Goal: Task Accomplishment & Management: Use online tool/utility

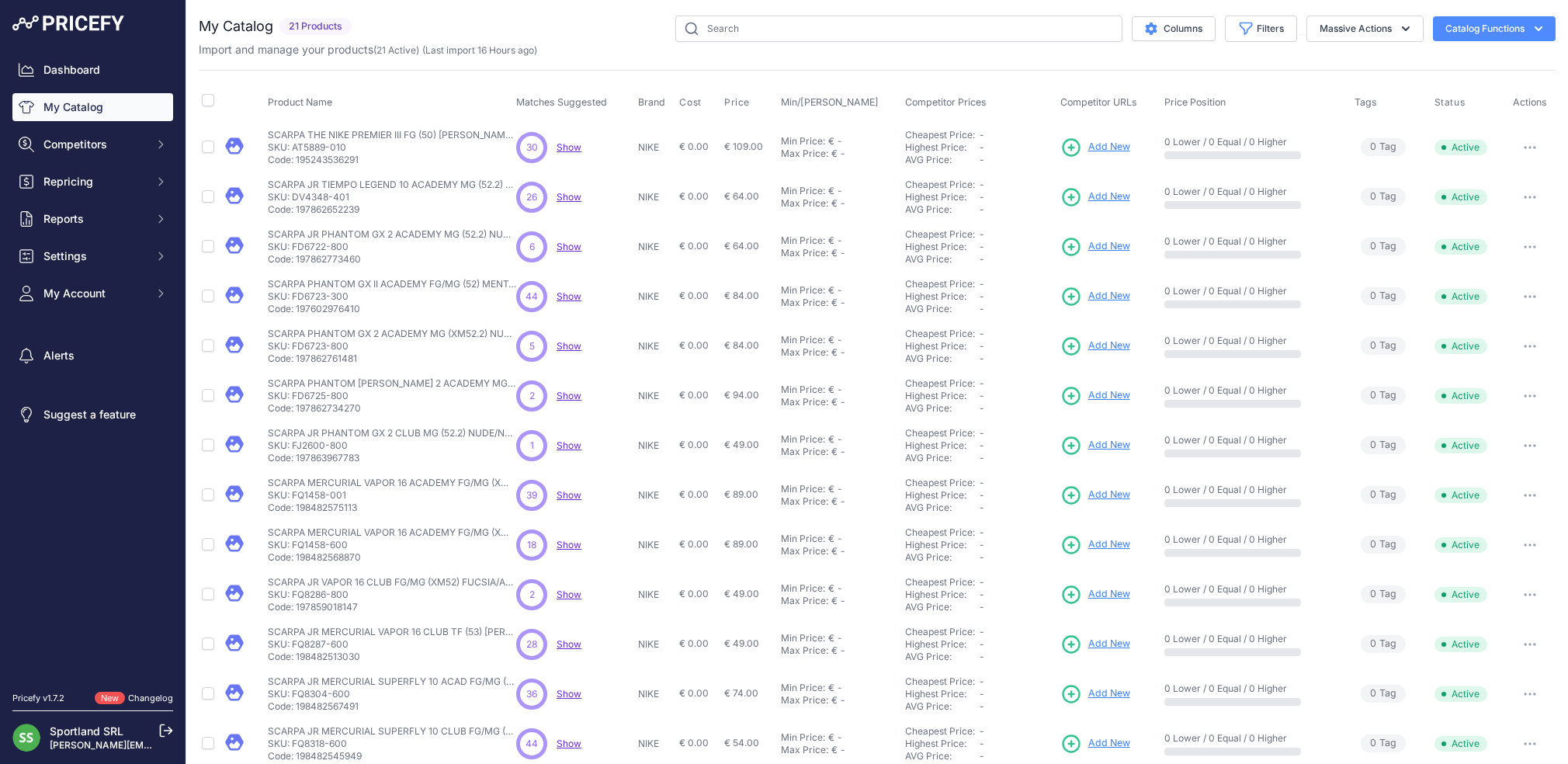
click at [565, 145] on span "Show" at bounding box center [568, 147] width 25 height 12
click at [565, 199] on span "Show" at bounding box center [568, 197] width 25 height 12
click at [208, 102] on input "checkbox" at bounding box center [208, 100] width 13 height 13
checkbox input "true"
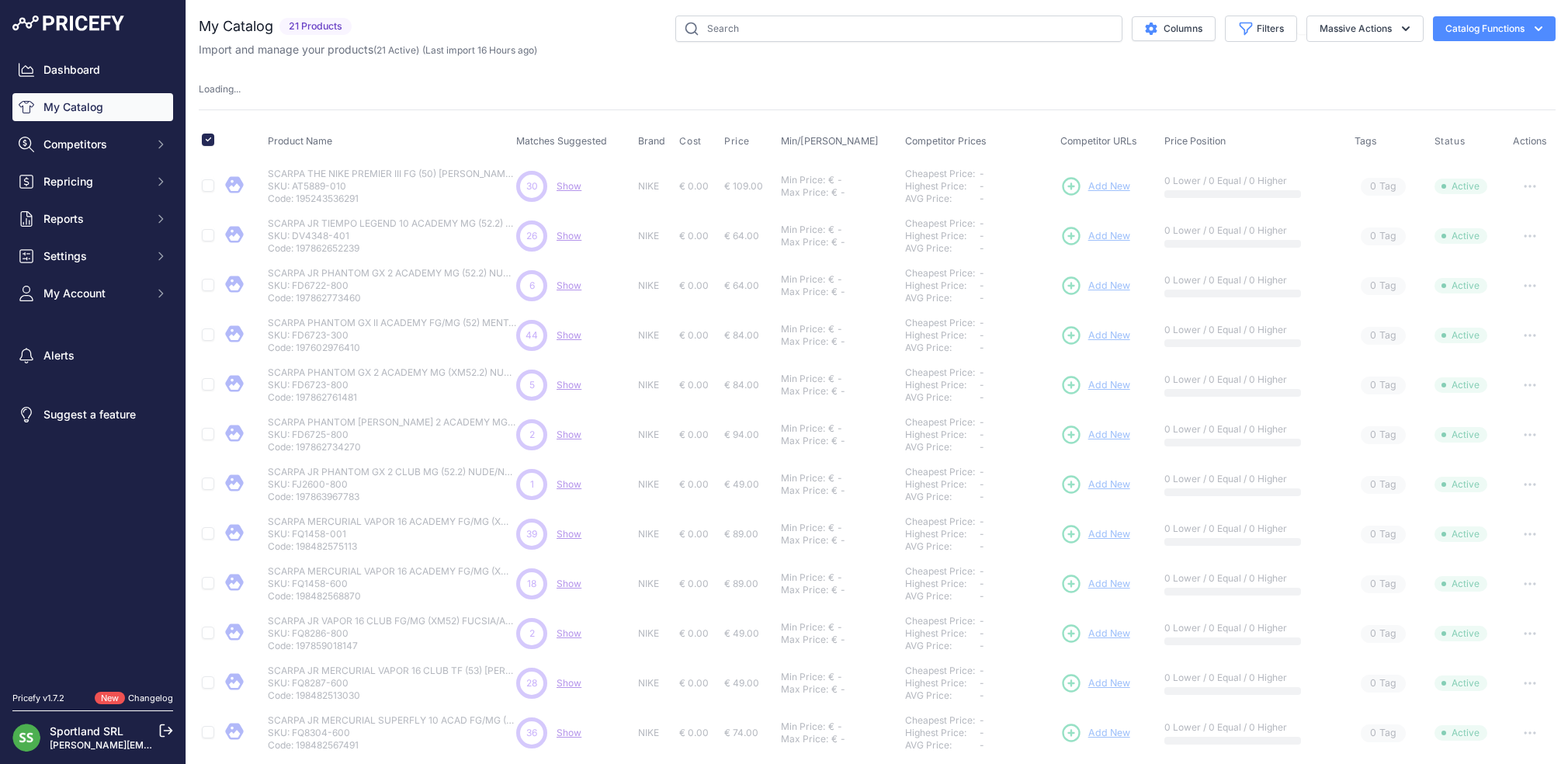
click at [1513, 31] on button "Catalog Functions" at bounding box center [1494, 28] width 123 height 25
click at [1359, 31] on button "Massive Actions" at bounding box center [1365, 28] width 117 height 26
click at [1253, 56] on div "Import and manage your products ( 21 Active ) (Last import 16 Hours ago)" at bounding box center [877, 49] width 1357 height 15
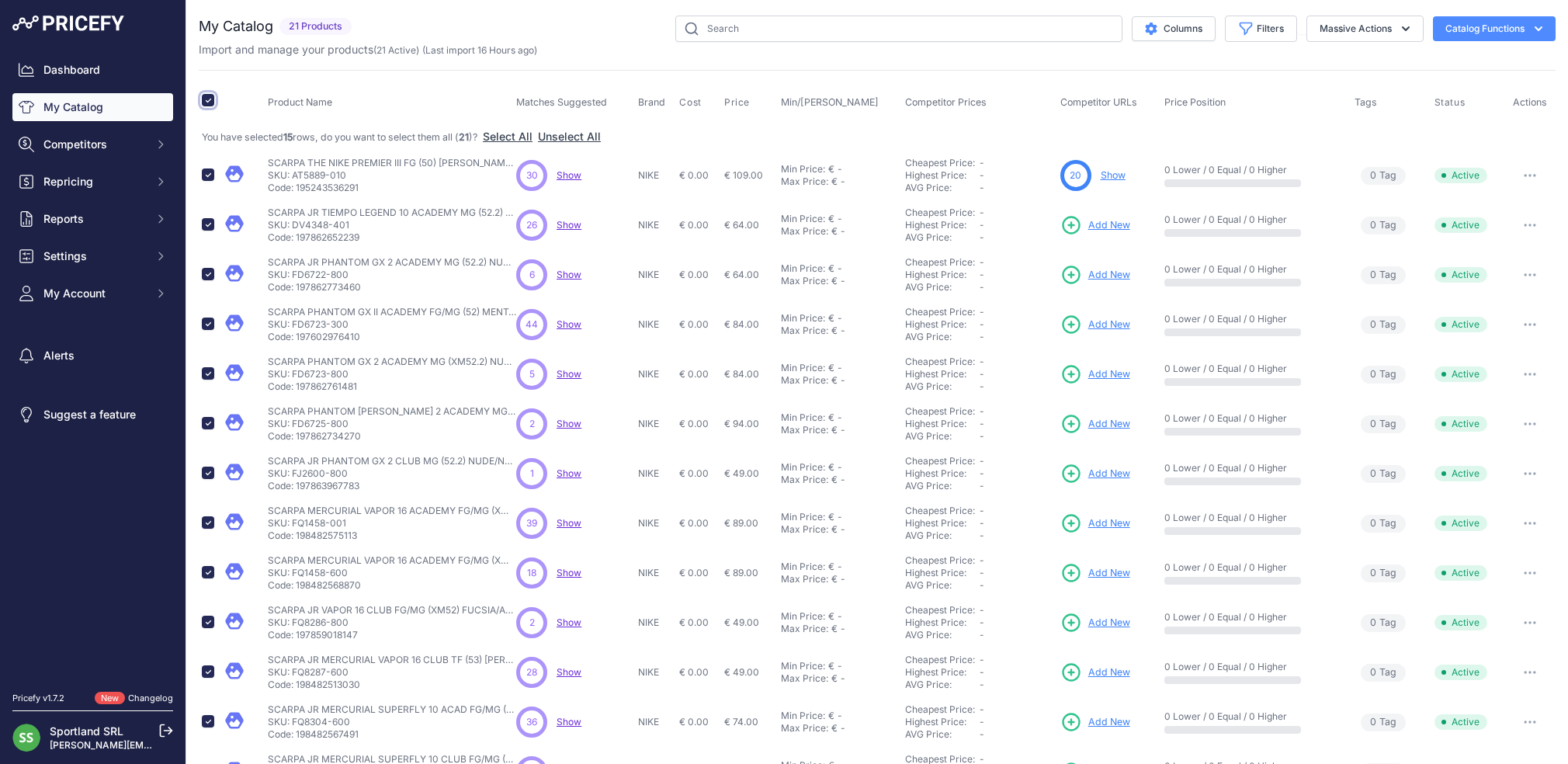
click at [211, 99] on input "checkbox" at bounding box center [208, 100] width 13 height 13
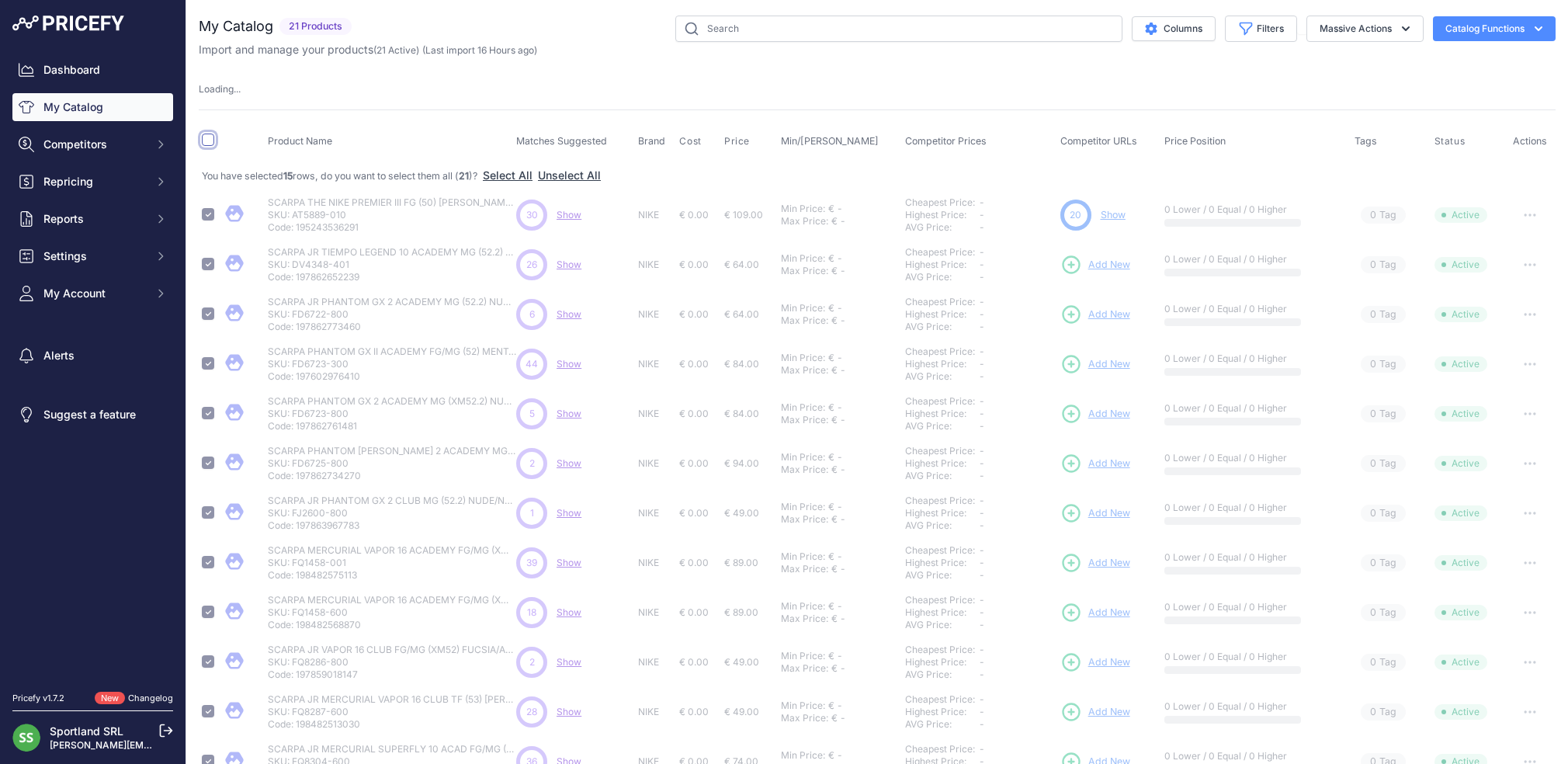
click at [203, 145] on input "checkbox" at bounding box center [208, 140] width 13 height 13
checkbox input "true"
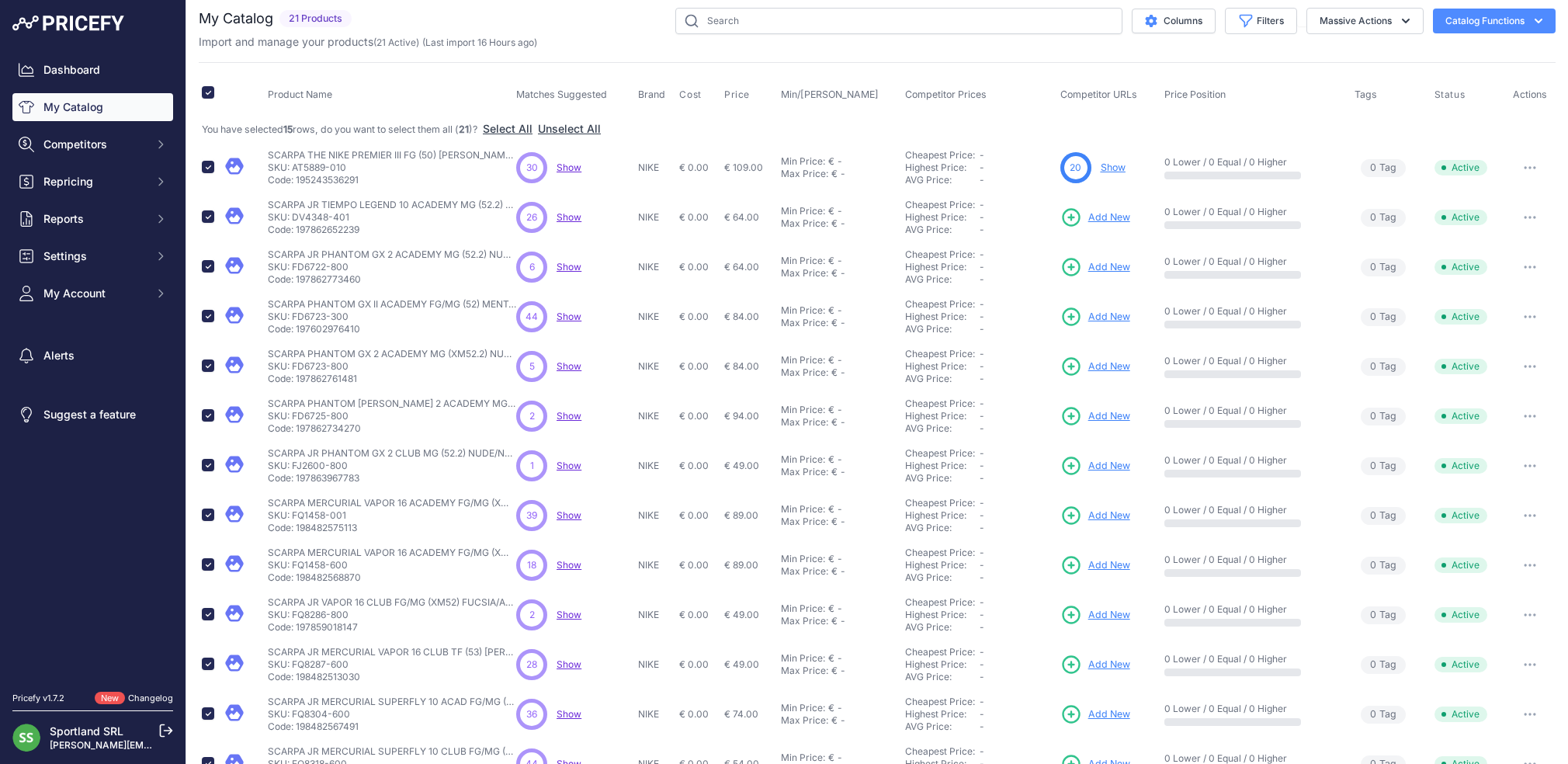
click at [573, 221] on td "26 26 Show Discovering..." at bounding box center [573, 217] width 122 height 49
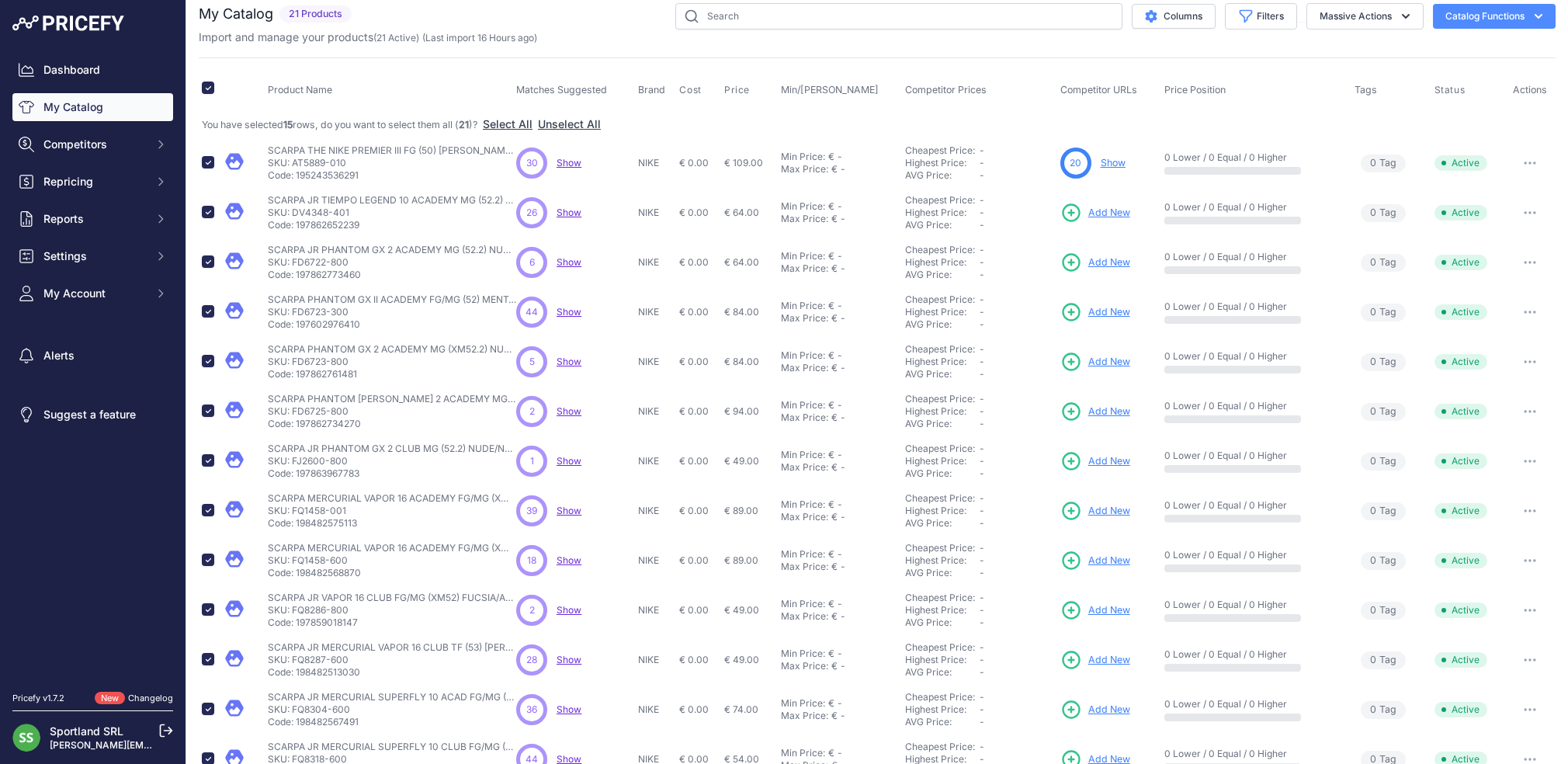
click at [572, 213] on span "Show" at bounding box center [568, 213] width 25 height 12
click at [569, 311] on span "Show" at bounding box center [568, 311] width 25 height 12
click at [570, 510] on span "Show" at bounding box center [568, 510] width 25 height 12
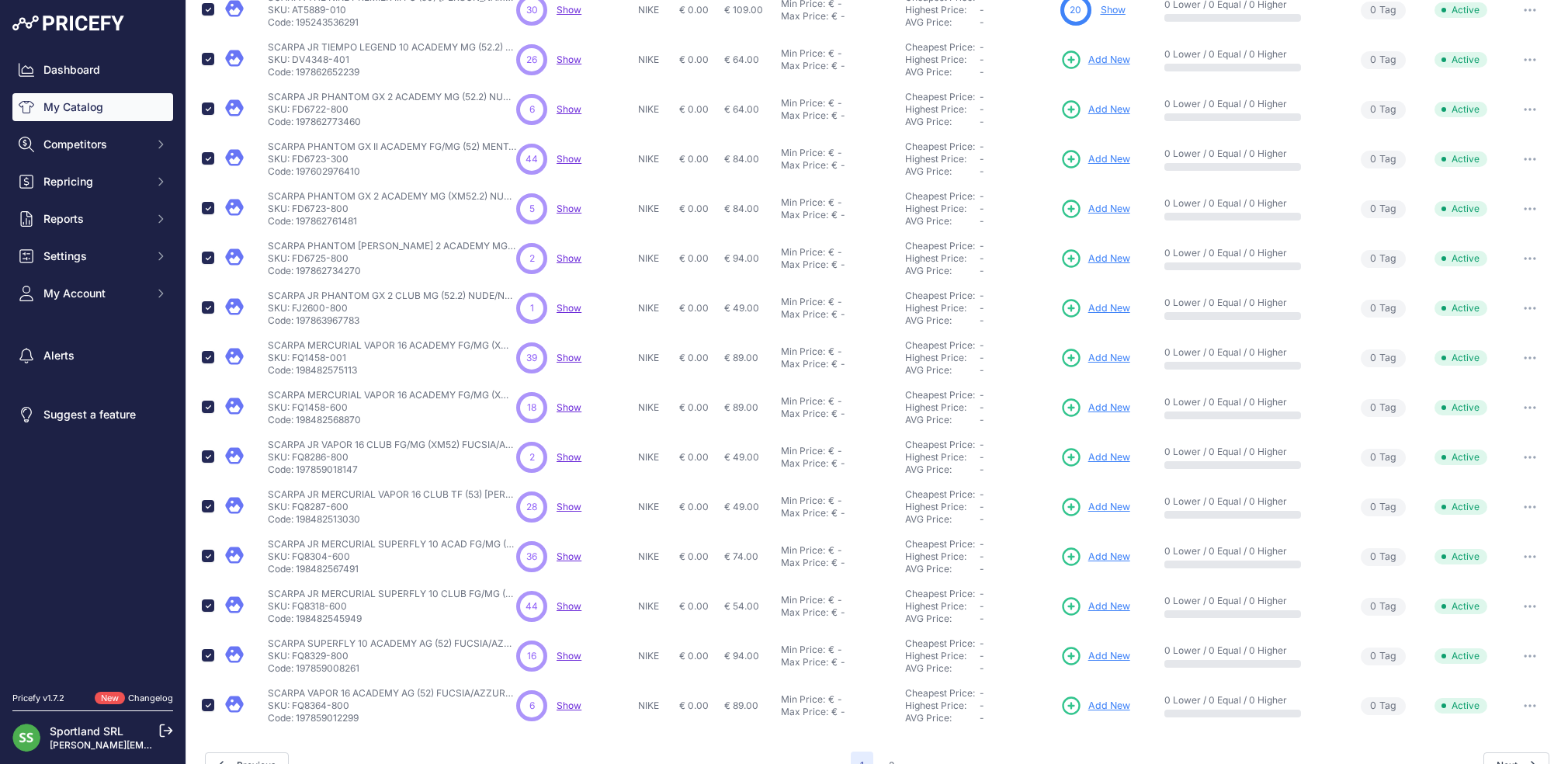
scroll to position [196, 0]
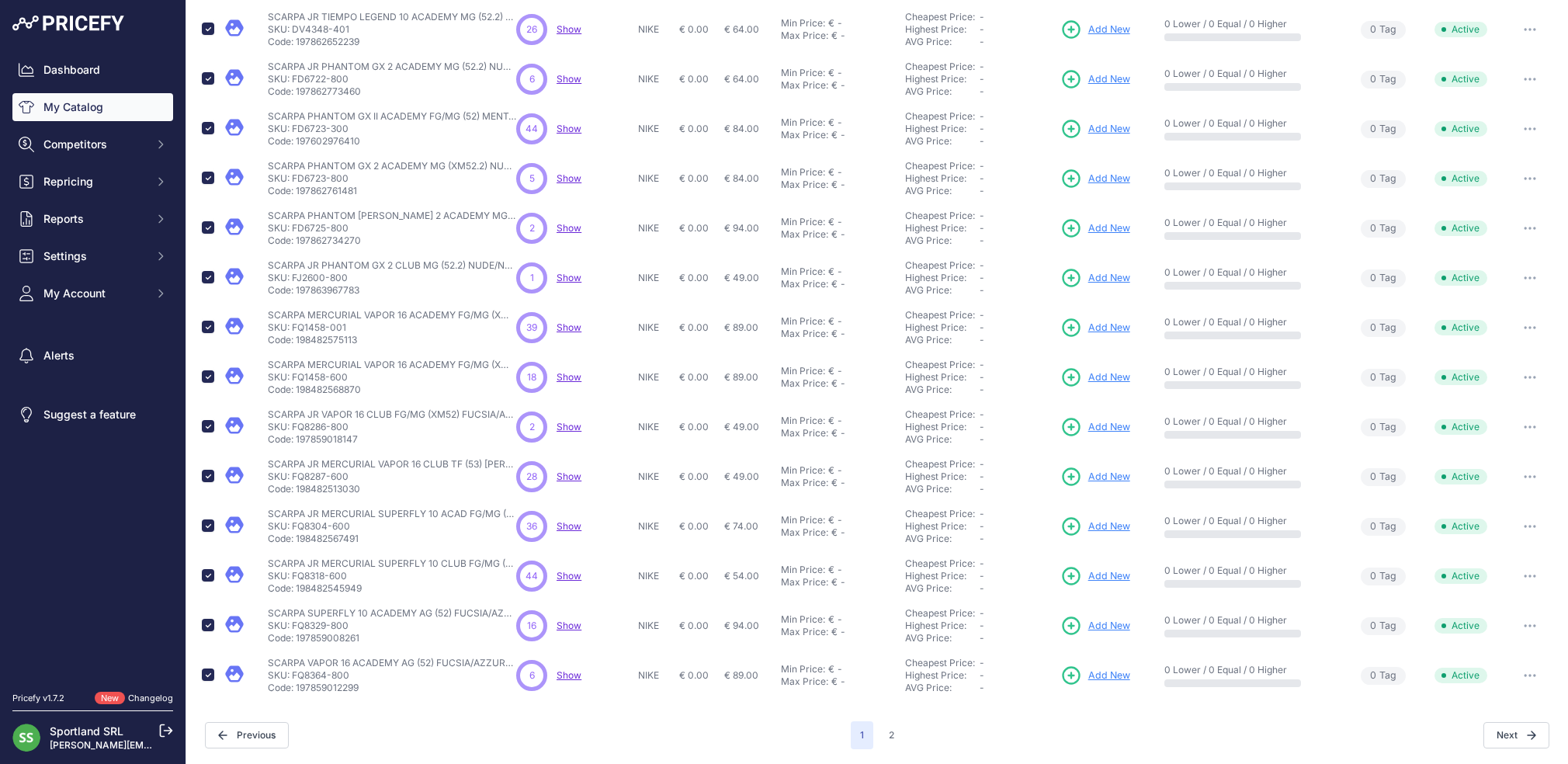
click at [568, 477] on span "Show" at bounding box center [568, 476] width 25 height 12
click at [570, 579] on span "Show" at bounding box center [568, 576] width 25 height 12
click at [567, 630] on span "Show" at bounding box center [568, 625] width 25 height 12
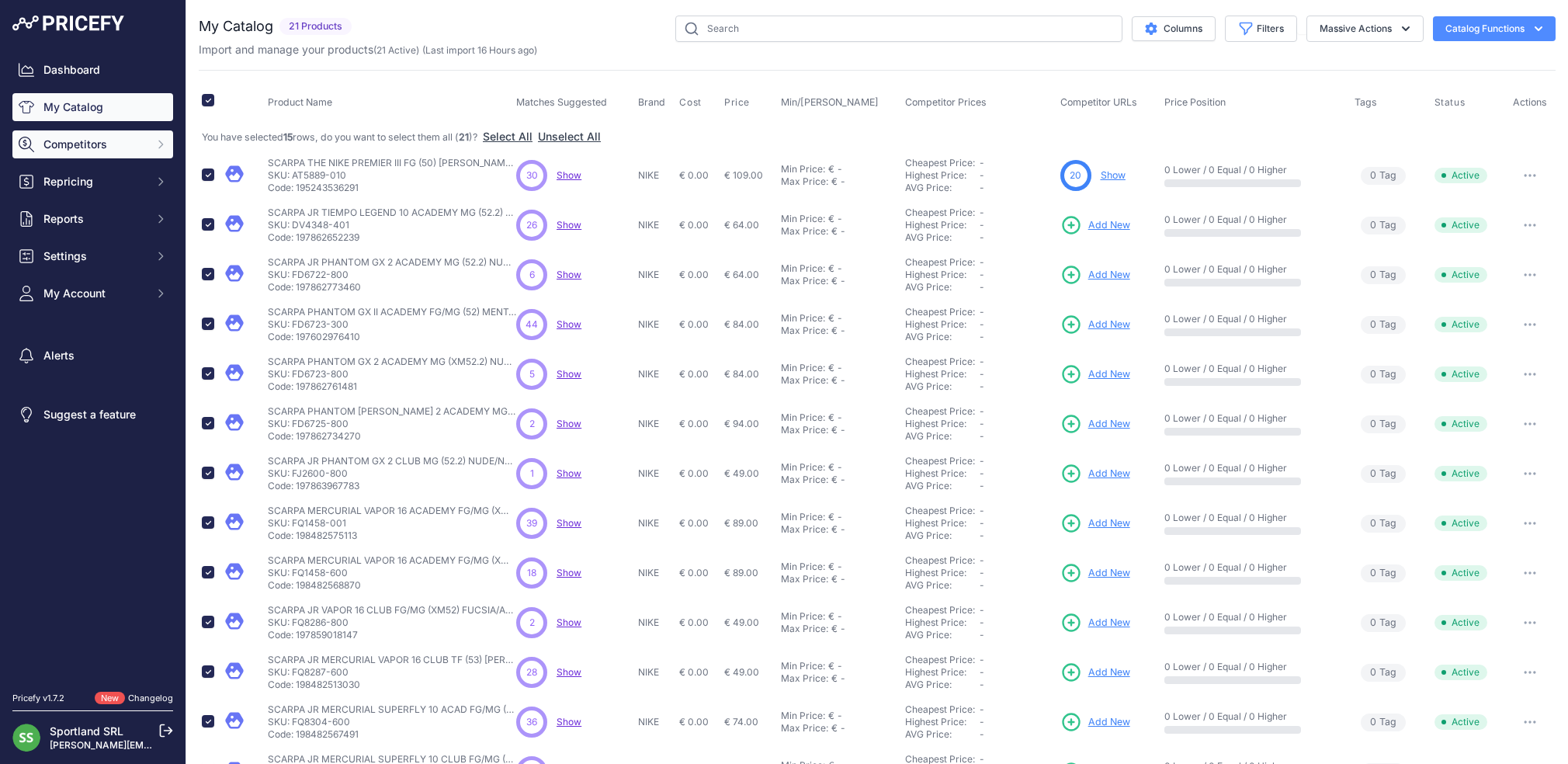
click at [100, 146] on span "Competitors" at bounding box center [94, 145] width 102 height 15
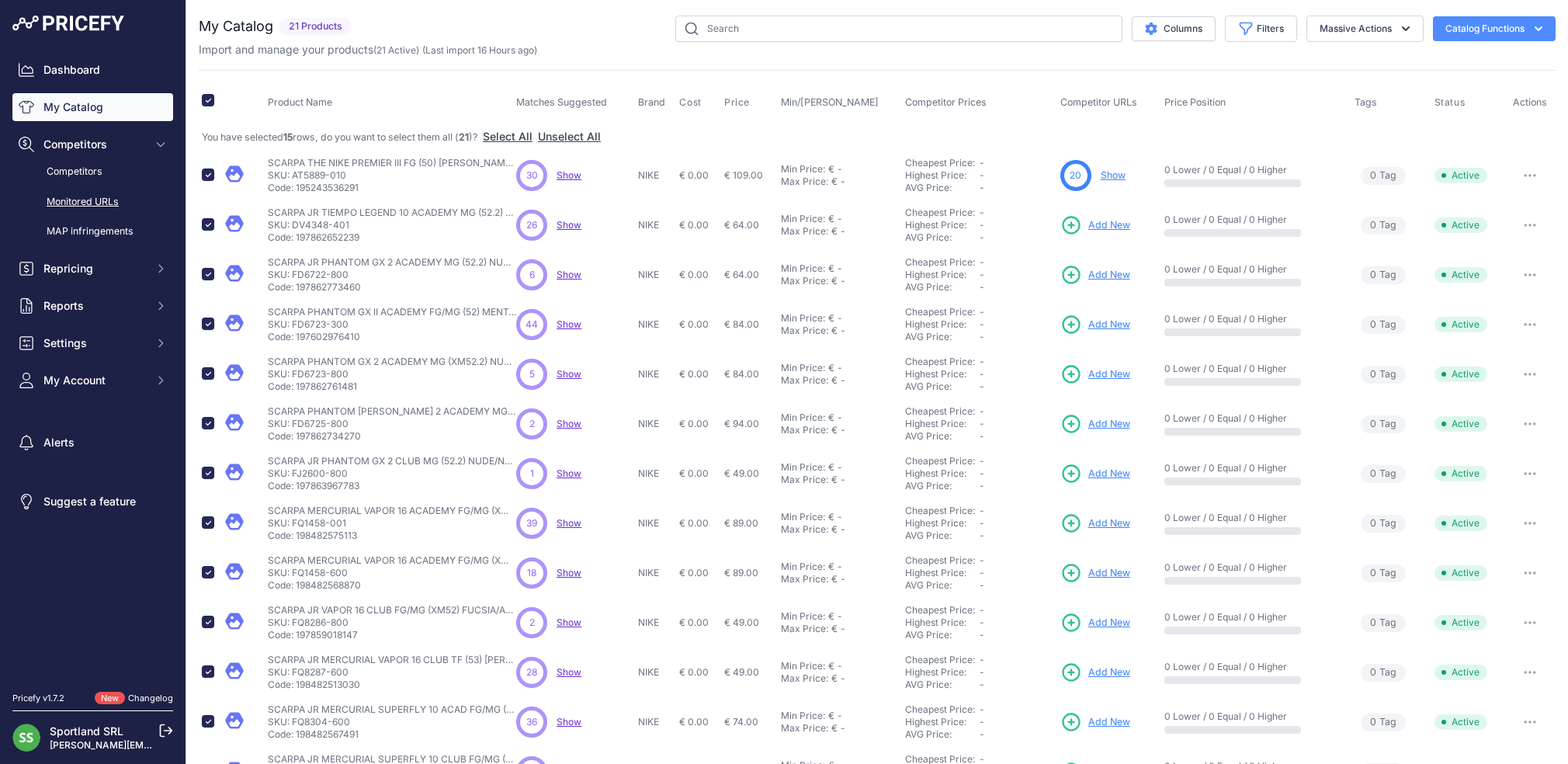
click at [99, 205] on link "Monitored URLs" at bounding box center [93, 202] width 161 height 27
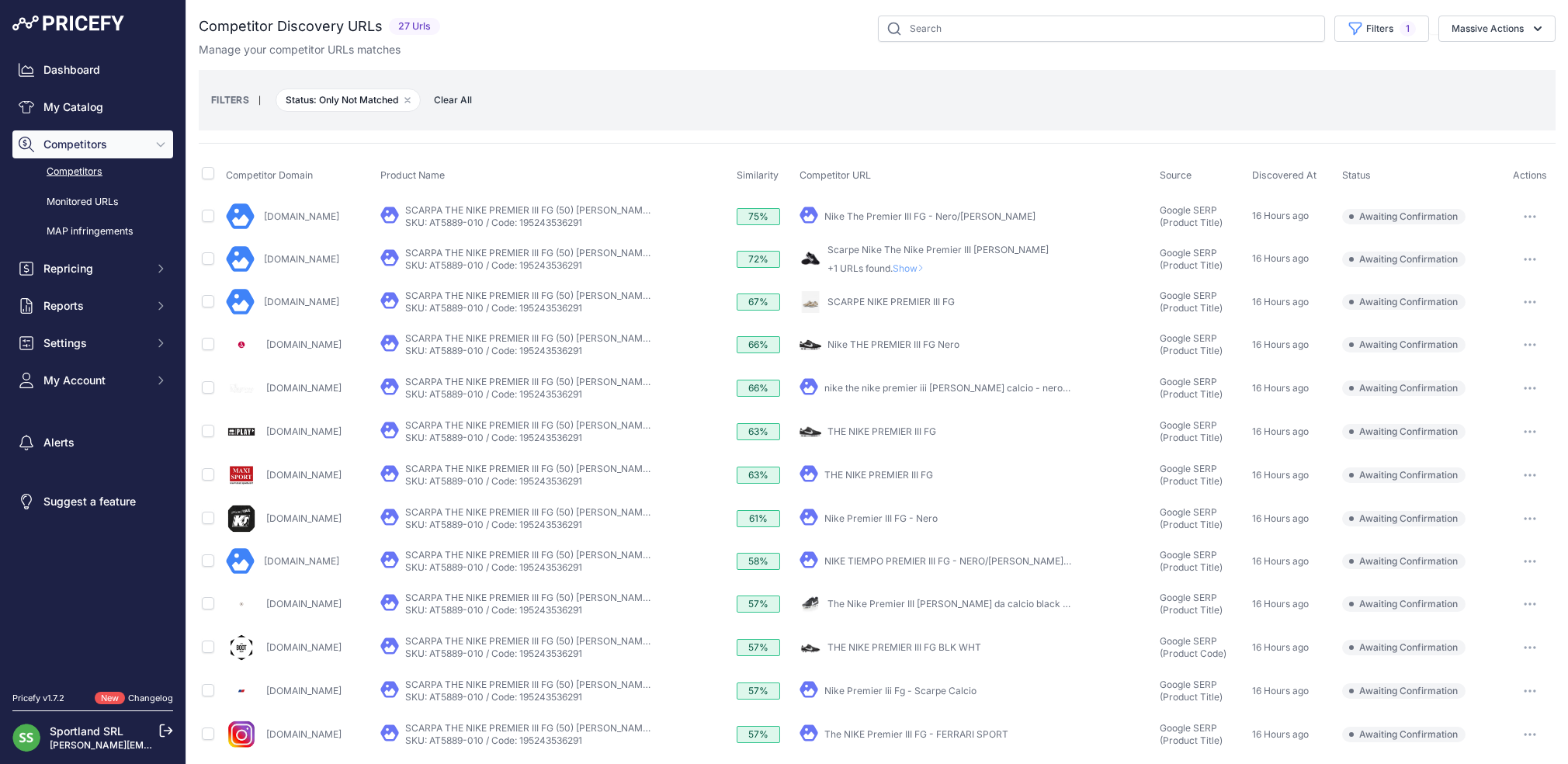
click at [1532, 216] on icon "button" at bounding box center [1530, 217] width 13 height 3
click at [208, 174] on input "checkbox" at bounding box center [208, 173] width 13 height 13
checkbox input "true"
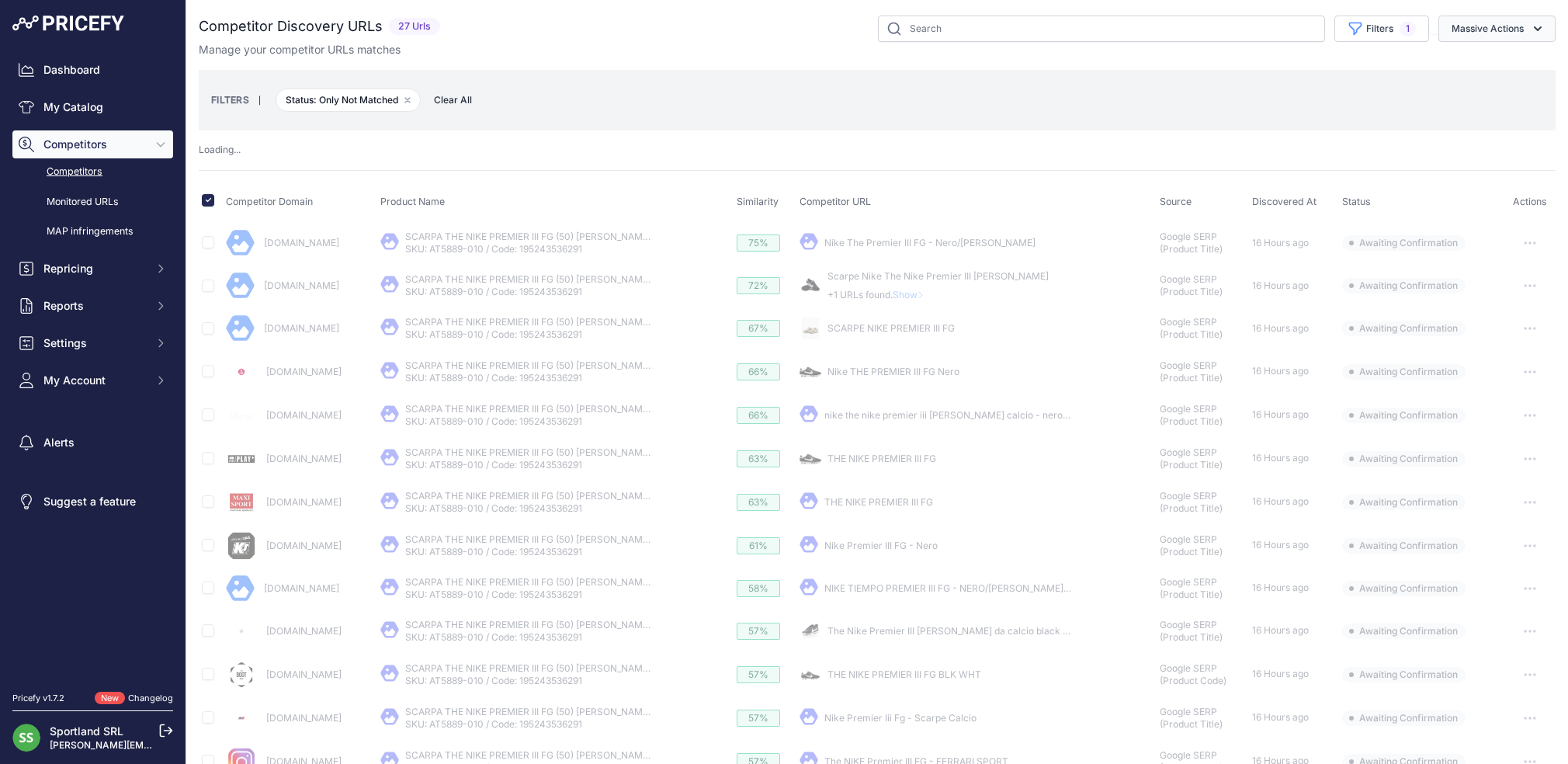
click at [1494, 31] on button "Massive Actions" at bounding box center [1497, 28] width 117 height 26
click at [1497, 64] on span "Confirm Match" at bounding box center [1481, 65] width 75 height 14
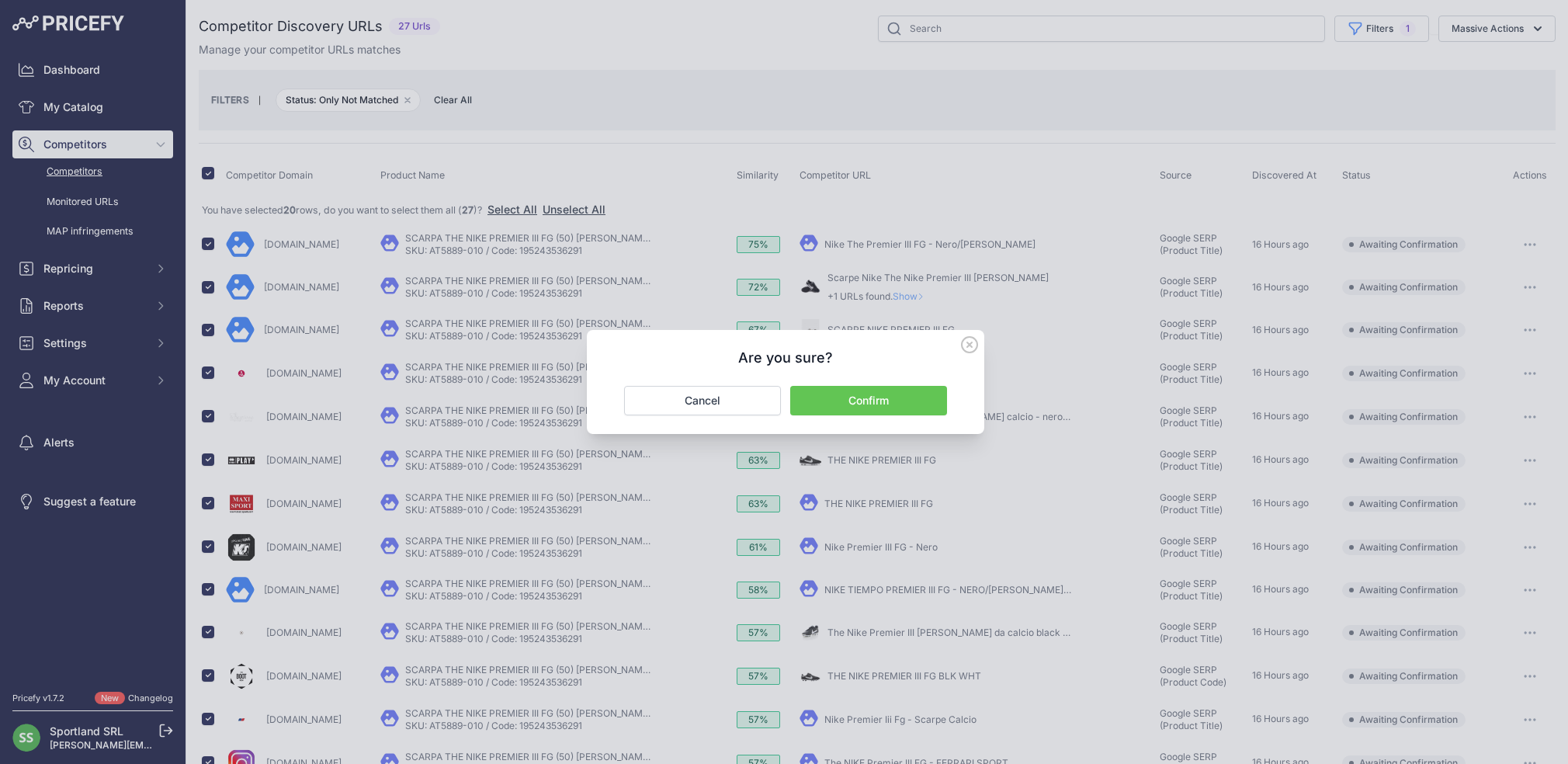
click at [928, 392] on button "Confirm" at bounding box center [869, 400] width 157 height 30
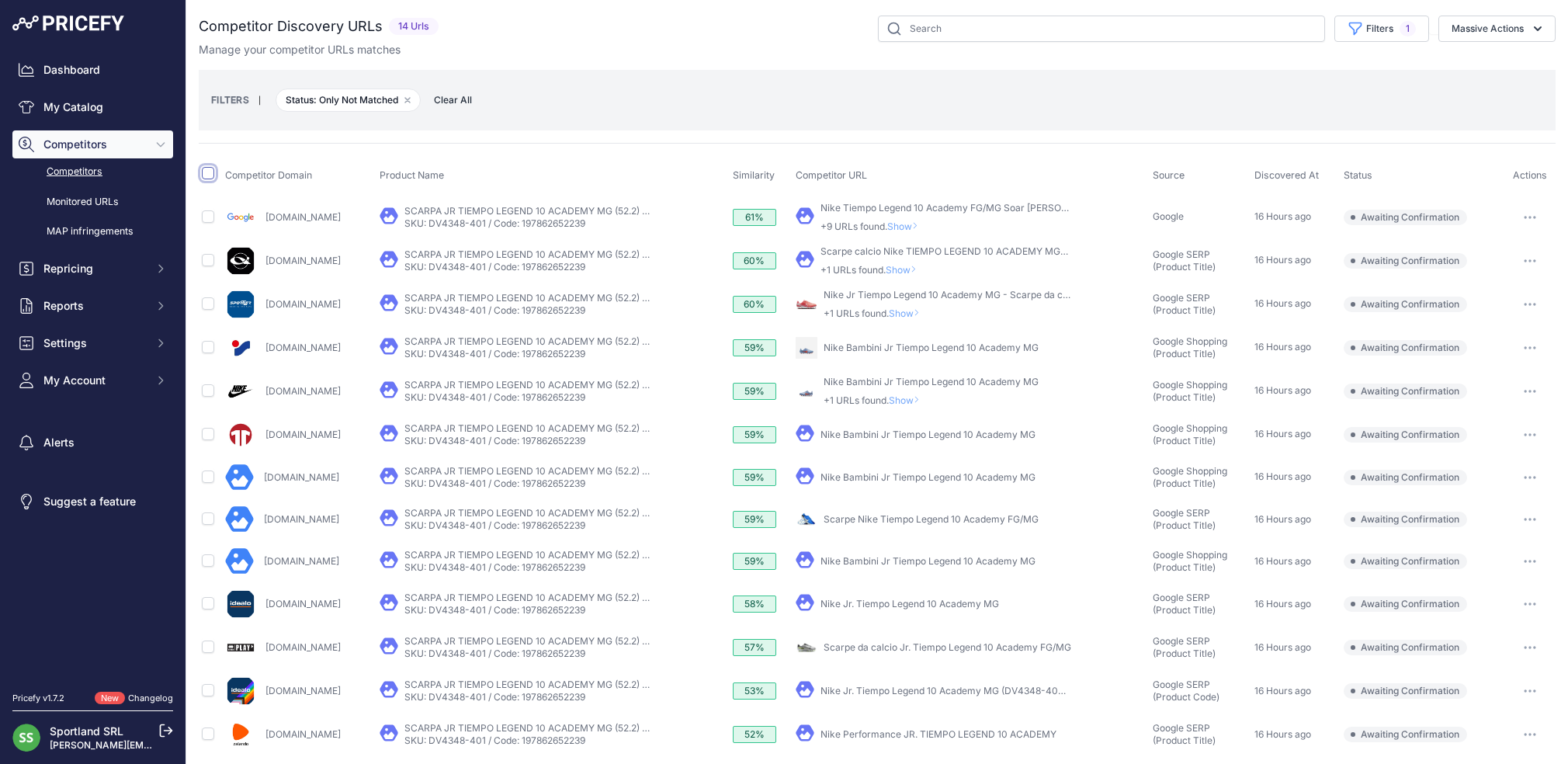
click at [205, 173] on input "checkbox" at bounding box center [208, 173] width 13 height 13
checkbox input "true"
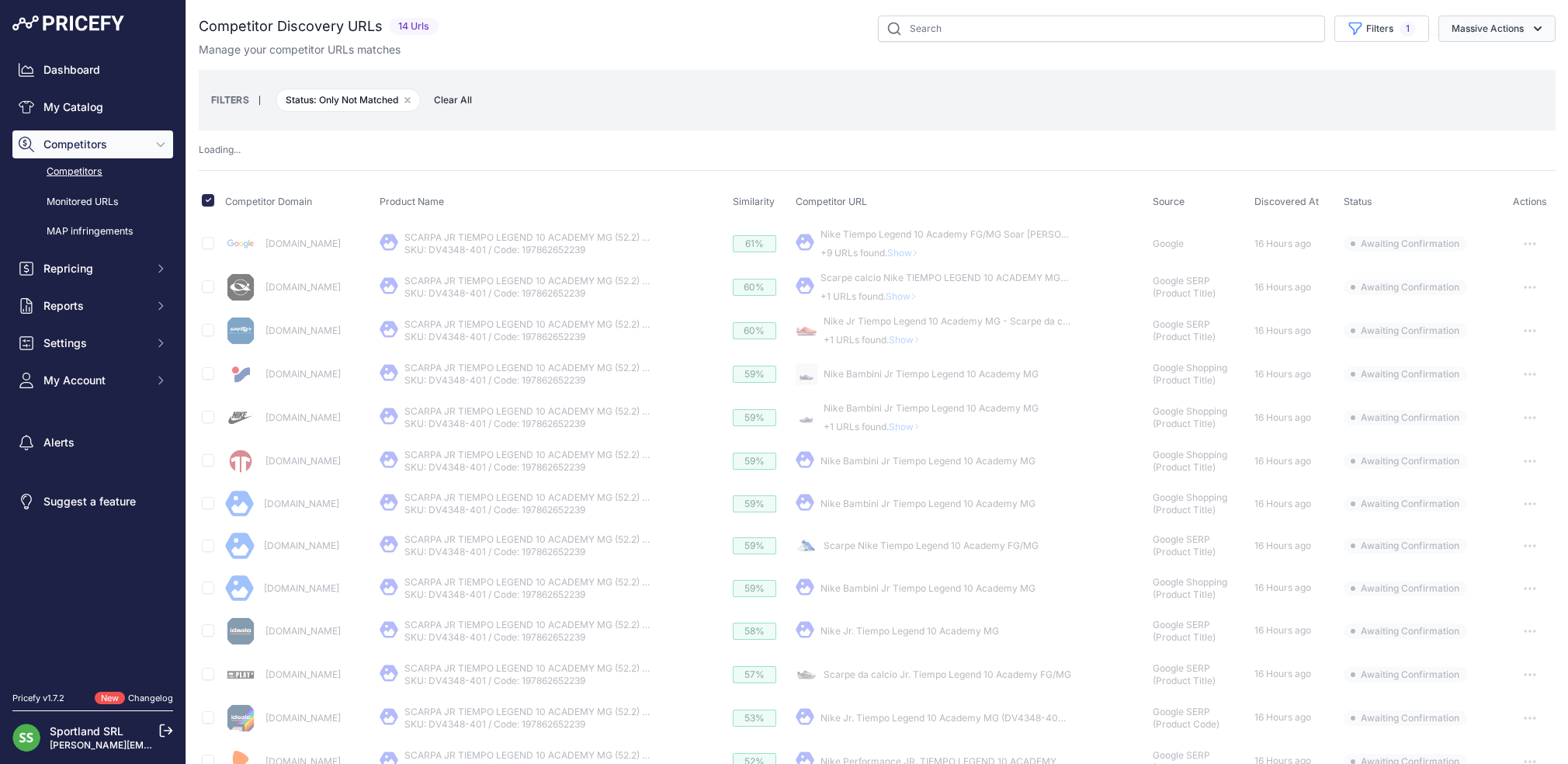
click at [1458, 34] on button "Massive Actions" at bounding box center [1497, 28] width 117 height 26
click at [1484, 71] on span "Confirm Match" at bounding box center [1481, 65] width 75 height 14
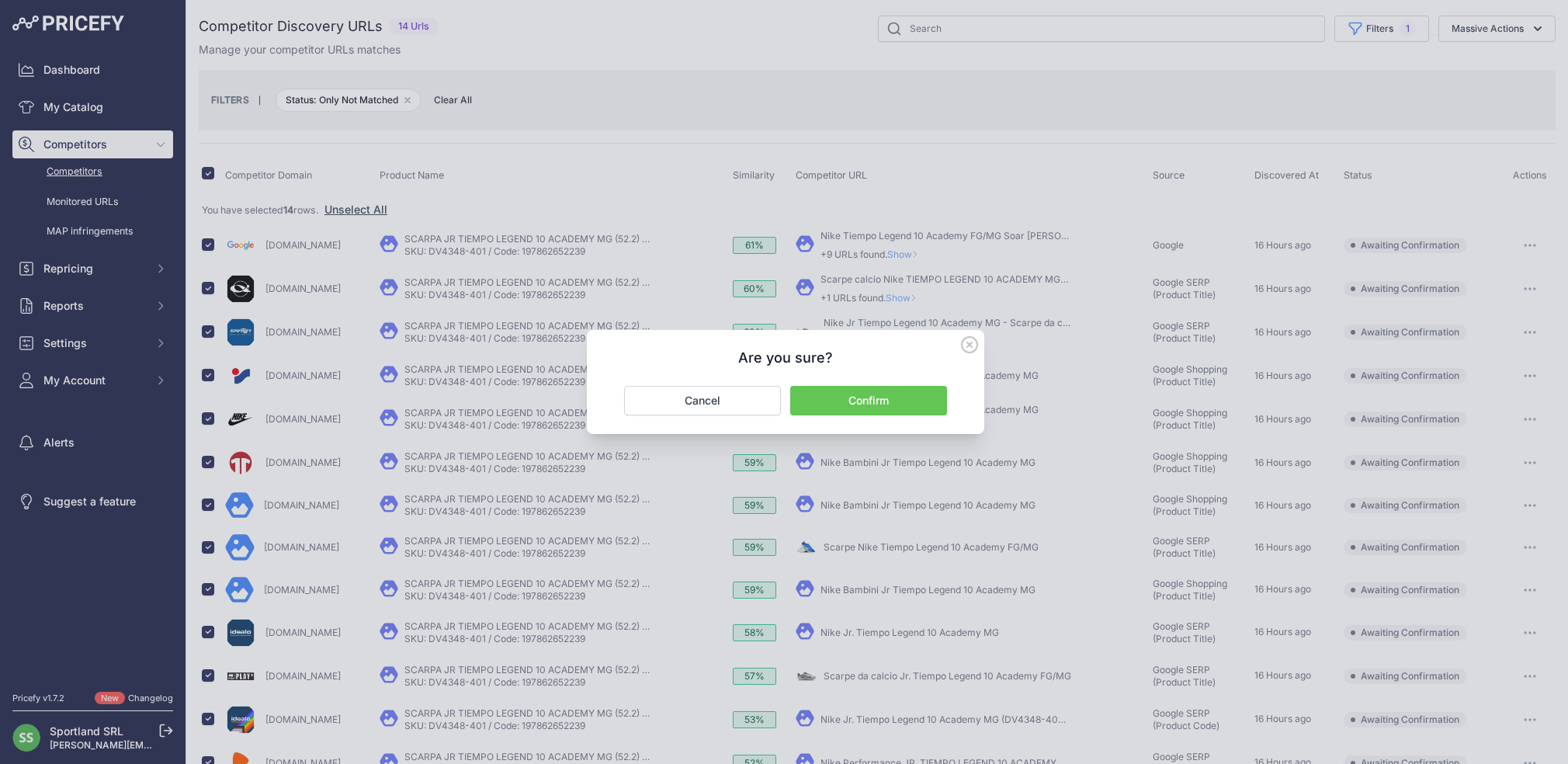
click at [870, 400] on button "Confirm" at bounding box center [869, 400] width 157 height 30
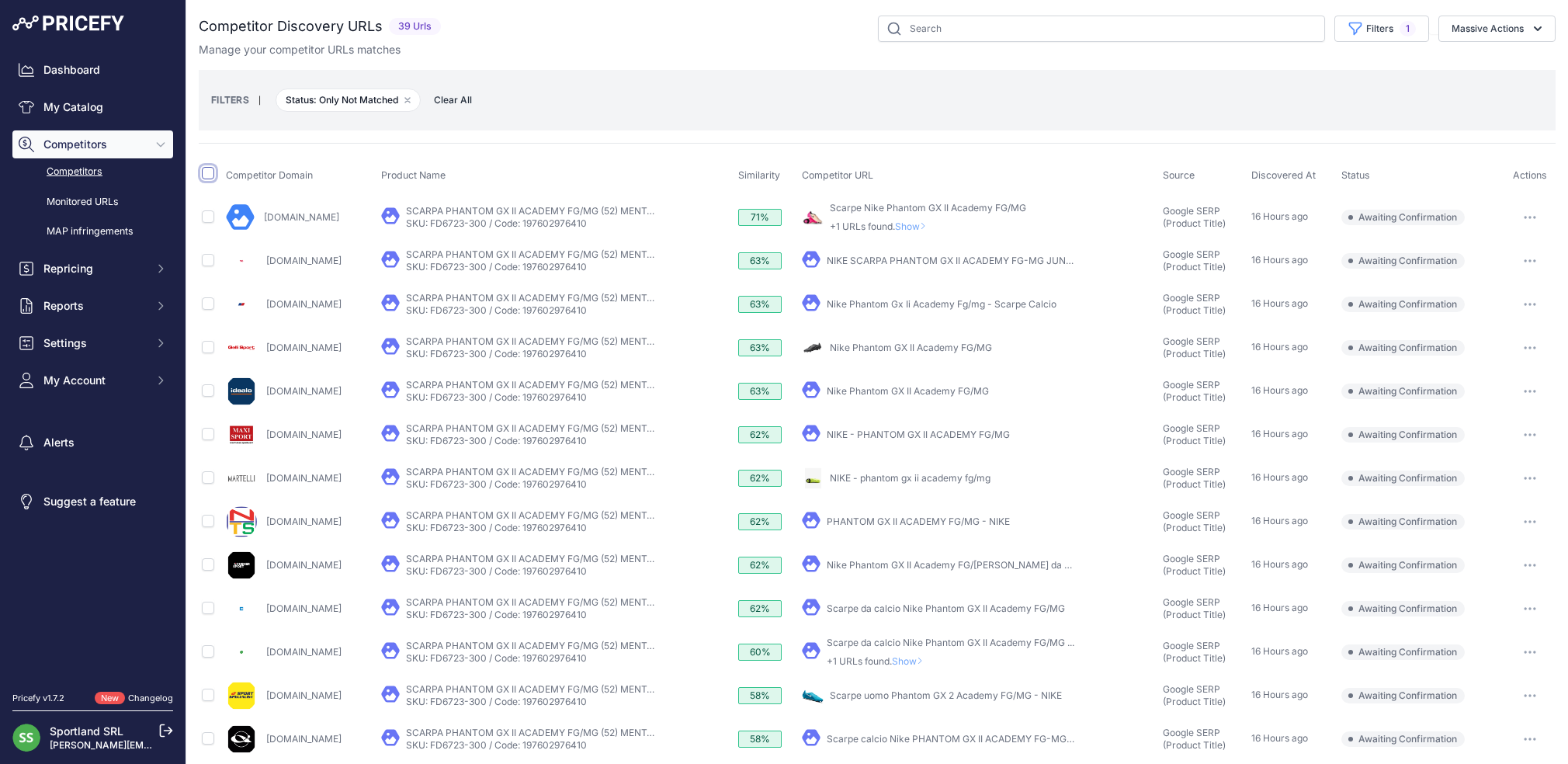
click at [205, 175] on input "checkbox" at bounding box center [208, 173] width 13 height 13
checkbox input "true"
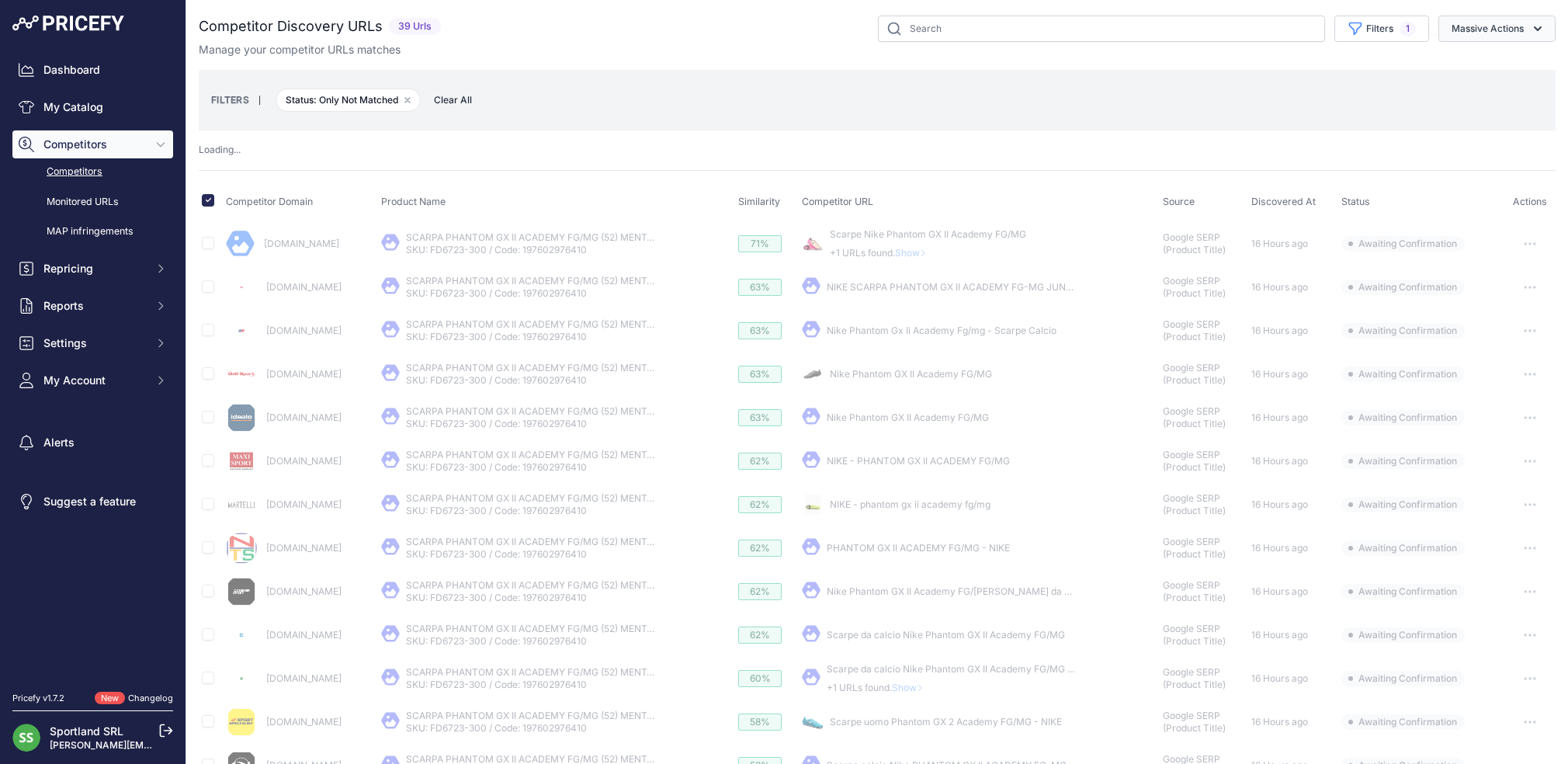
click at [1537, 36] on icon "button" at bounding box center [1537, 29] width 15 height 15
click at [1496, 66] on span "Confirm Match" at bounding box center [1481, 65] width 75 height 14
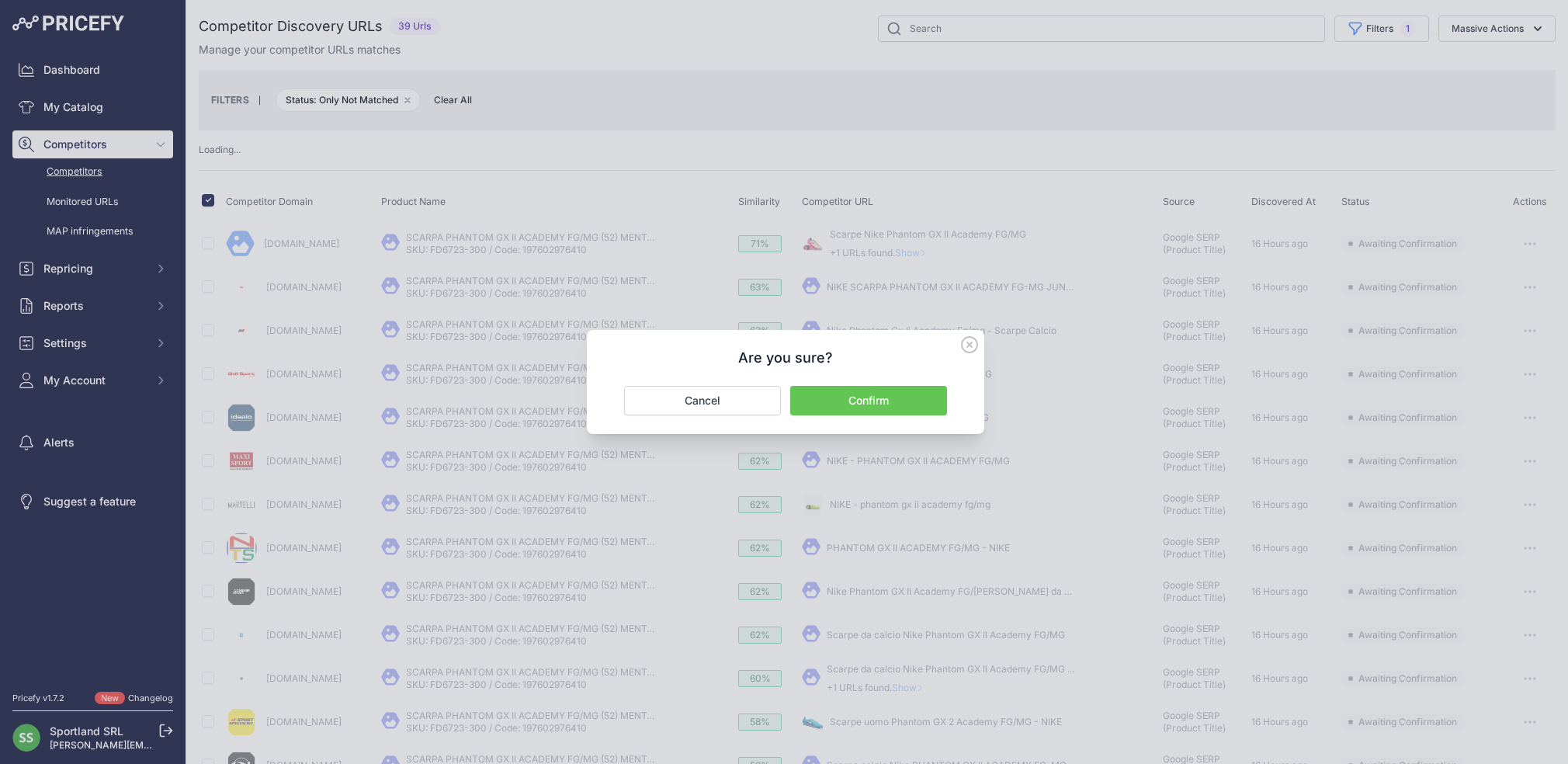
click at [873, 401] on button "Confirm" at bounding box center [869, 400] width 157 height 30
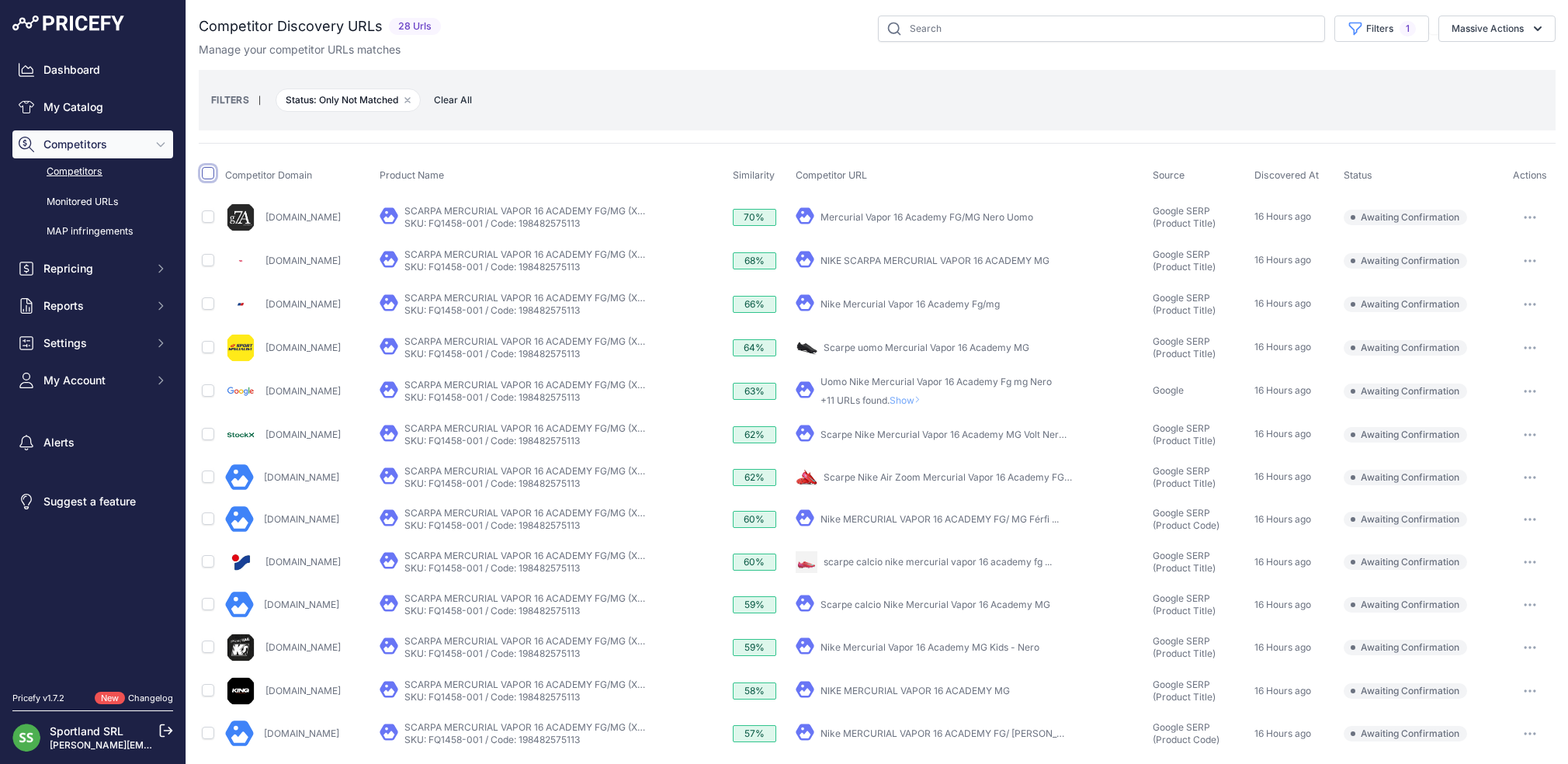
click at [207, 174] on input "checkbox" at bounding box center [208, 173] width 13 height 13
checkbox input "true"
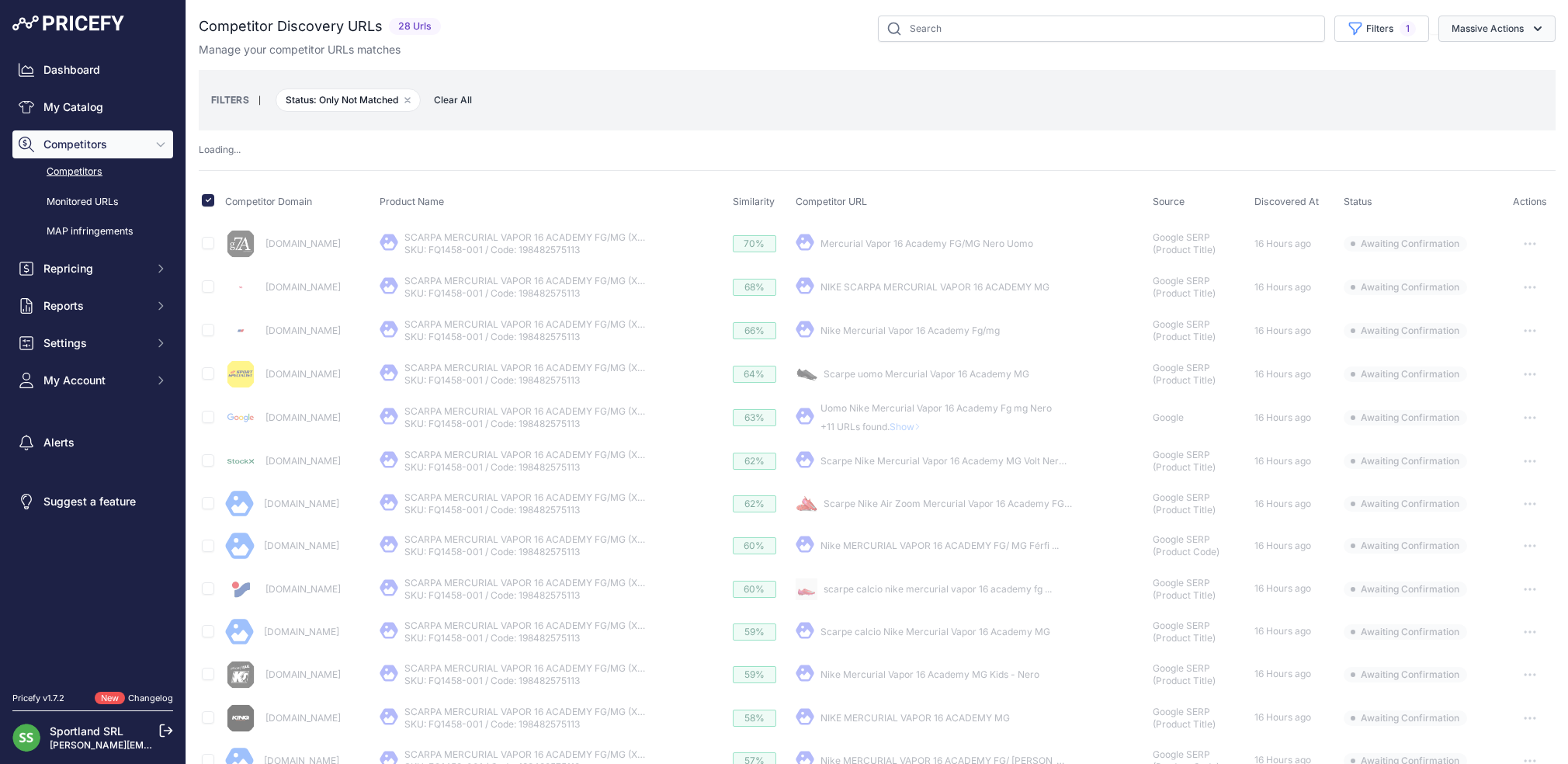
click at [1497, 32] on button "Massive Actions" at bounding box center [1497, 28] width 117 height 26
click at [1499, 63] on span "Confirm Match" at bounding box center [1481, 65] width 75 height 14
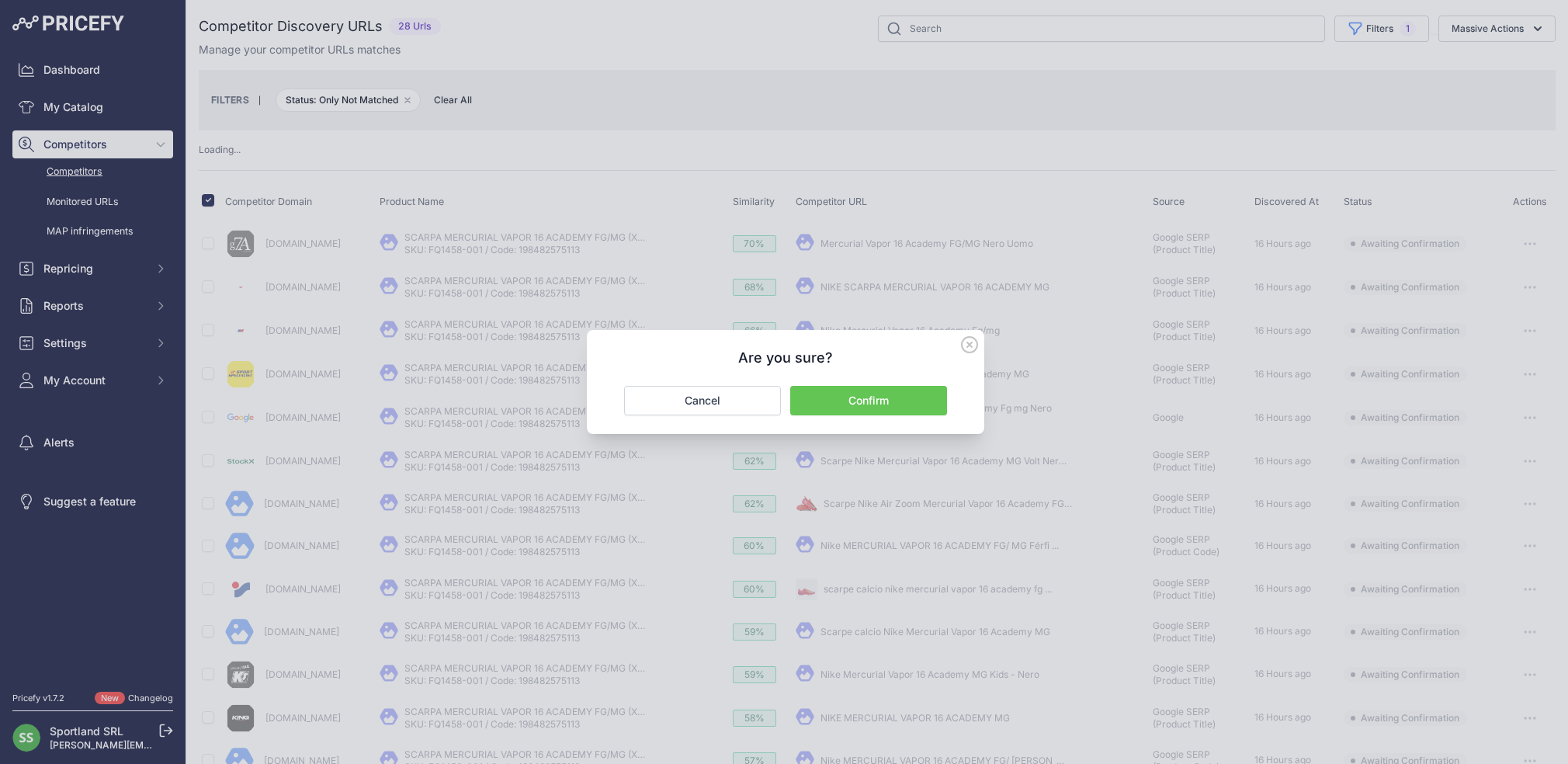
click at [901, 402] on button "Confirm" at bounding box center [869, 400] width 157 height 30
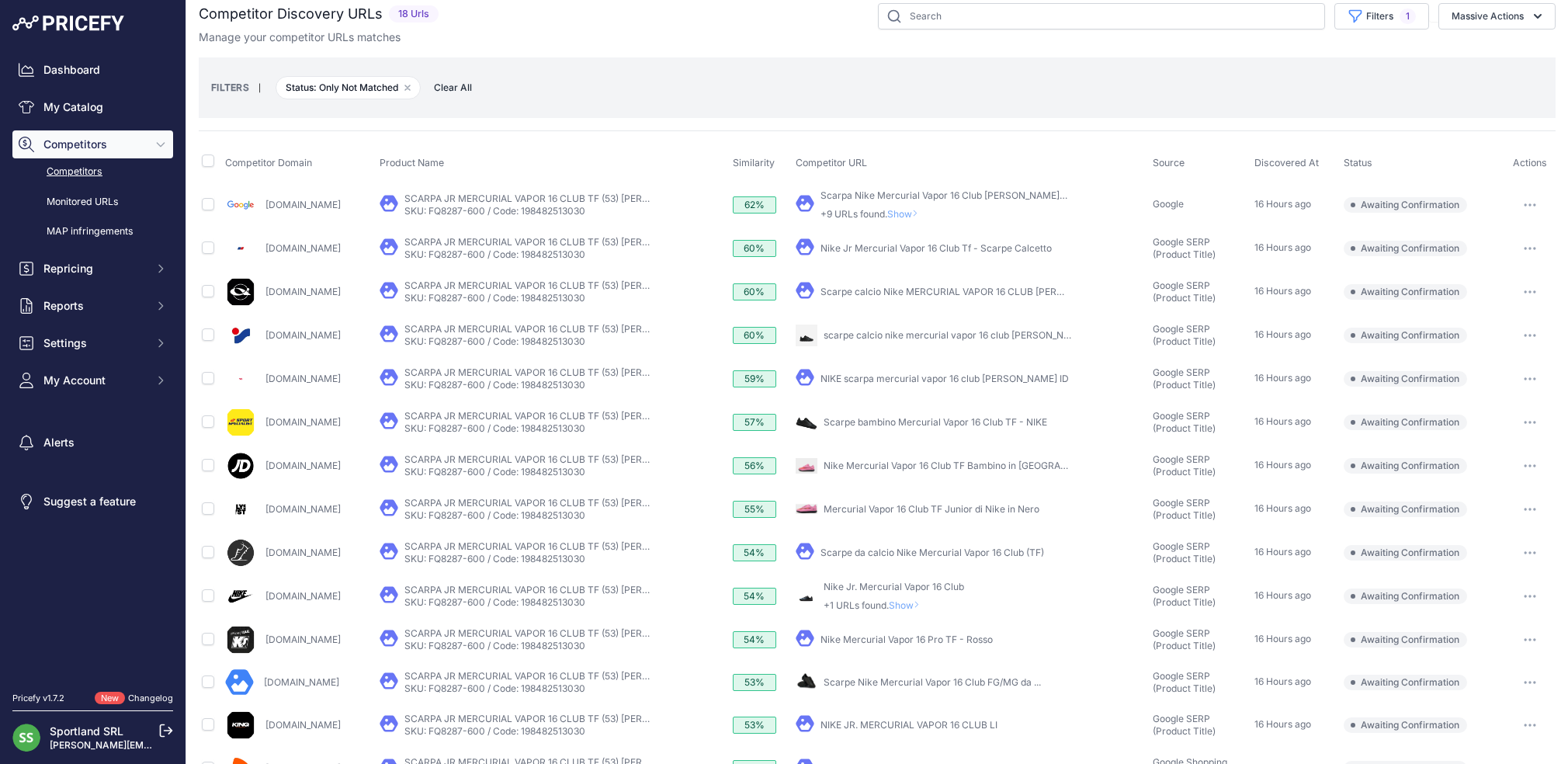
scroll to position [18, 0]
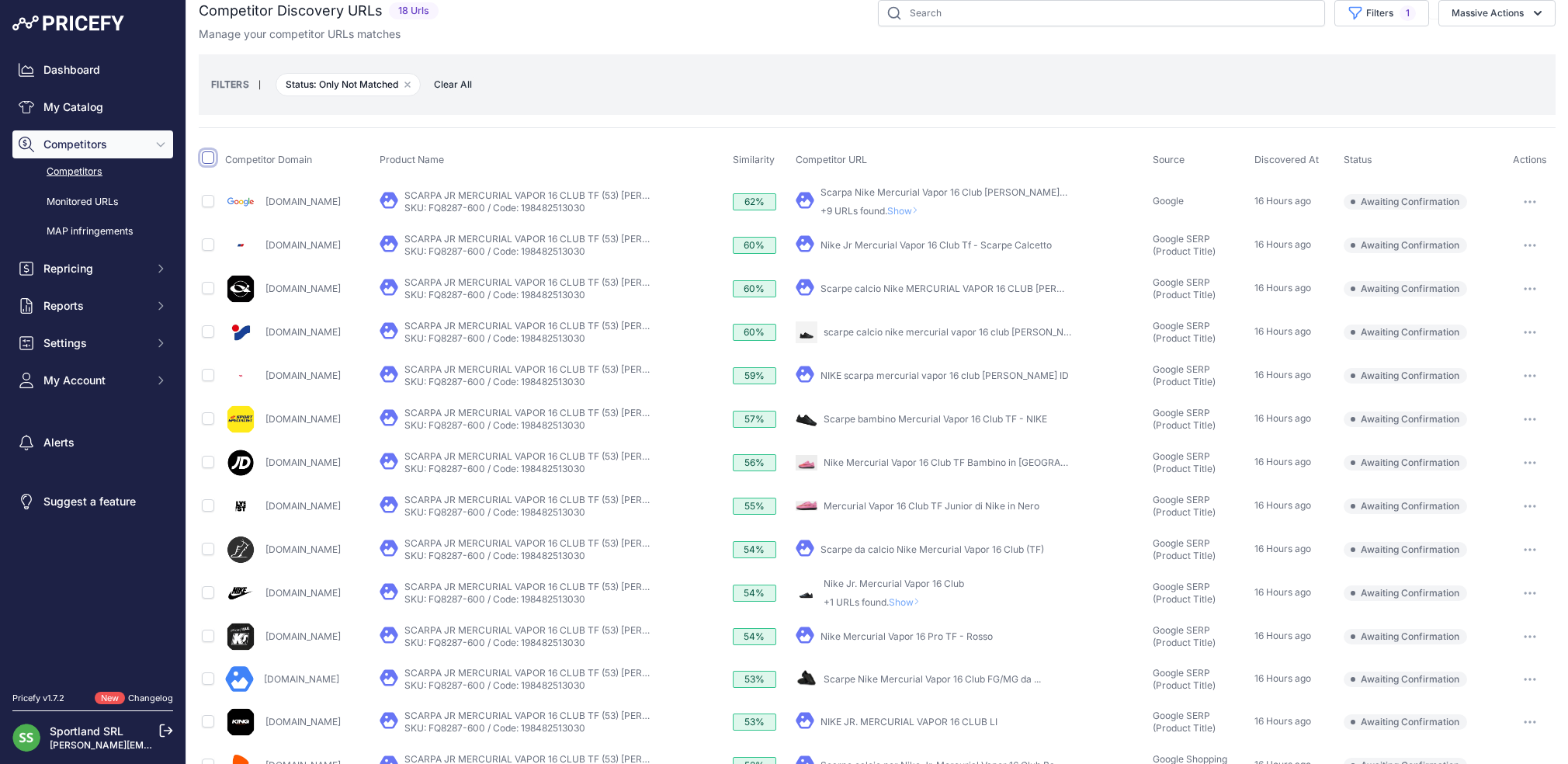
click at [208, 162] on span at bounding box center [208, 161] width 13 height 12
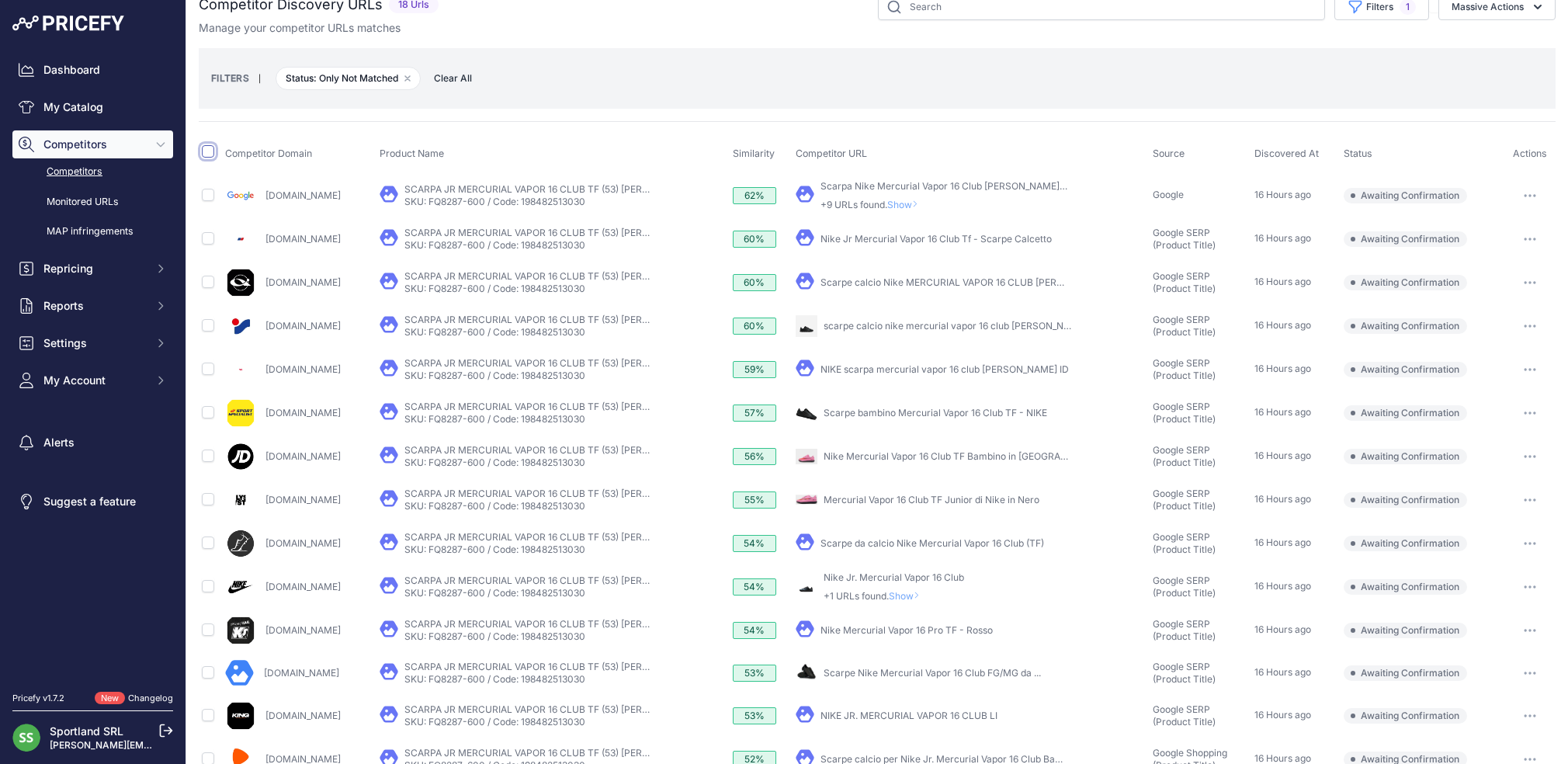
scroll to position [21, 0]
click at [206, 152] on input "checkbox" at bounding box center [208, 151] width 13 height 13
checkbox input "true"
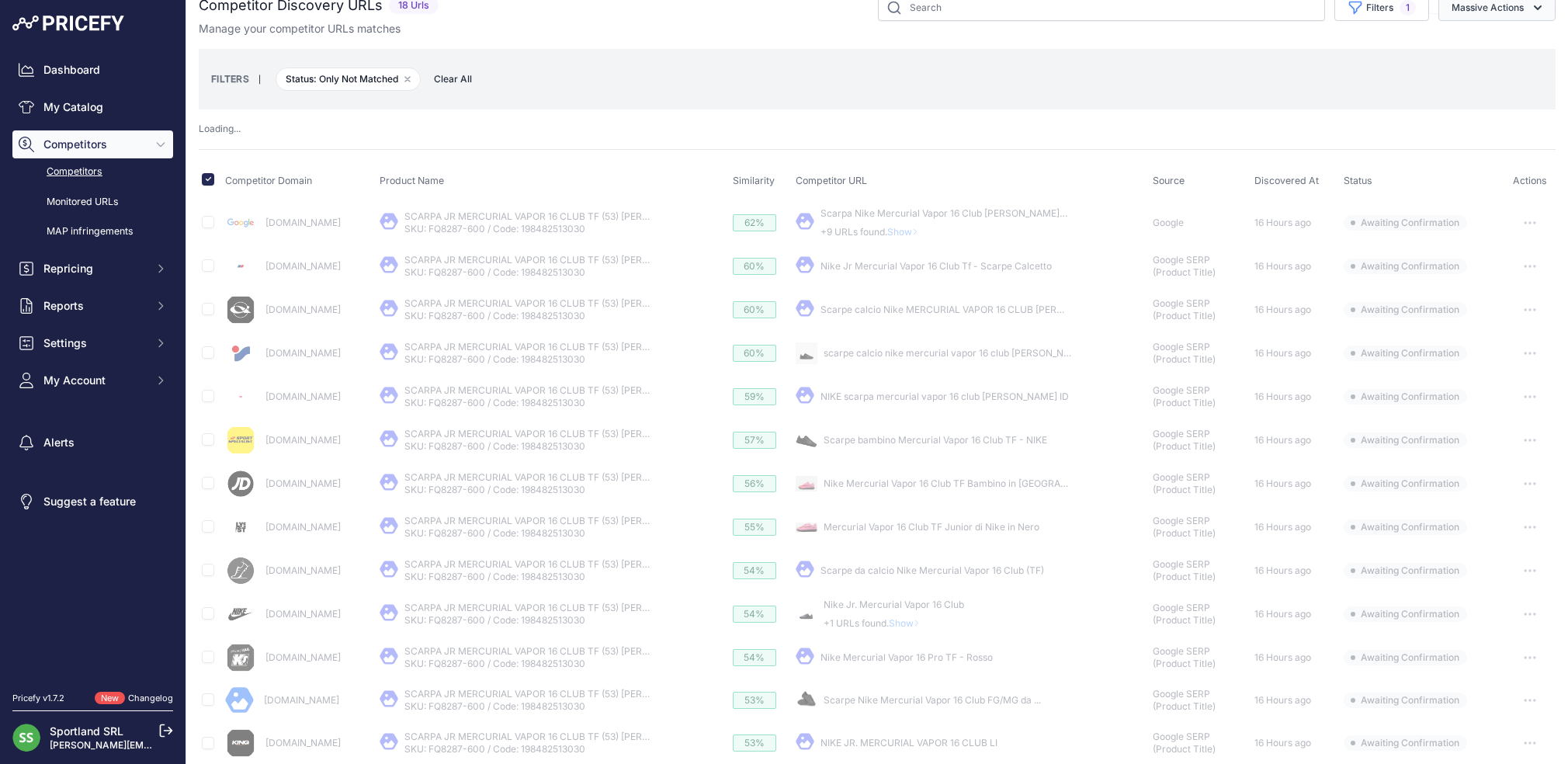
click at [1485, 11] on button "Massive Actions" at bounding box center [1497, 8] width 117 height 26
click at [1490, 40] on span "Confirm Match" at bounding box center [1481, 44] width 75 height 14
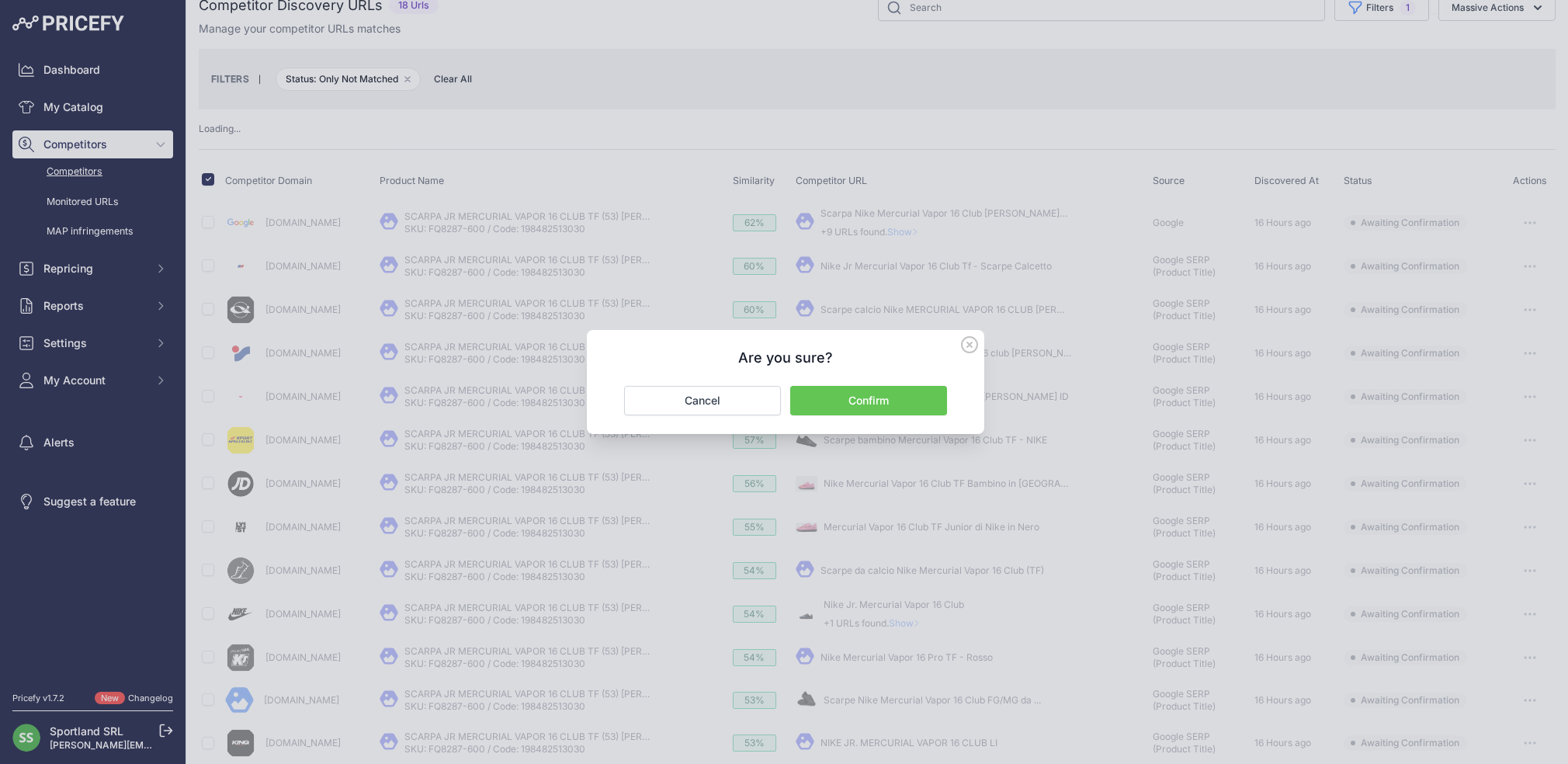
click at [855, 405] on button "Confirm" at bounding box center [869, 400] width 157 height 30
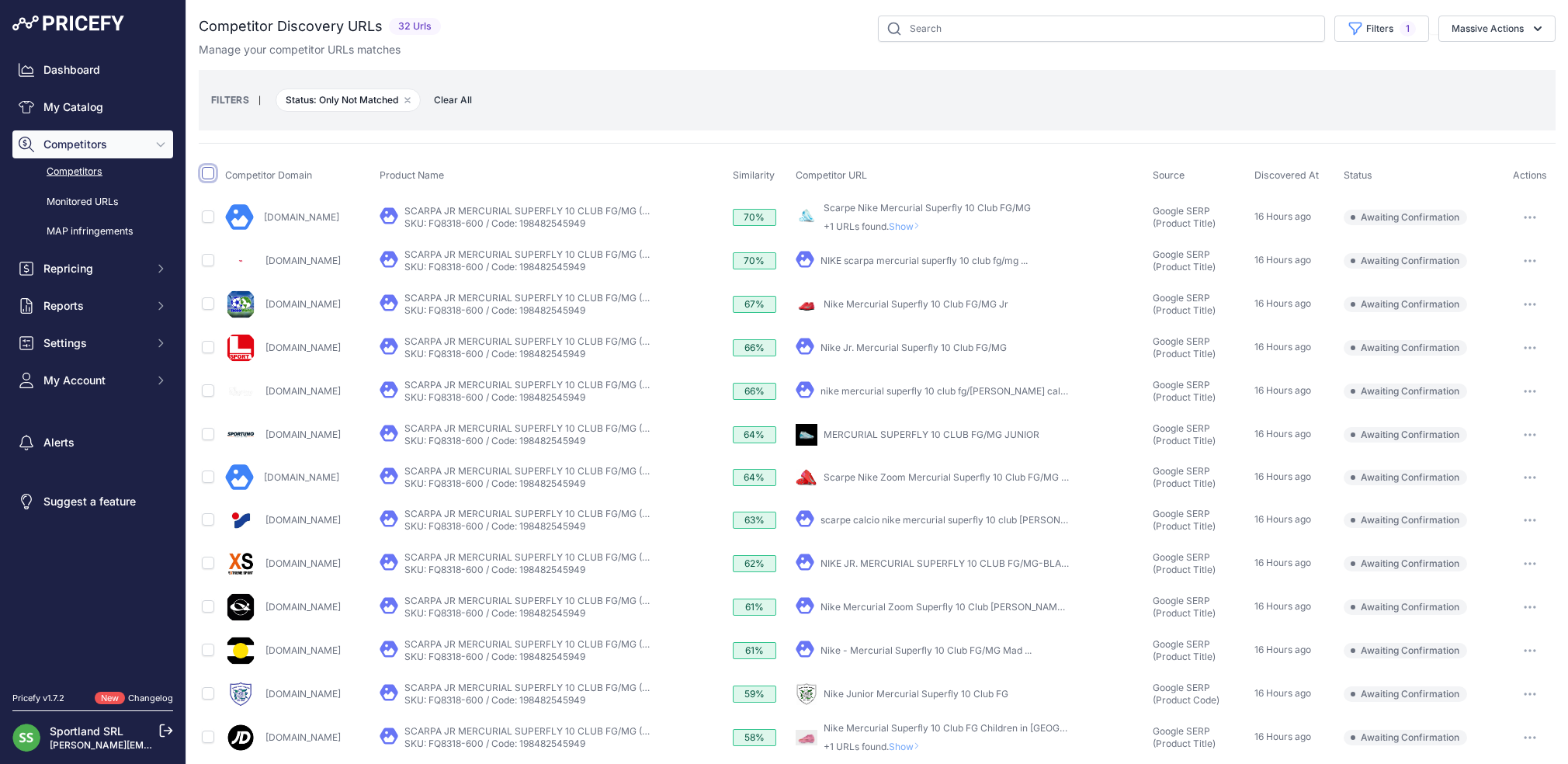
click at [204, 171] on input "checkbox" at bounding box center [208, 173] width 13 height 13
checkbox input "true"
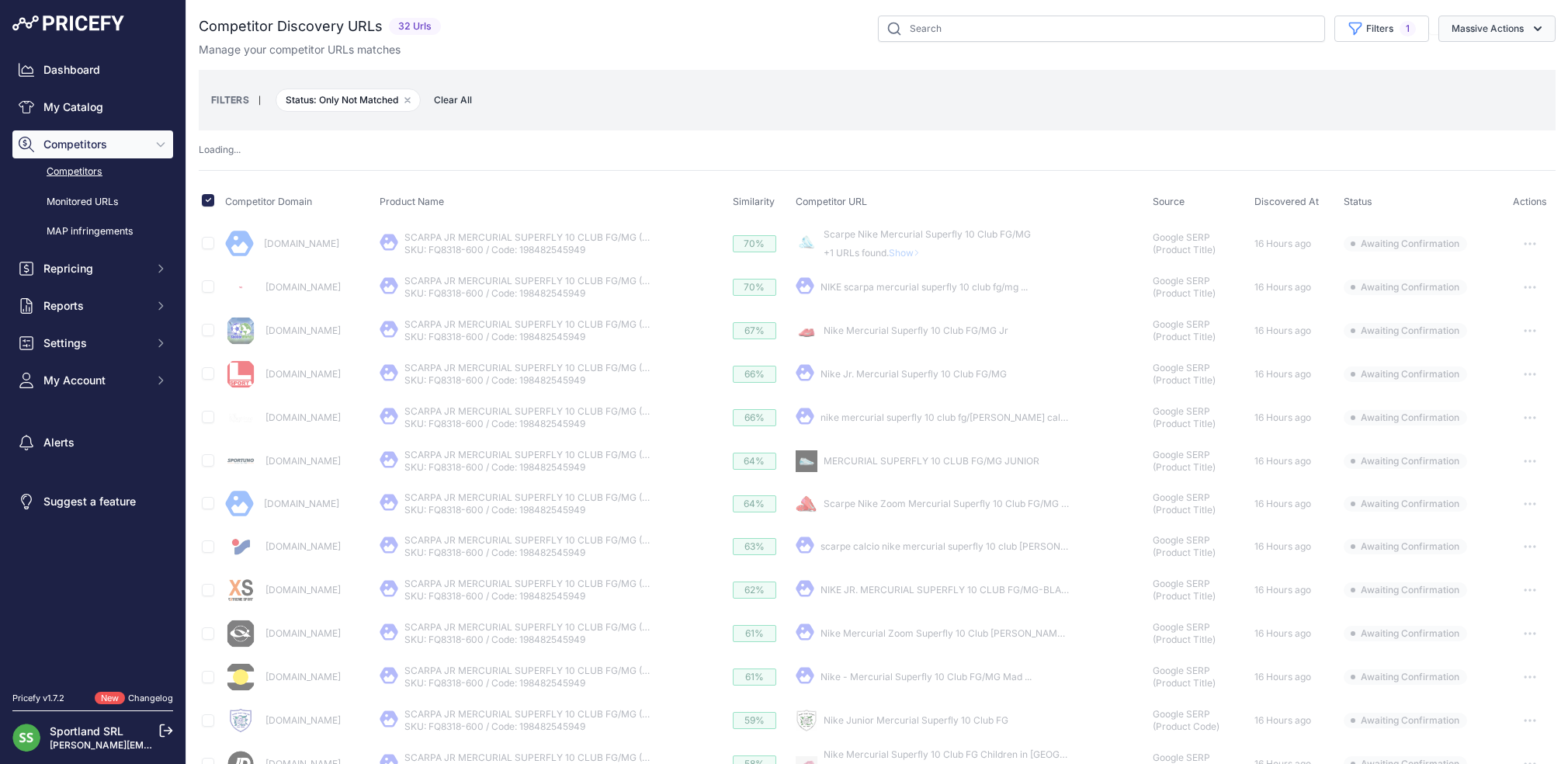
click at [1481, 32] on button "Massive Actions" at bounding box center [1497, 28] width 117 height 26
click at [1485, 60] on span "Confirm Match" at bounding box center [1481, 65] width 75 height 14
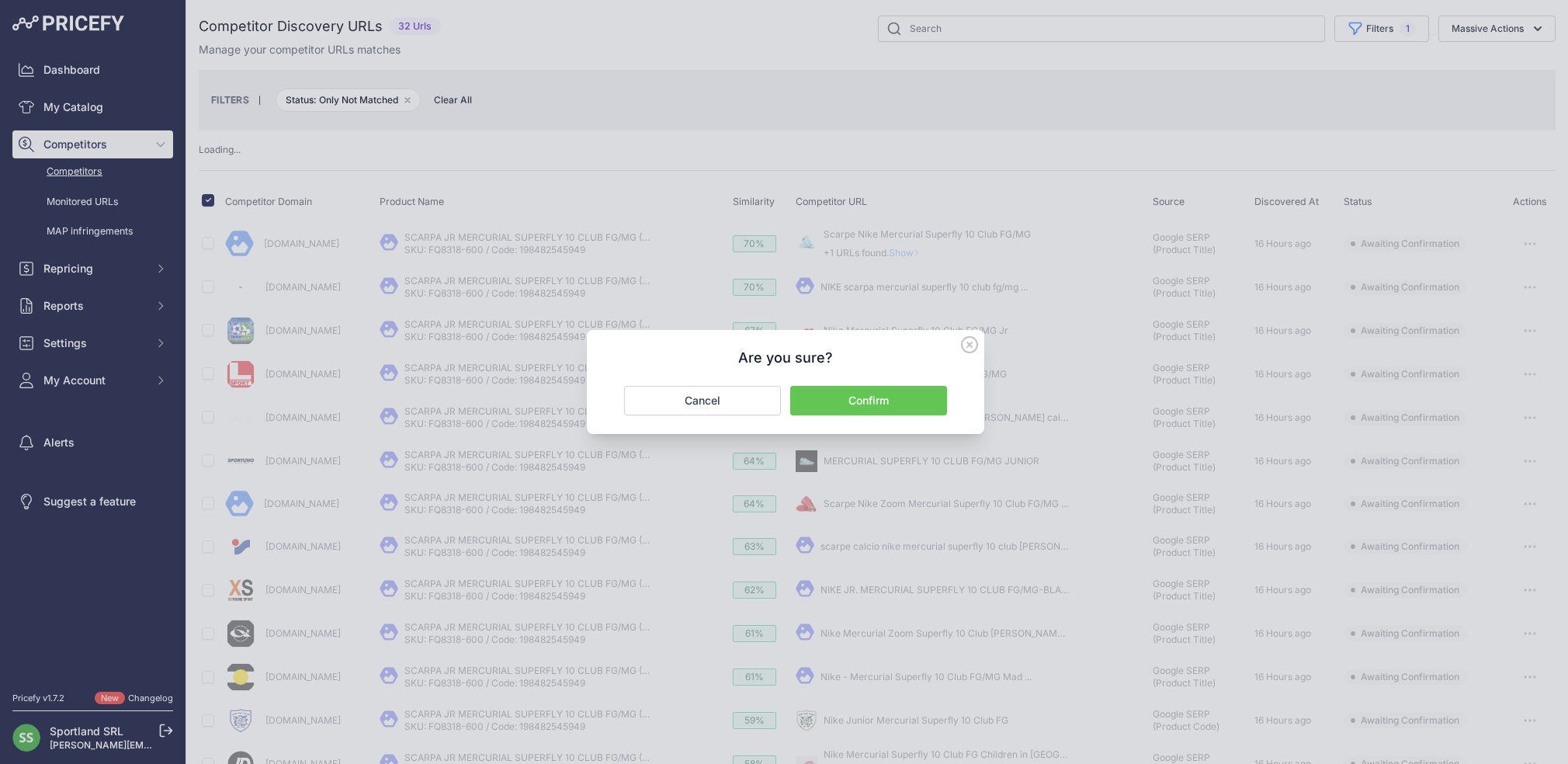
click at [895, 400] on button "Confirm" at bounding box center [869, 400] width 157 height 30
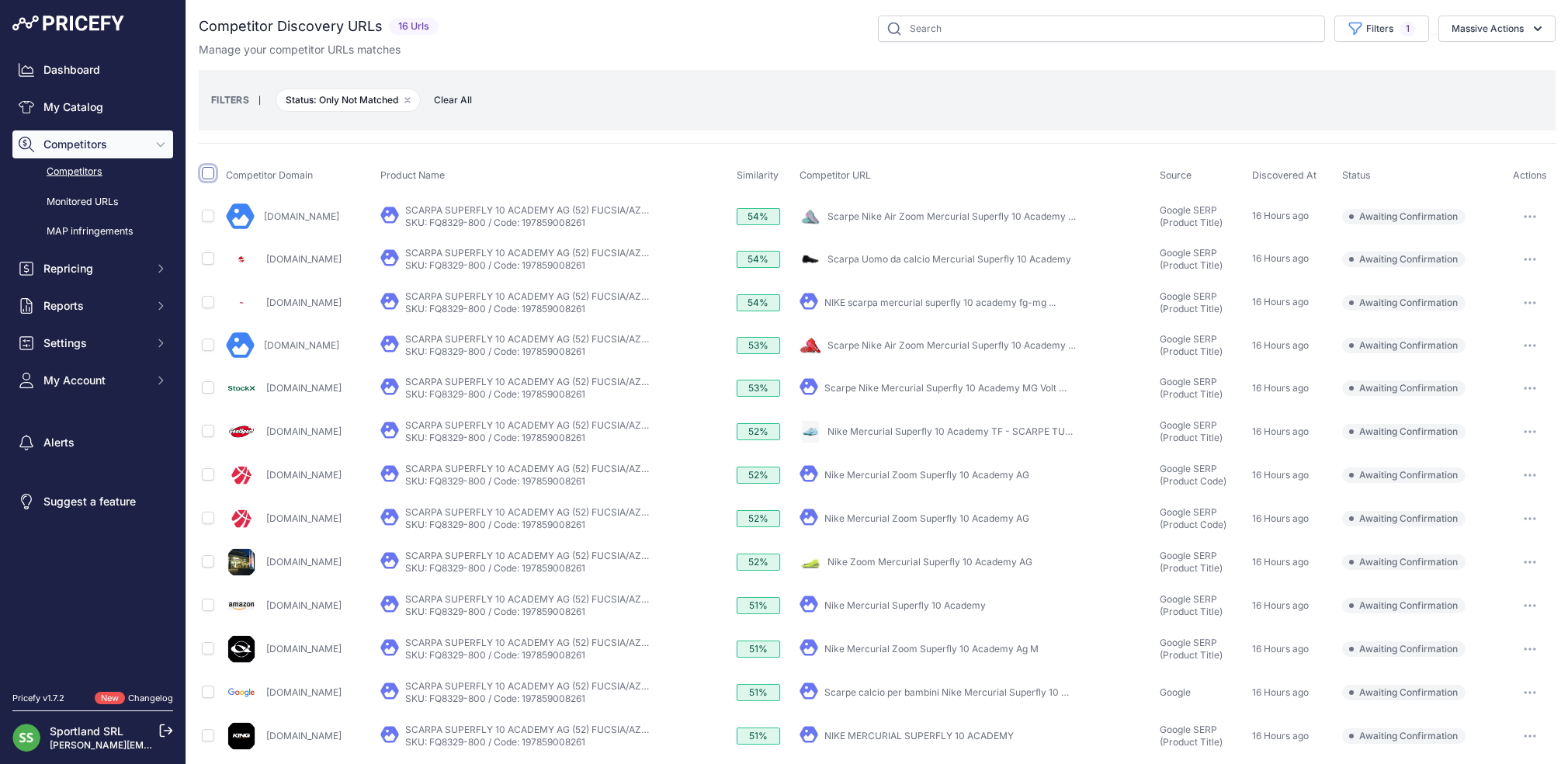
click at [210, 175] on input "checkbox" at bounding box center [208, 173] width 13 height 13
checkbox input "true"
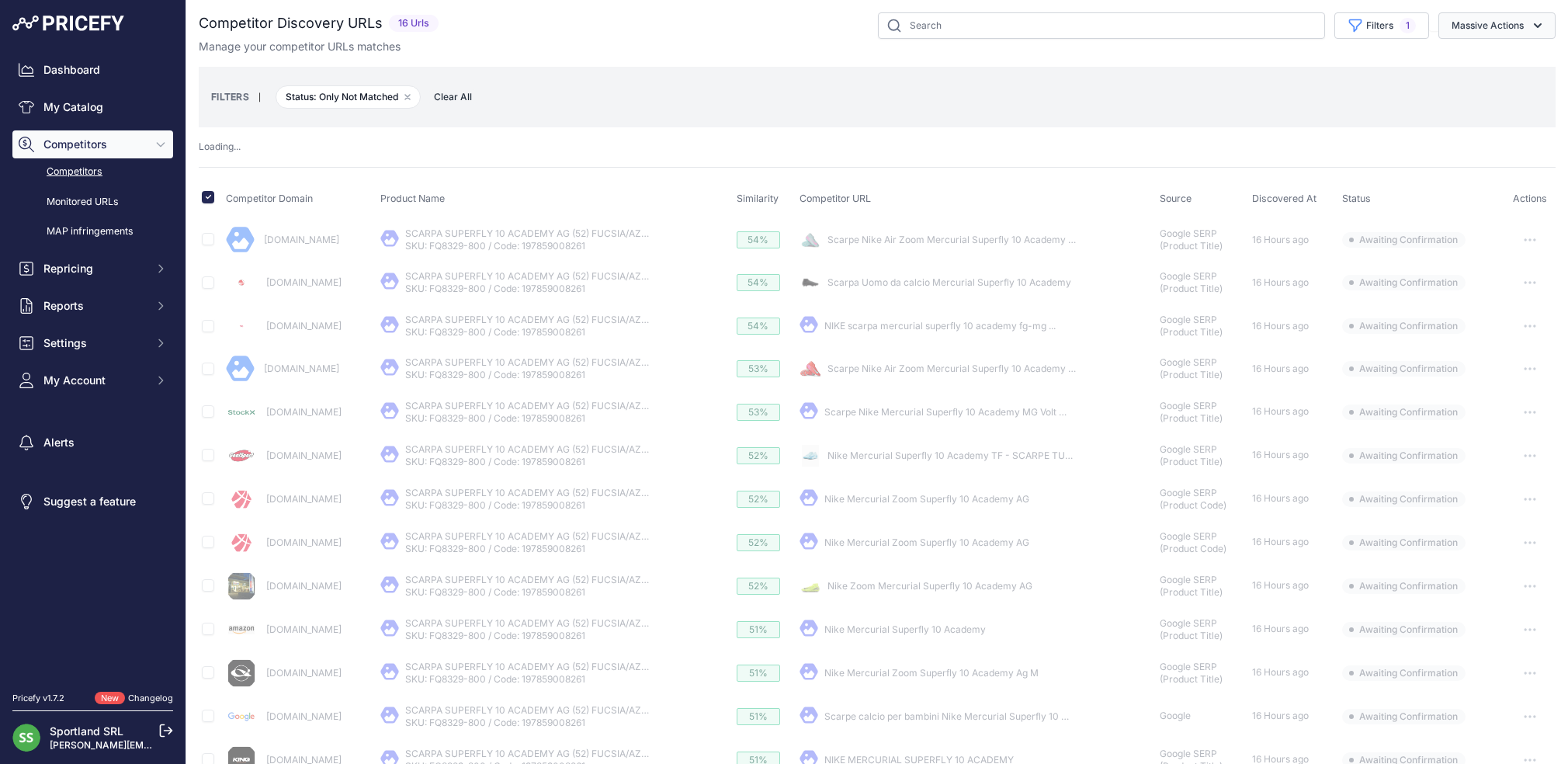
click at [1492, 31] on button "Massive Actions" at bounding box center [1497, 26] width 117 height 26
click at [1495, 56] on span "Confirm Match" at bounding box center [1481, 62] width 75 height 14
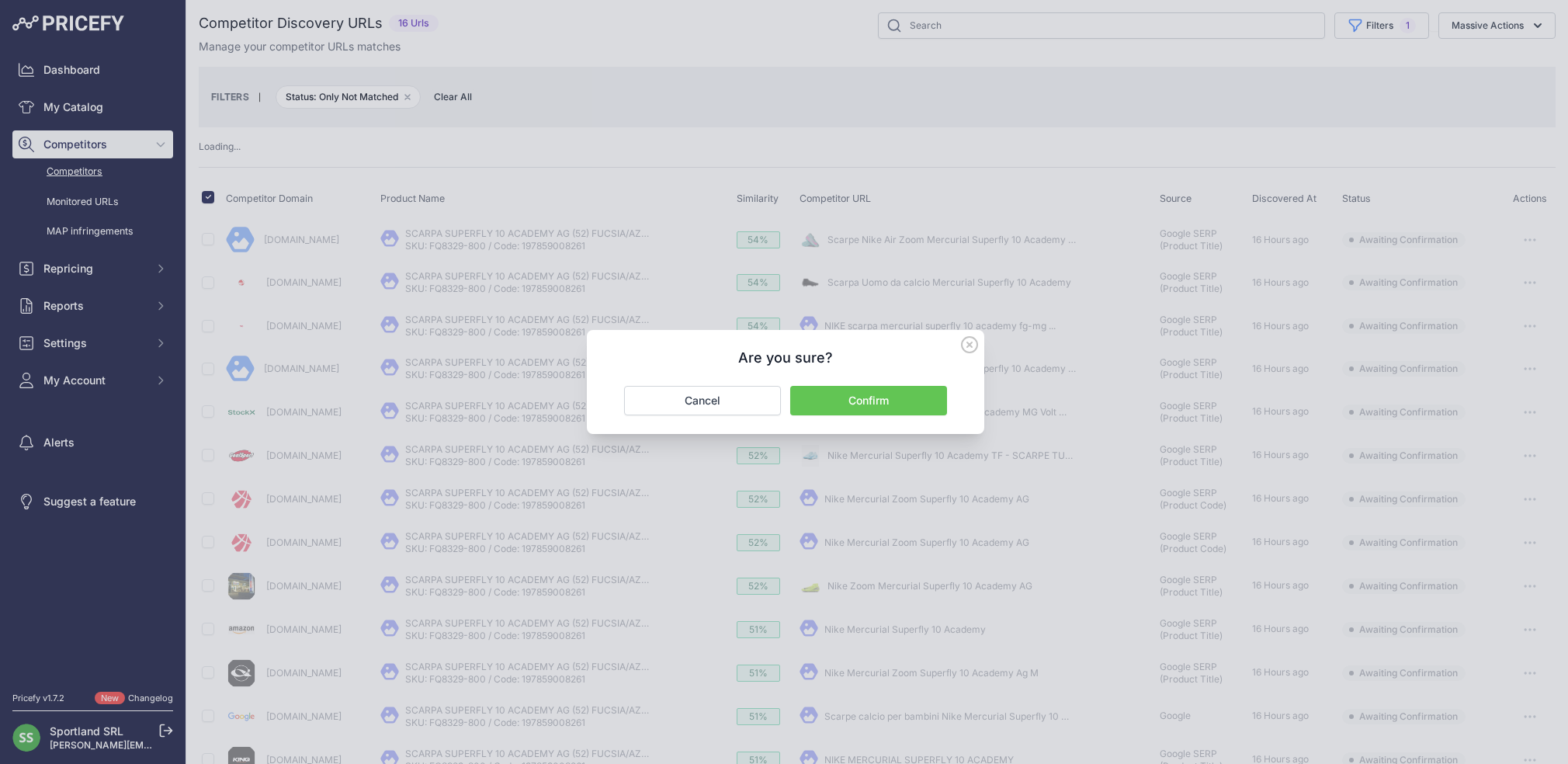
click at [827, 401] on button "Confirm" at bounding box center [869, 400] width 157 height 30
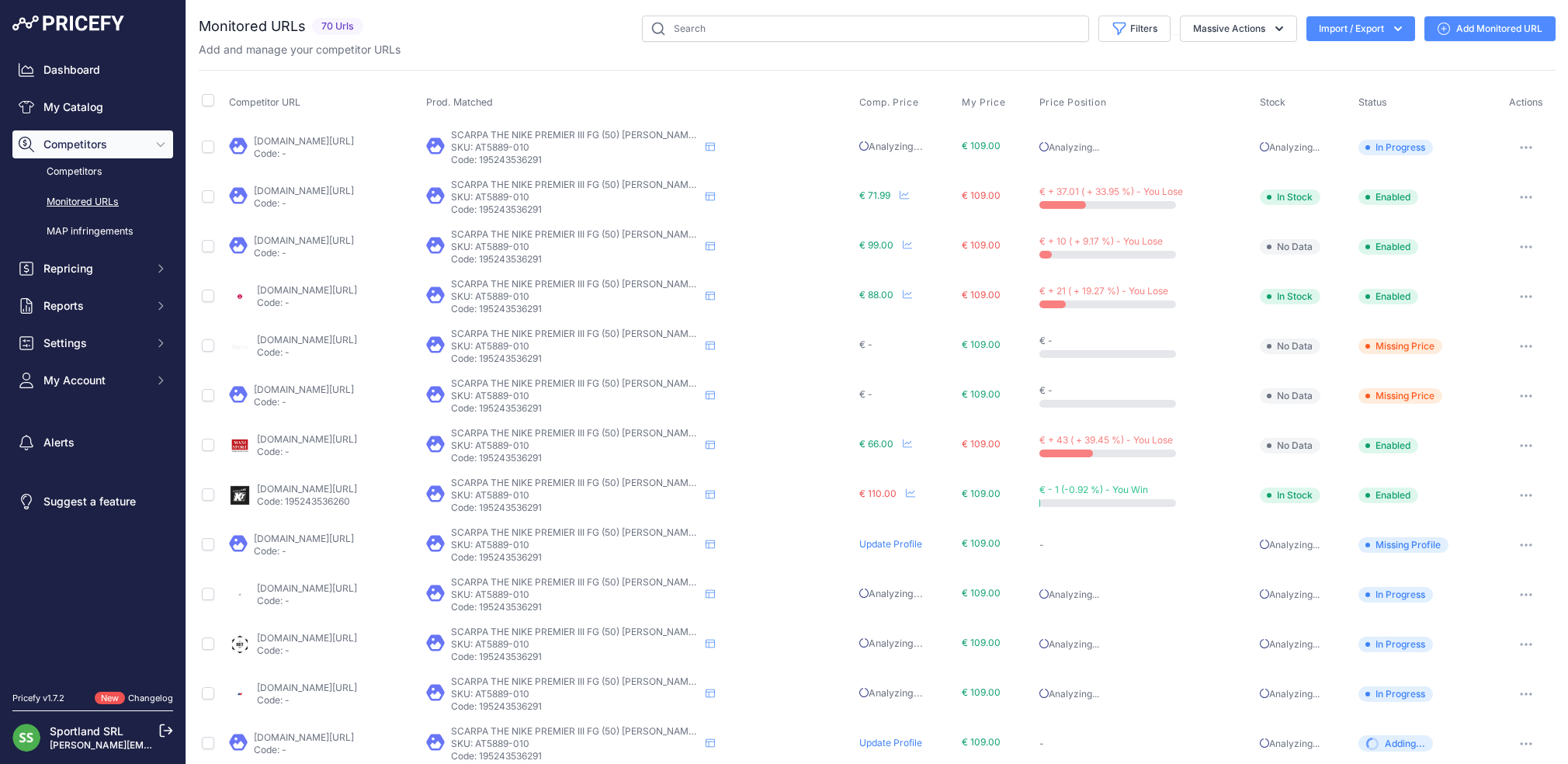
click at [88, 143] on span "Competitors" at bounding box center [94, 145] width 102 height 15
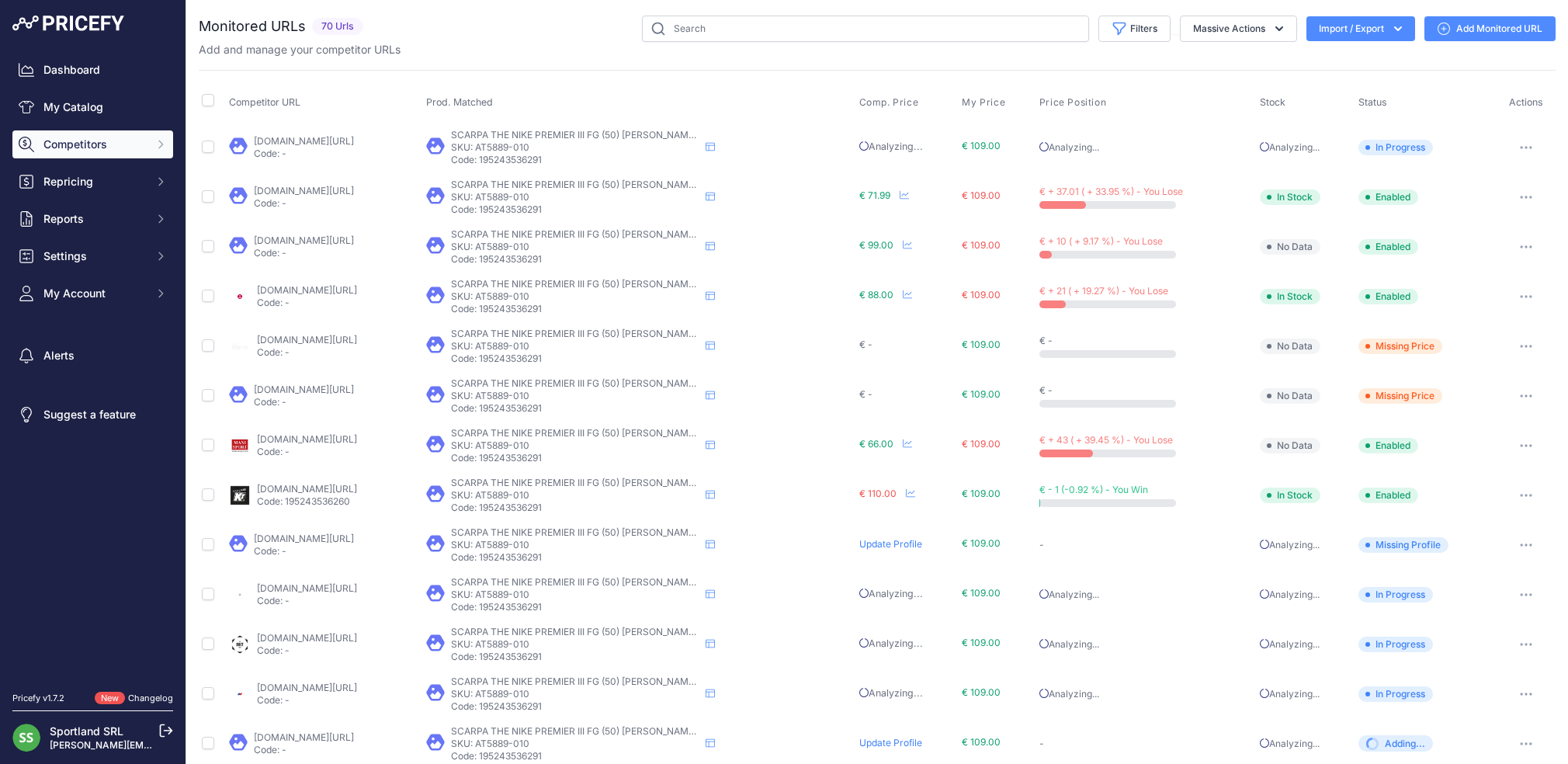
click at [77, 151] on span "Competitors" at bounding box center [94, 145] width 102 height 15
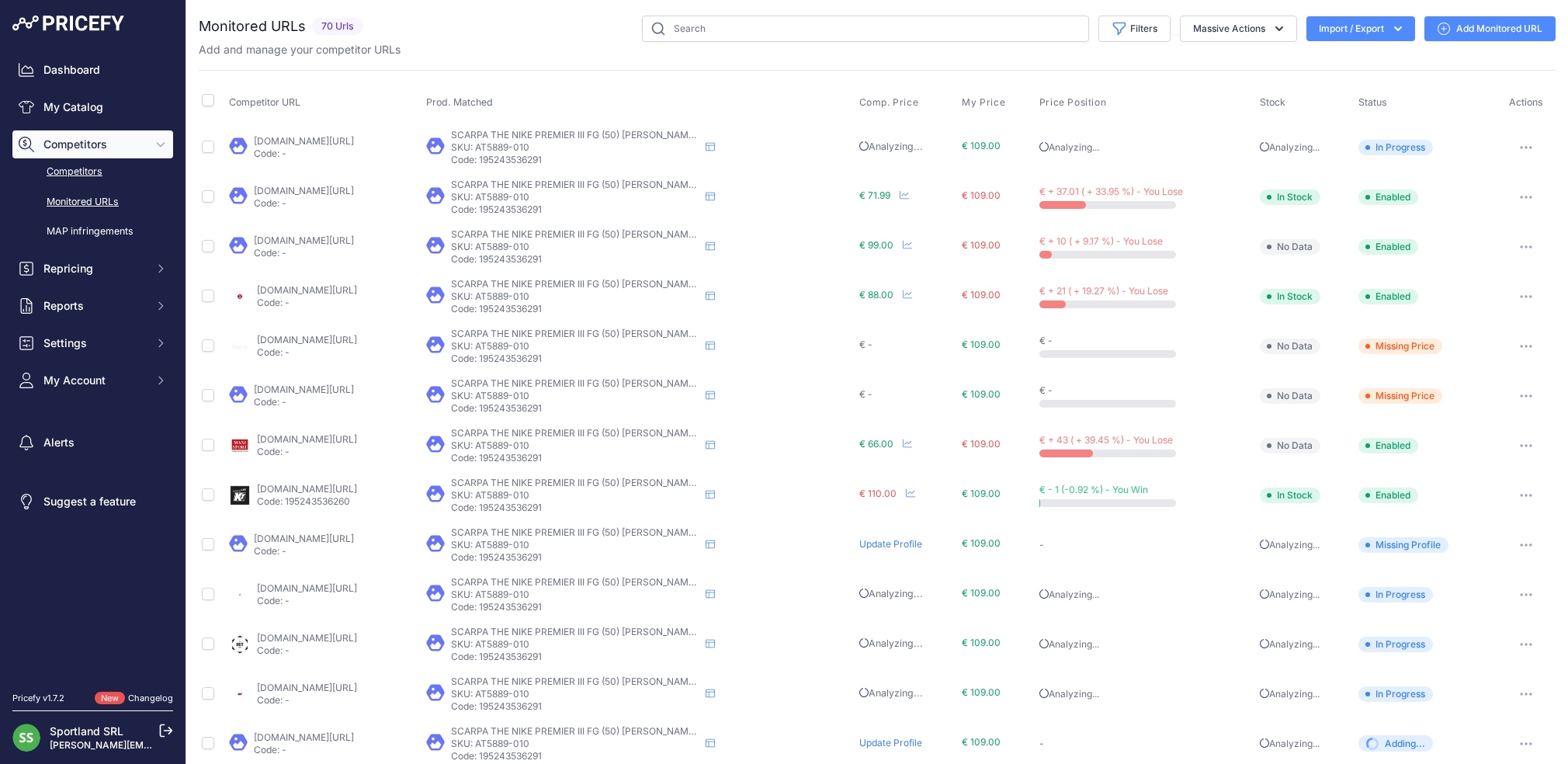
click at [120, 168] on link "Competitors" at bounding box center [93, 172] width 161 height 27
click at [75, 103] on link "My Catalog" at bounding box center [93, 106] width 161 height 28
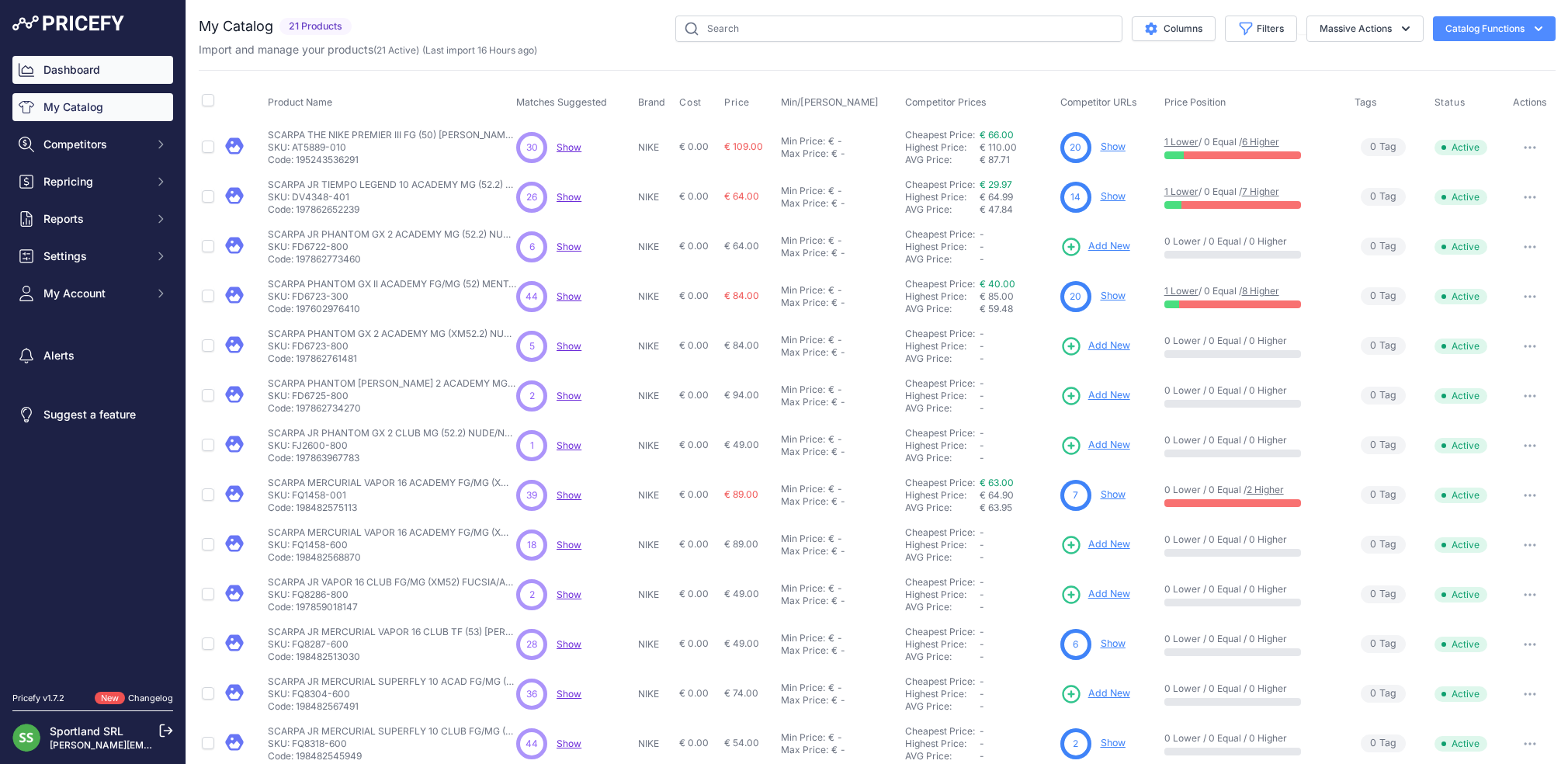
click at [50, 73] on link "Dashboard" at bounding box center [93, 70] width 161 height 28
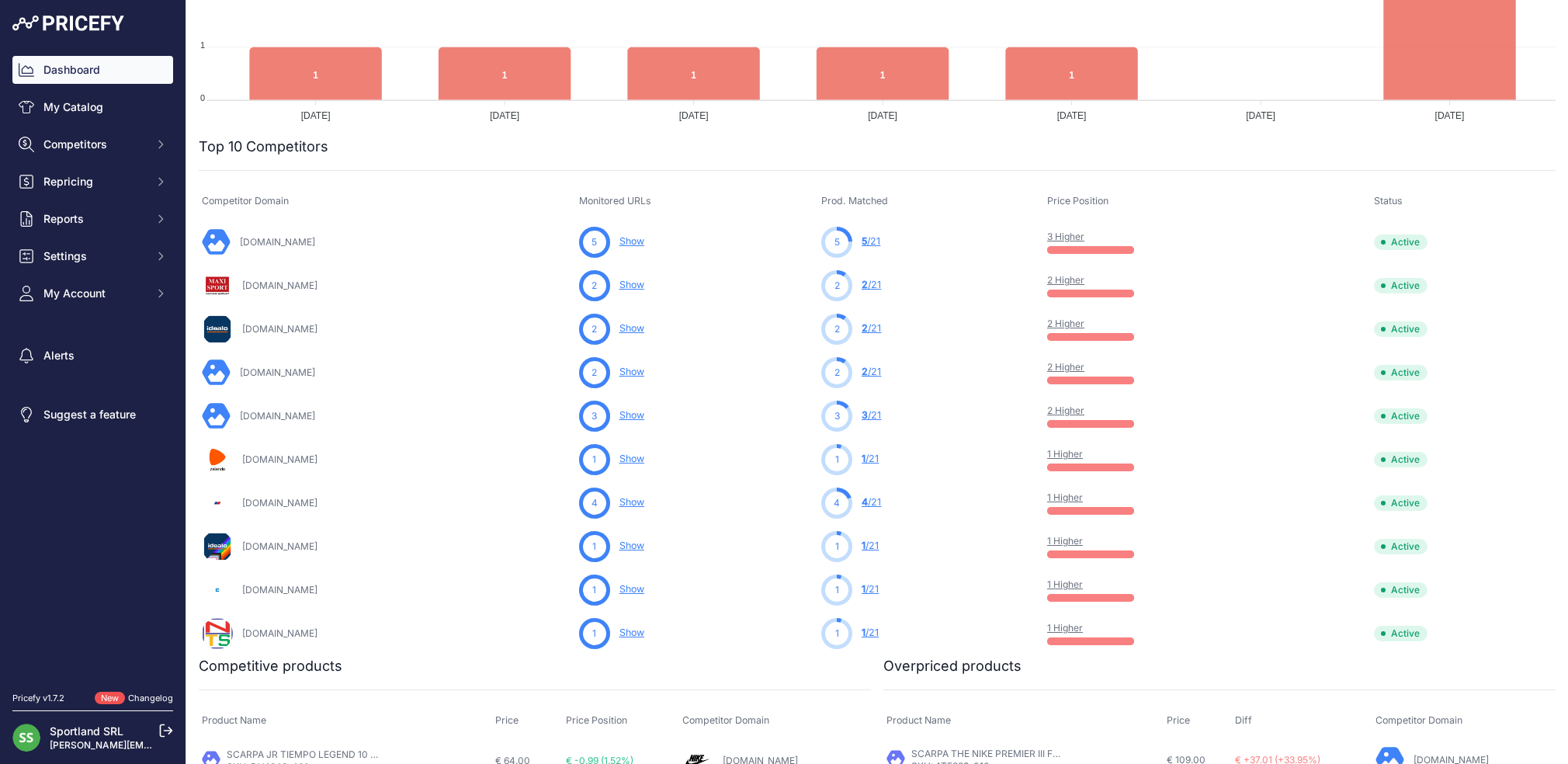
scroll to position [383, 0]
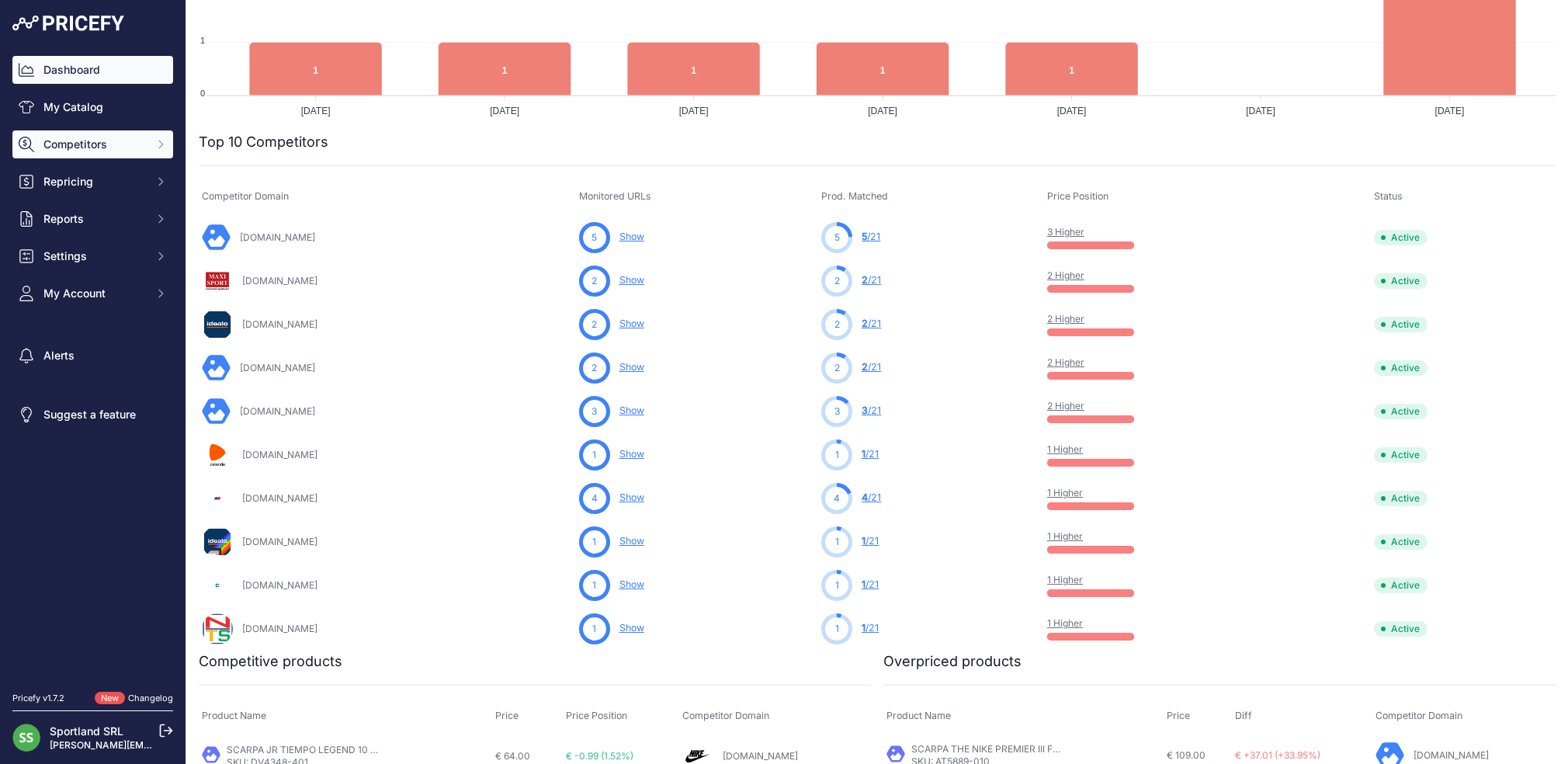
click at [136, 155] on button "Competitors" at bounding box center [93, 144] width 161 height 28
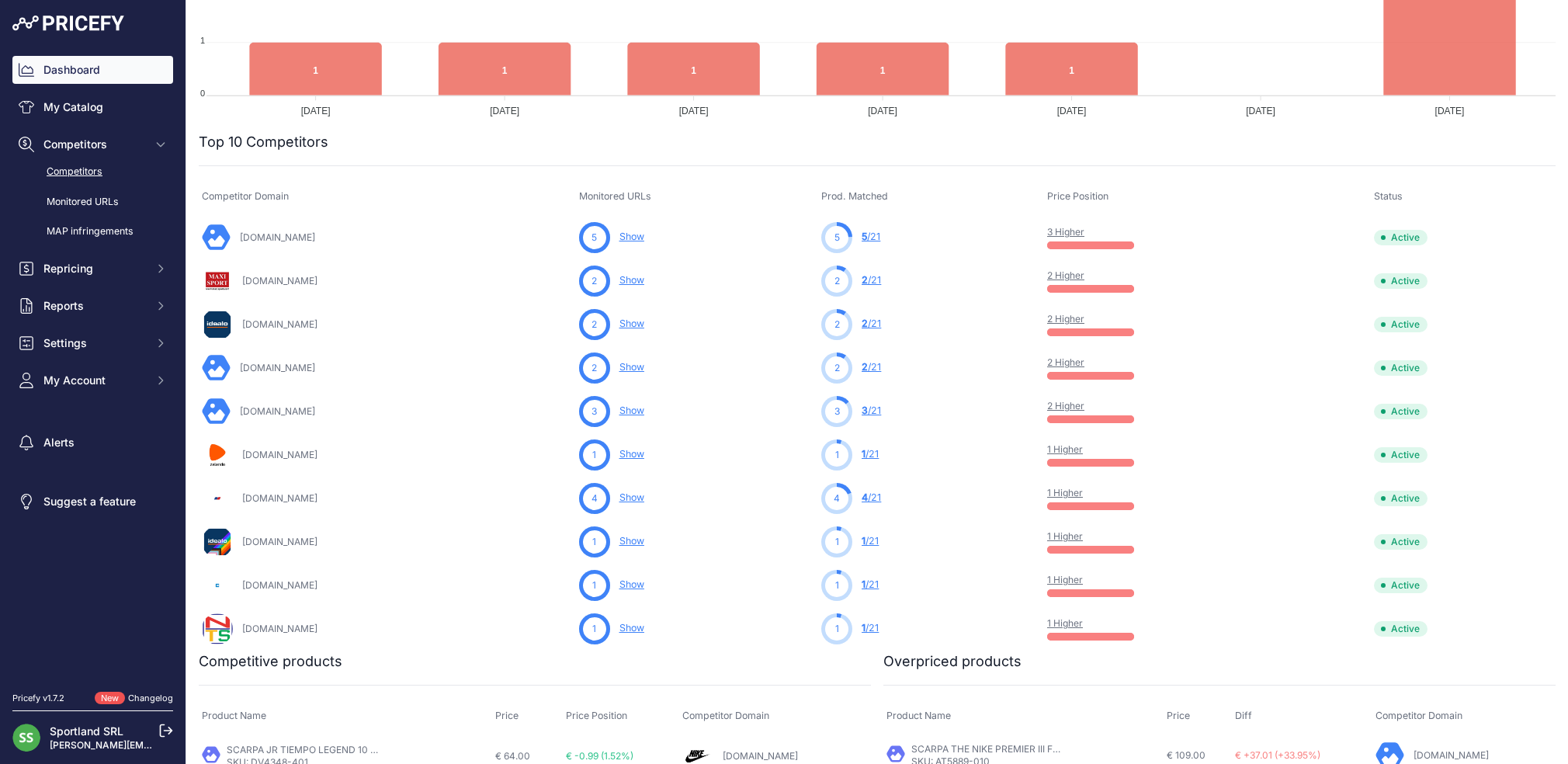
click at [93, 174] on link "Competitors" at bounding box center [93, 172] width 161 height 27
click at [82, 114] on link "My Catalog" at bounding box center [93, 106] width 161 height 28
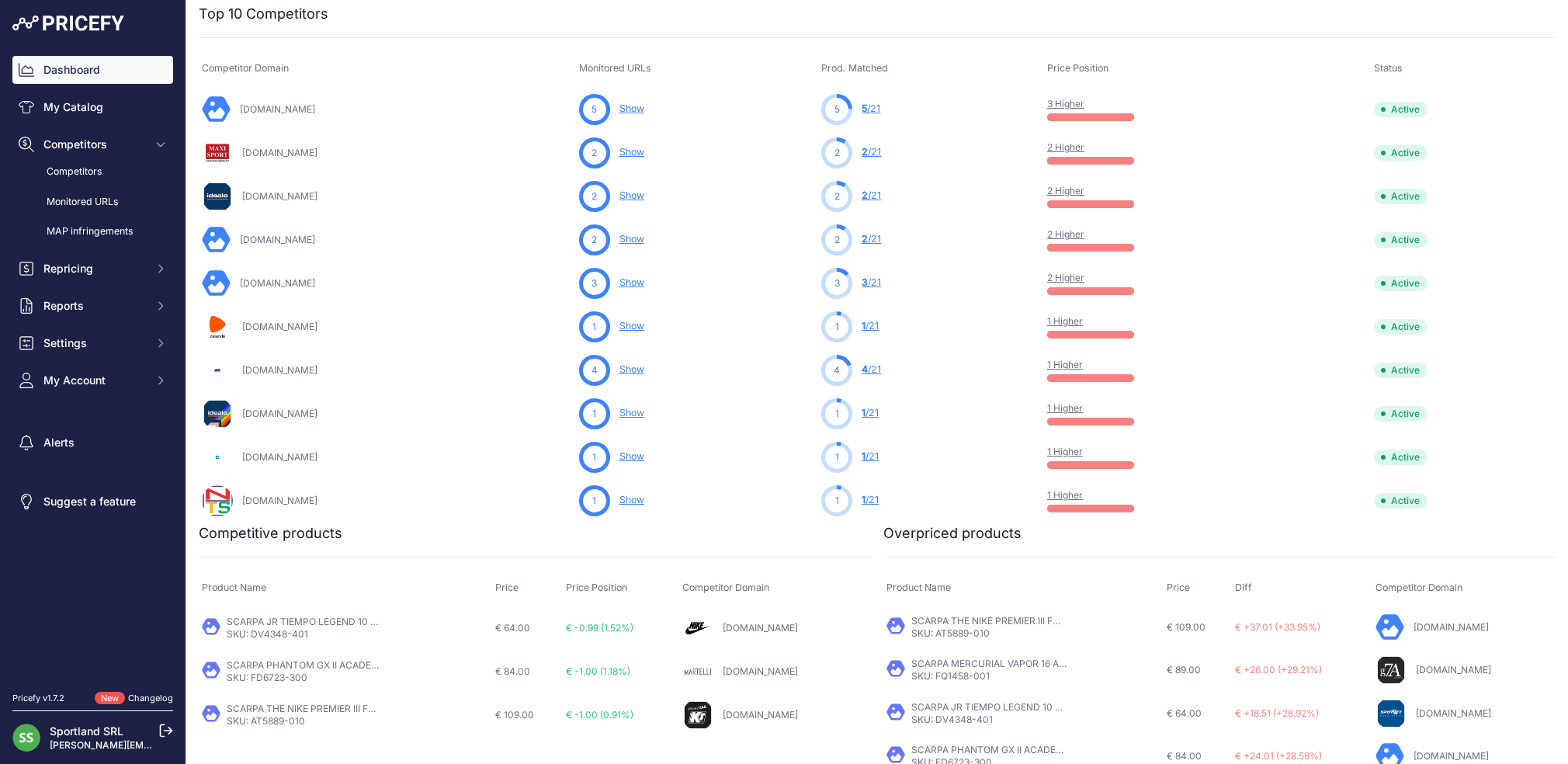
scroll to position [523, 0]
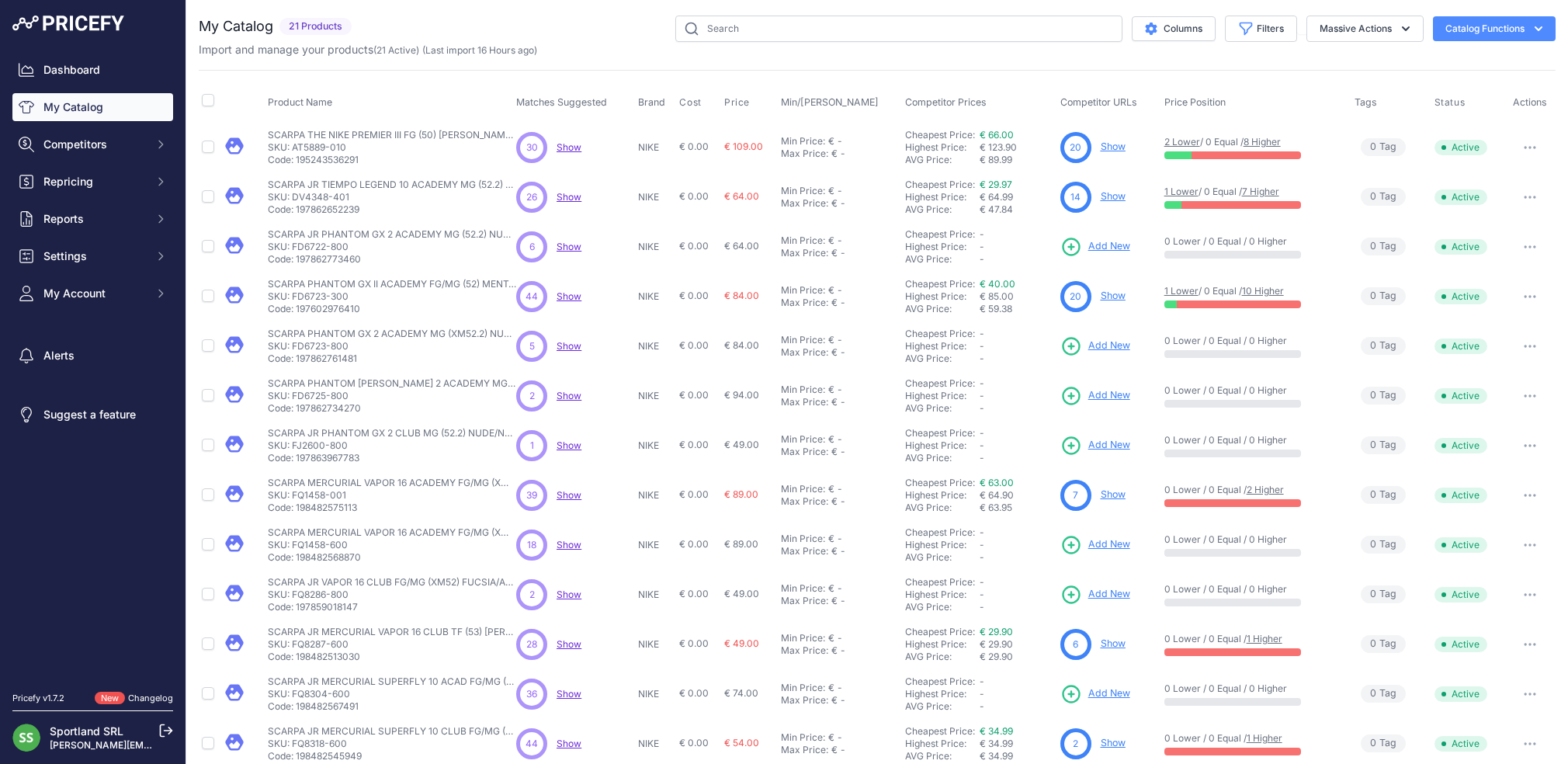
click at [1530, 347] on button "button" at bounding box center [1530, 346] width 31 height 22
click at [1540, 346] on button "button" at bounding box center [1530, 346] width 31 height 22
click at [564, 349] on span "Show" at bounding box center [568, 346] width 25 height 12
click at [565, 547] on span "Show" at bounding box center [568, 544] width 25 height 12
click at [563, 242] on span "Show" at bounding box center [568, 247] width 25 height 12
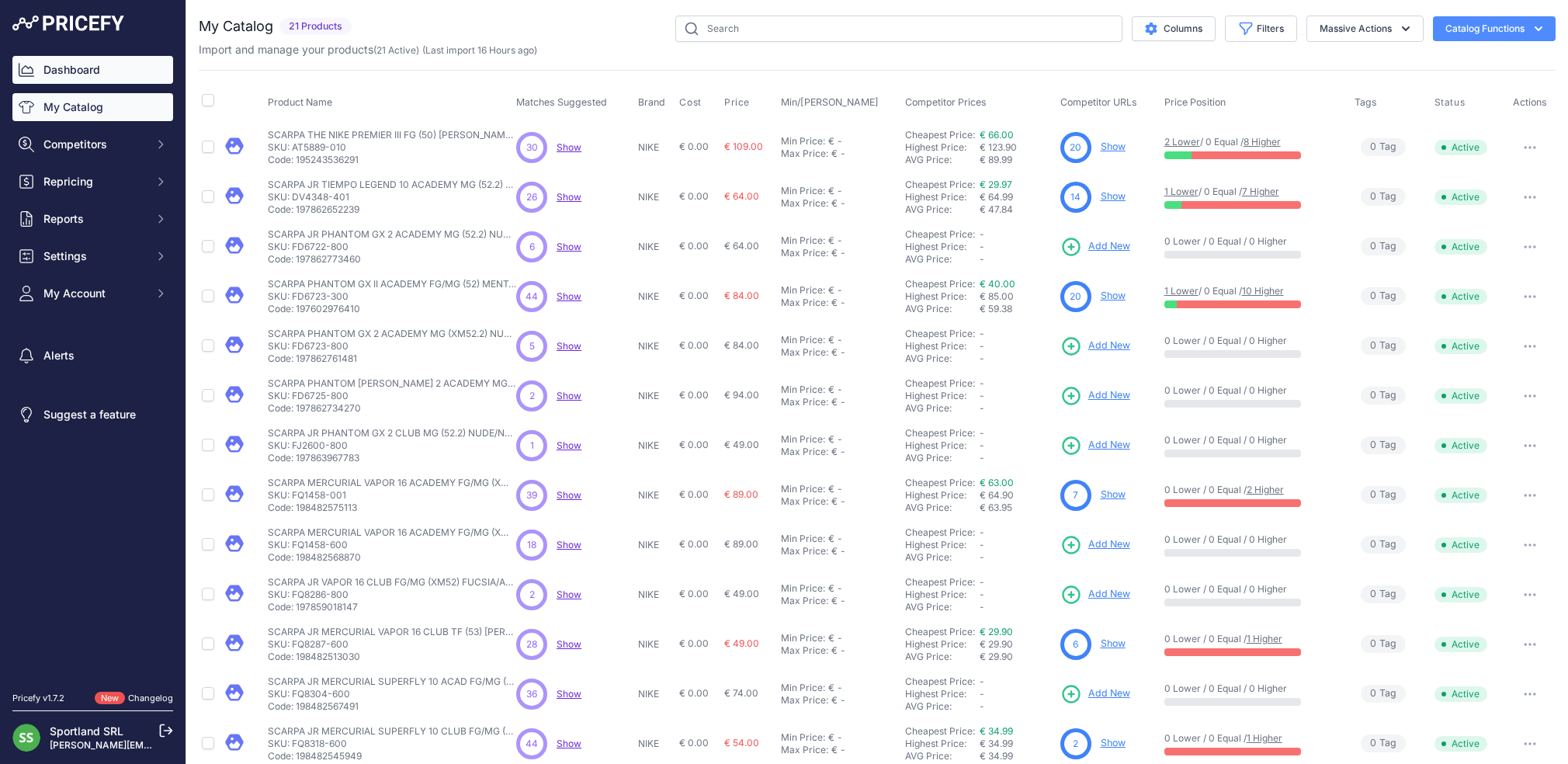
click at [102, 70] on link "Dashboard" at bounding box center [93, 70] width 161 height 28
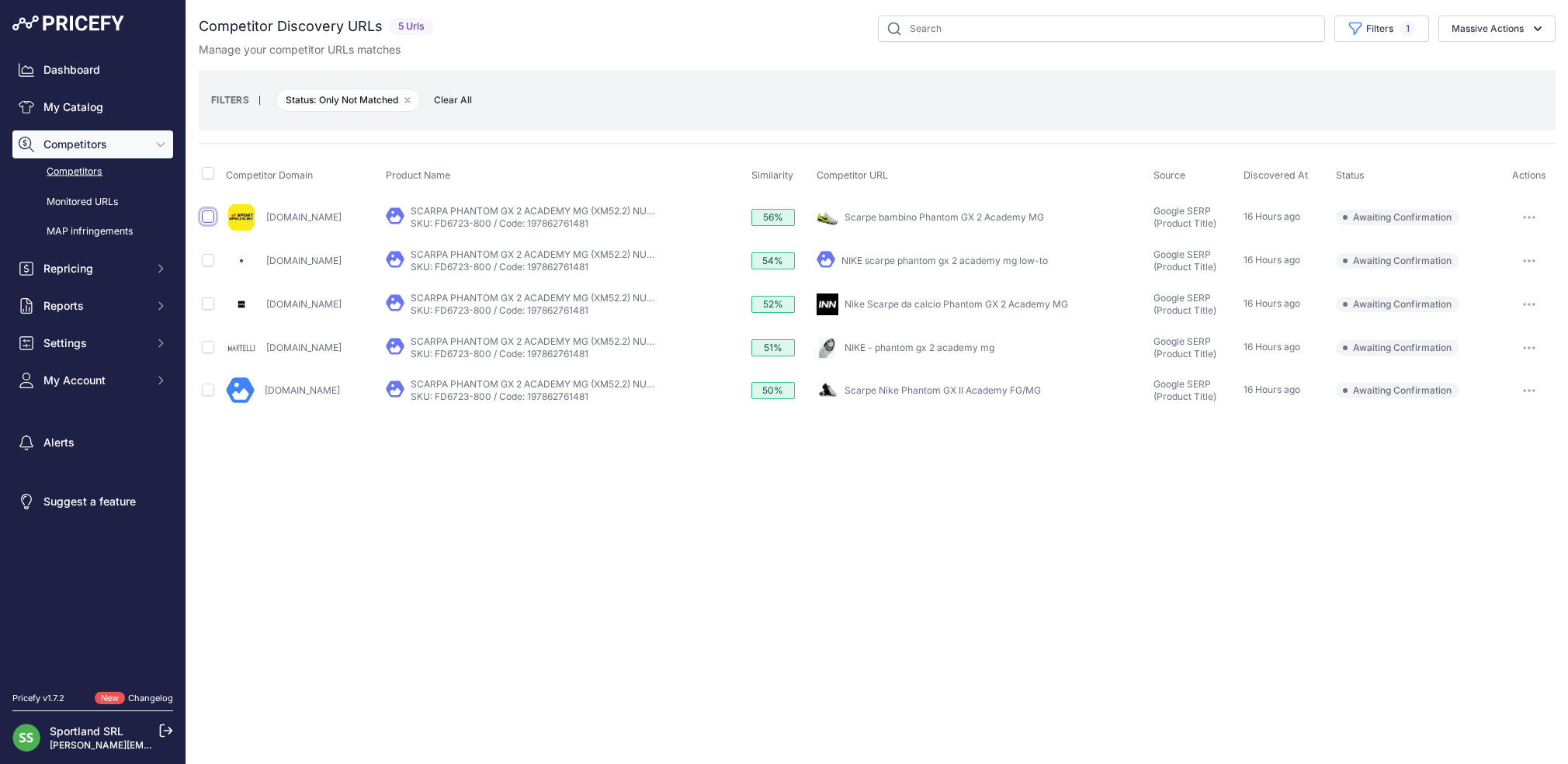
click at [207, 217] on input "checkbox" at bounding box center [208, 216] width 13 height 13
checkbox input "true"
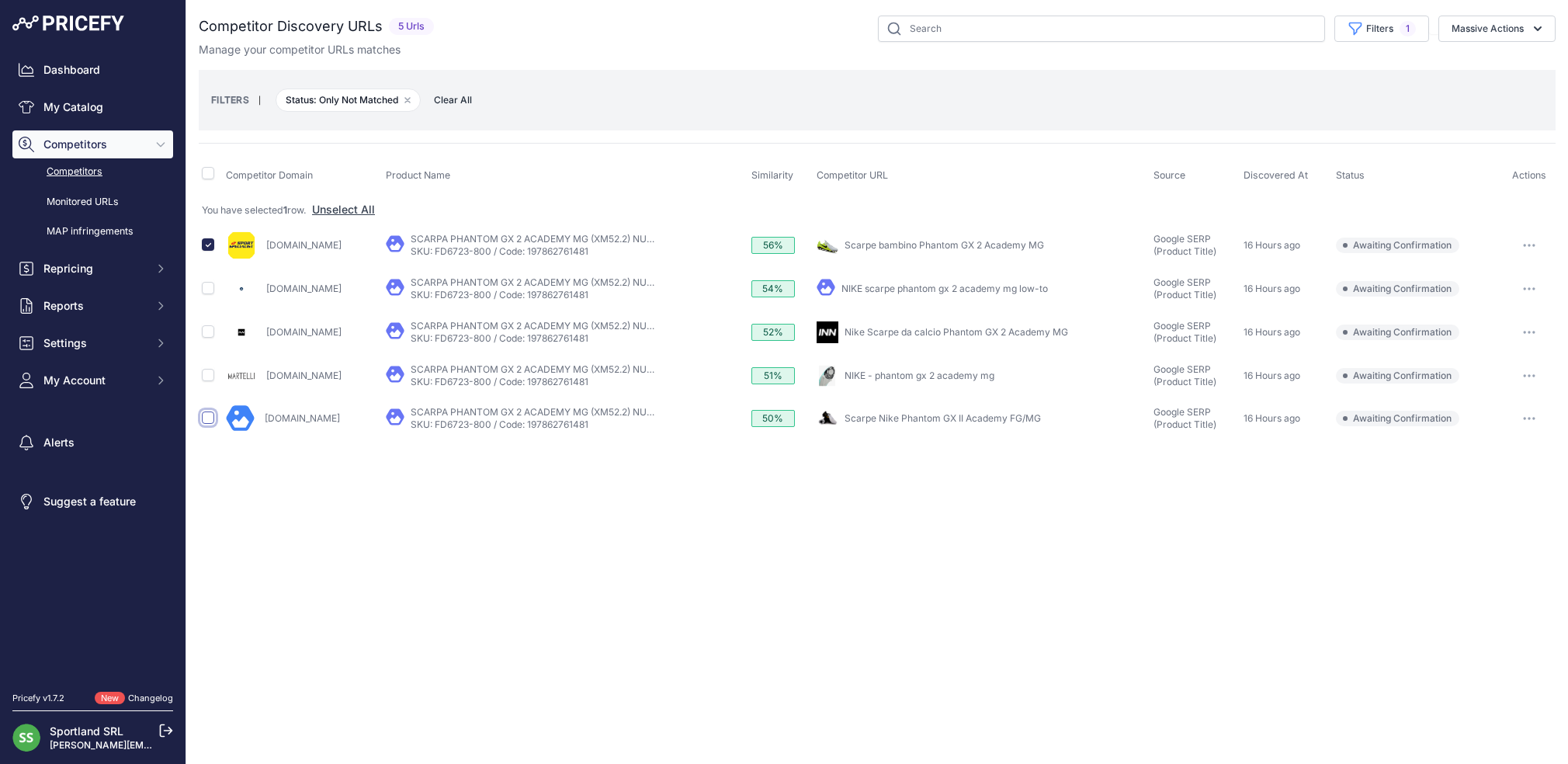
click at [208, 422] on input "checkbox" at bounding box center [208, 417] width 13 height 13
checkbox input "true"
click at [1487, 37] on button "Massive Actions" at bounding box center [1497, 28] width 117 height 26
click at [1486, 69] on span "Confirm Match" at bounding box center [1481, 65] width 75 height 14
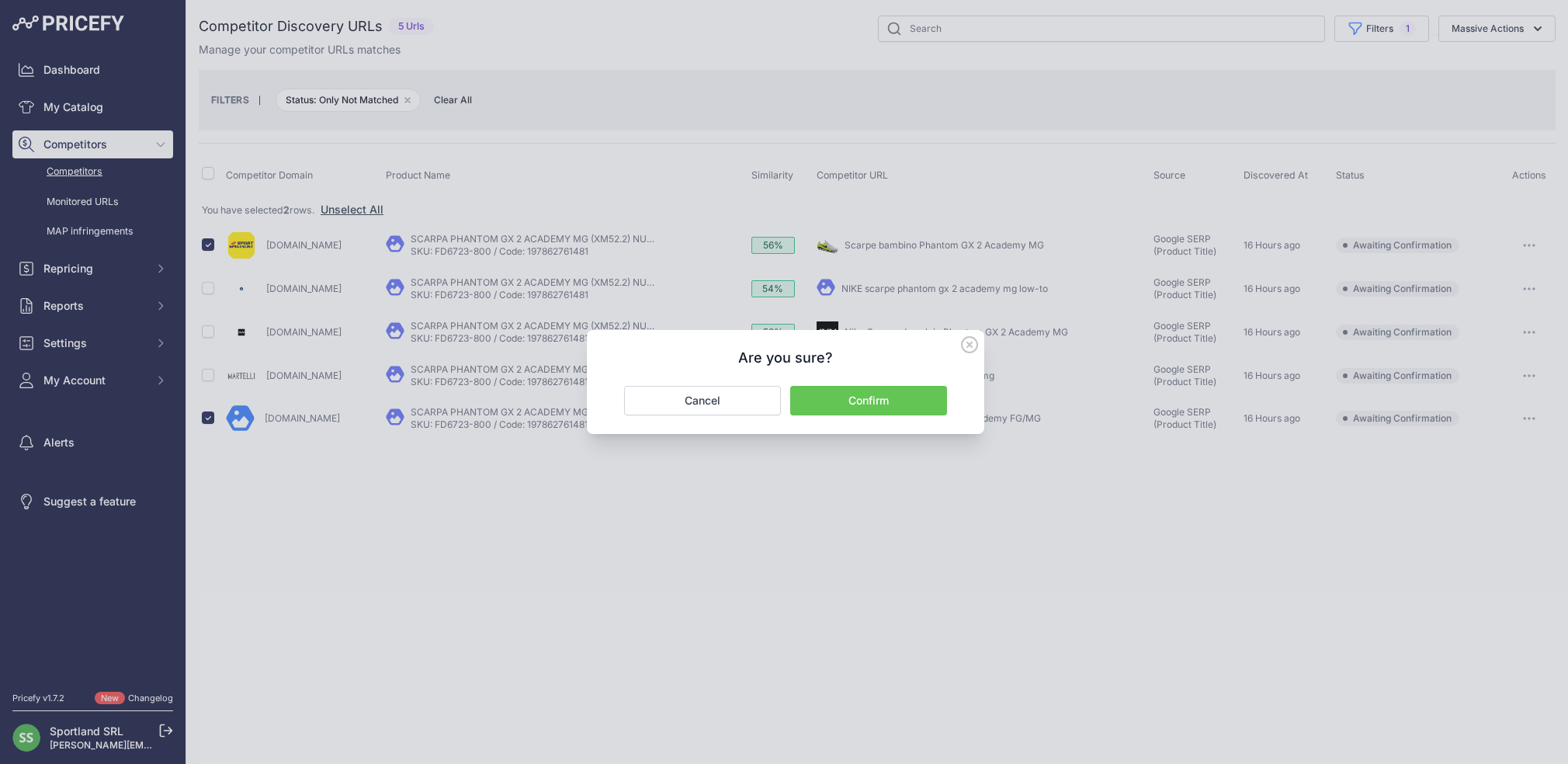
click at [872, 407] on button "Confirm" at bounding box center [869, 400] width 157 height 30
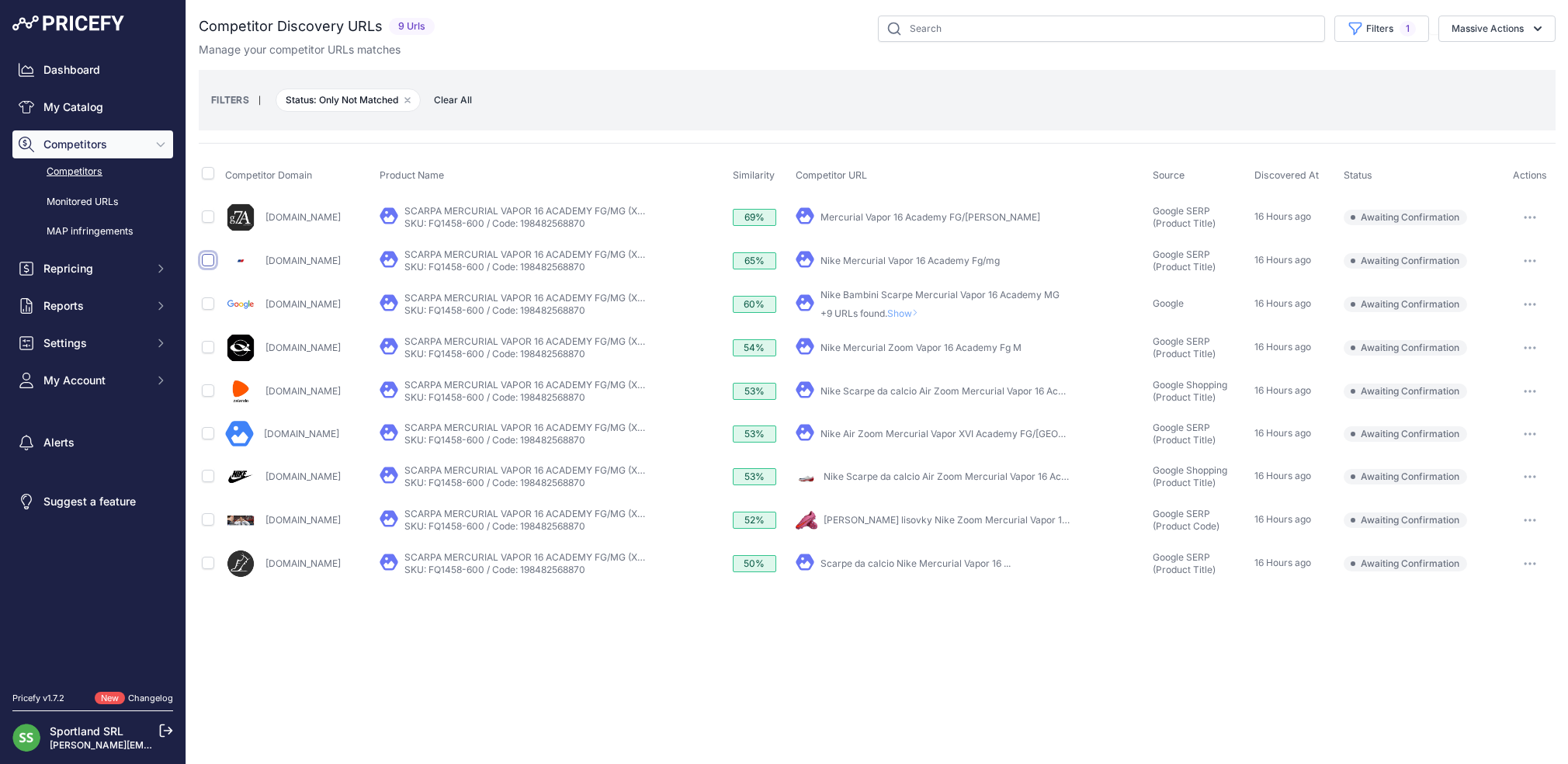
click at [210, 261] on input "checkbox" at bounding box center [208, 259] width 13 height 13
checkbox input "true"
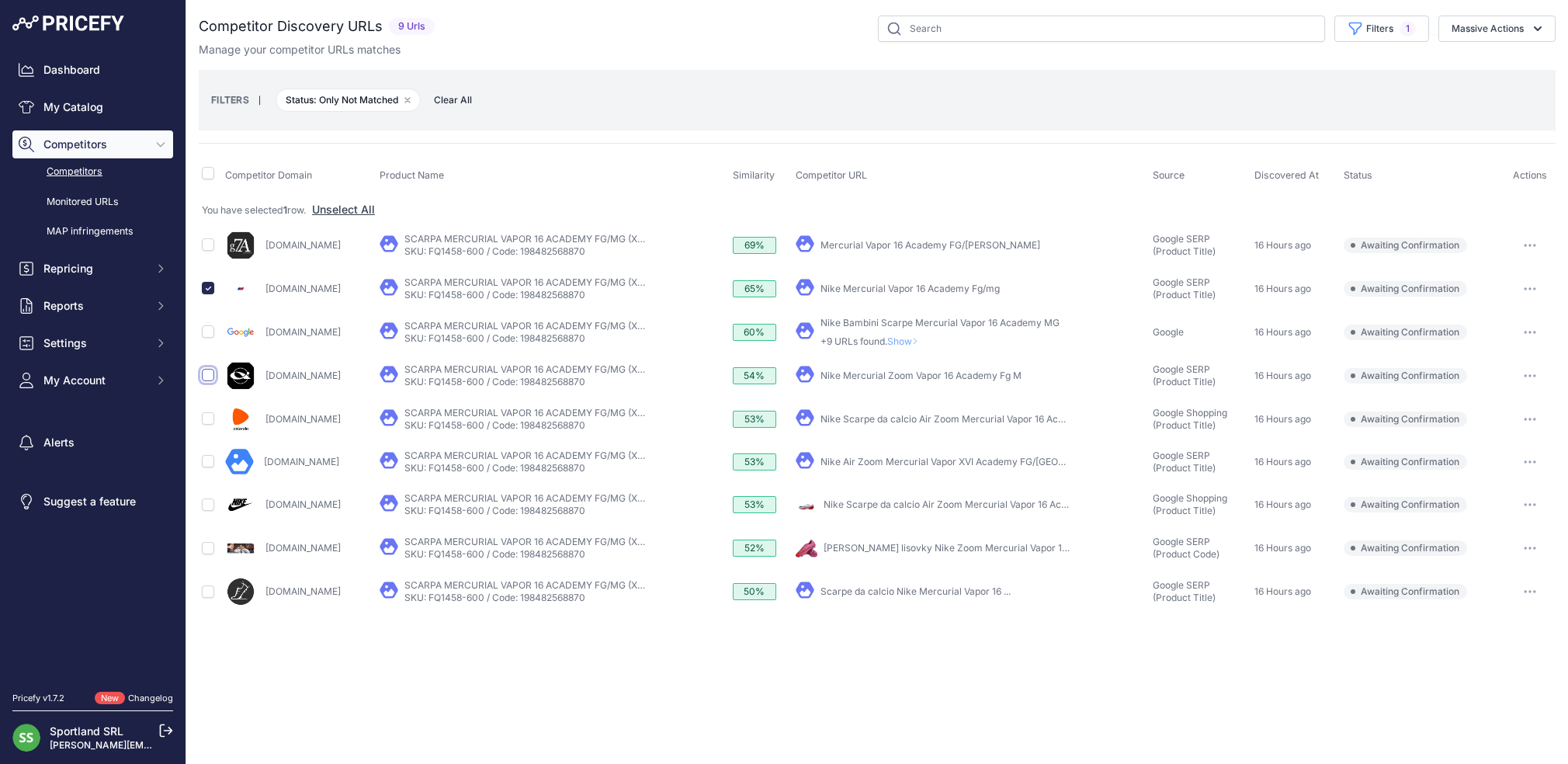
click at [209, 373] on input "checkbox" at bounding box center [208, 374] width 13 height 13
checkbox input "true"
click at [209, 461] on input "checkbox" at bounding box center [208, 461] width 13 height 13
checkbox input "true"
click at [208, 248] on input "checkbox" at bounding box center [208, 244] width 13 height 13
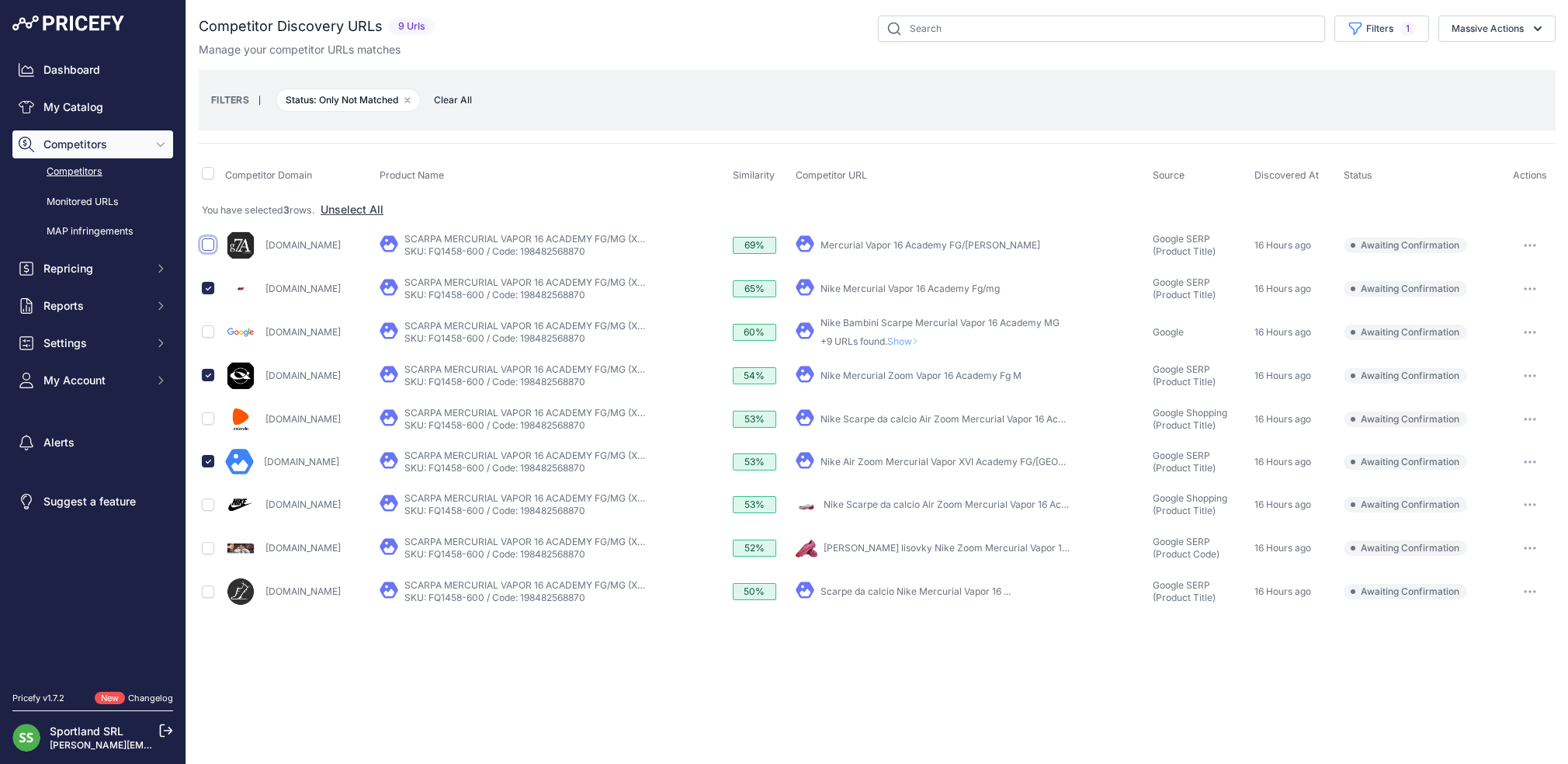
checkbox input "true"
click at [1479, 37] on button "Massive Actions" at bounding box center [1497, 28] width 117 height 26
click at [1476, 61] on span "Confirm Match" at bounding box center [1481, 65] width 75 height 14
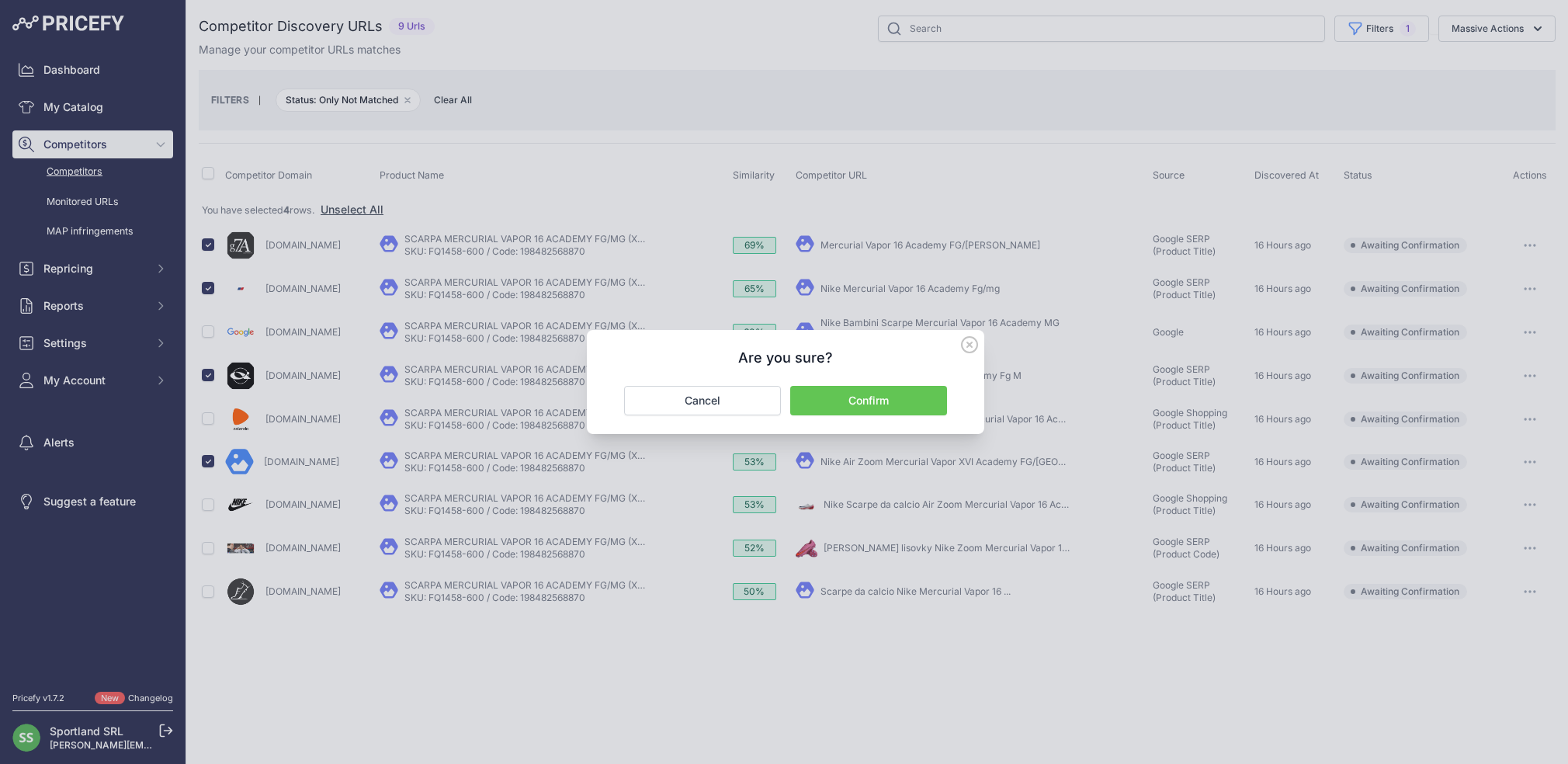
click at [898, 399] on button "Confirm" at bounding box center [869, 400] width 157 height 30
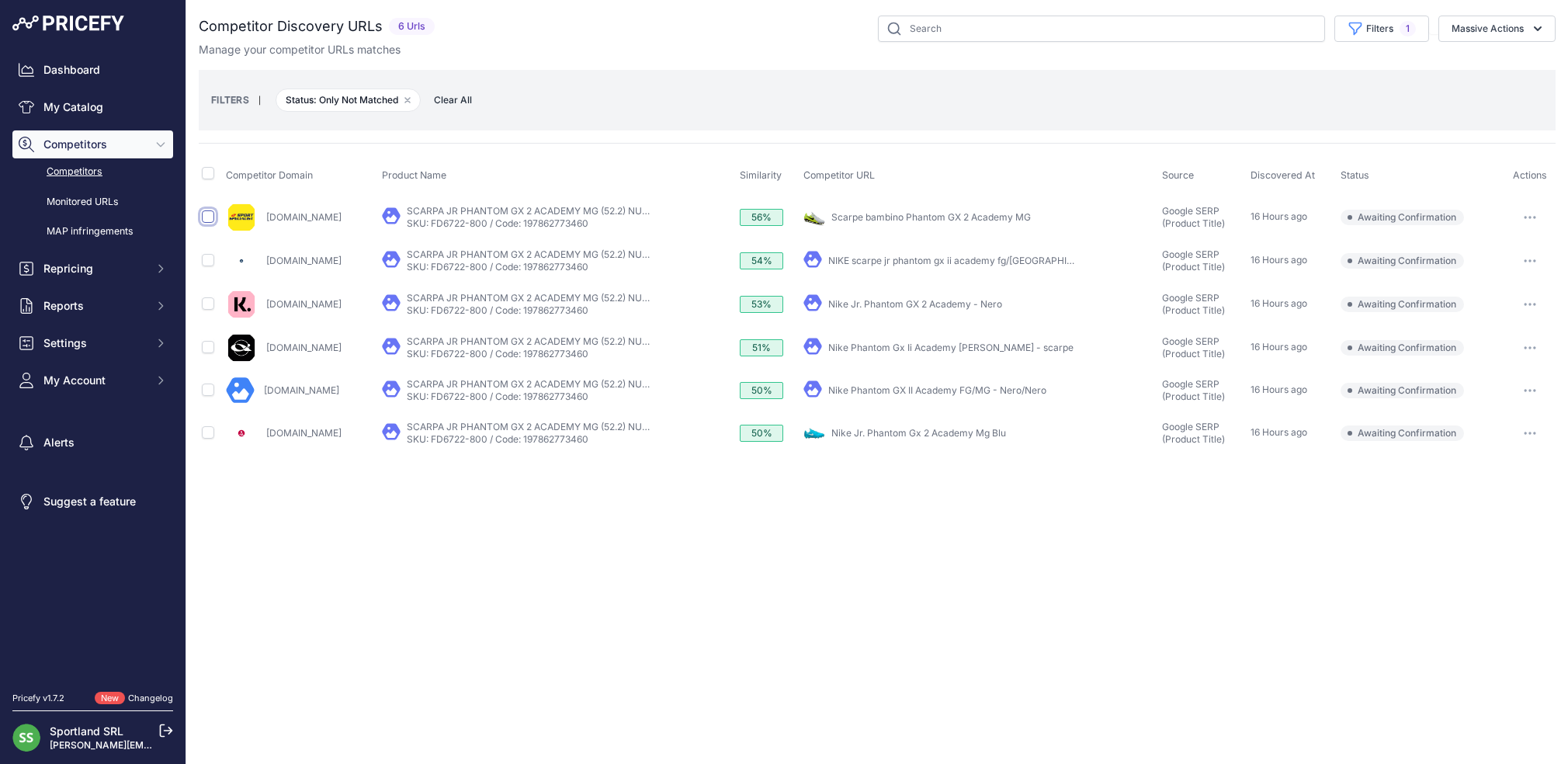
click at [212, 218] on input "checkbox" at bounding box center [208, 216] width 13 height 13
checkbox input "true"
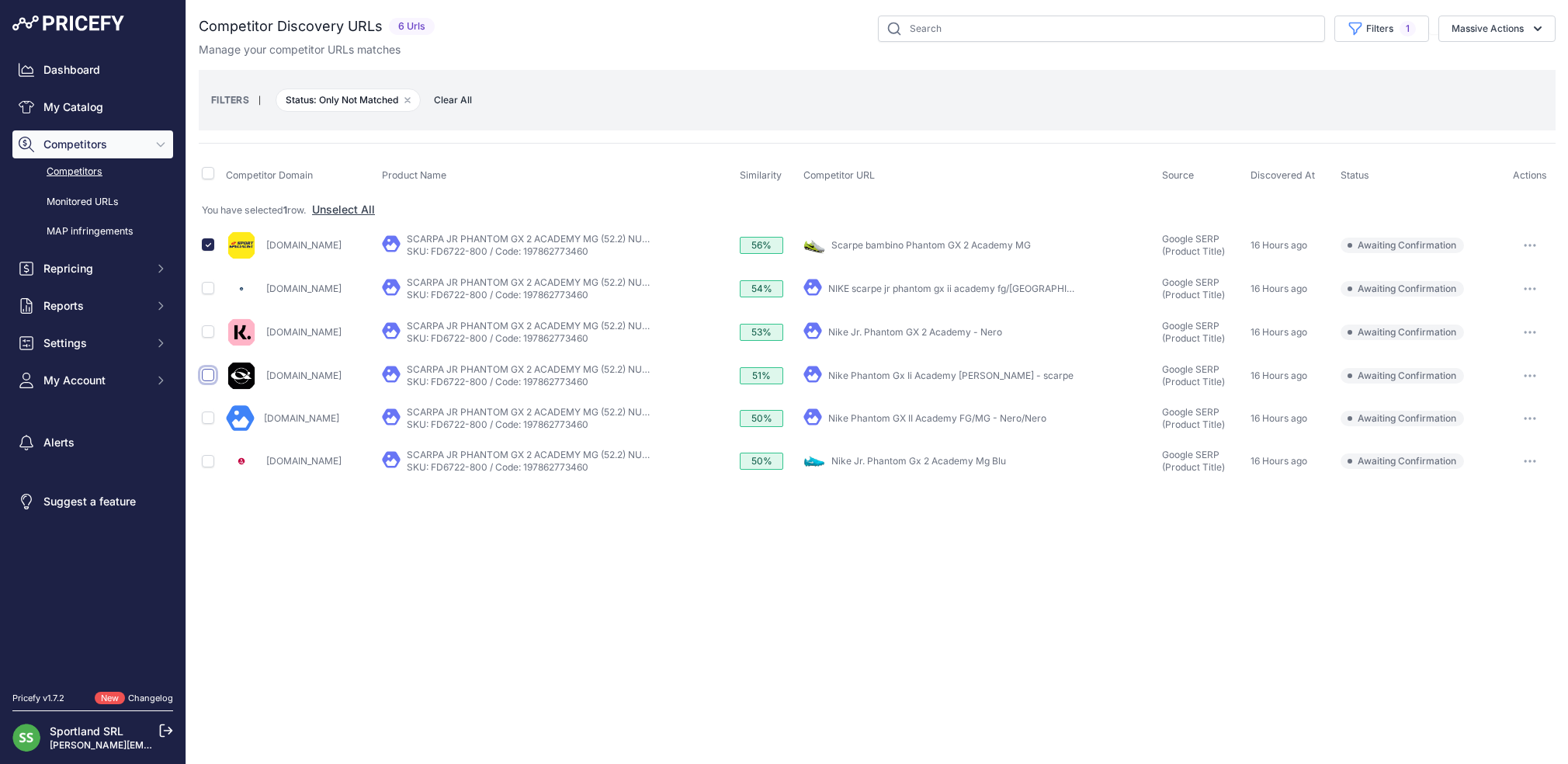
click at [208, 377] on input "checkbox" at bounding box center [208, 374] width 13 height 13
checkbox input "true"
click at [207, 419] on input "checkbox" at bounding box center [208, 417] width 13 height 13
checkbox input "true"
click at [1490, 34] on button "Massive Actions" at bounding box center [1497, 28] width 117 height 26
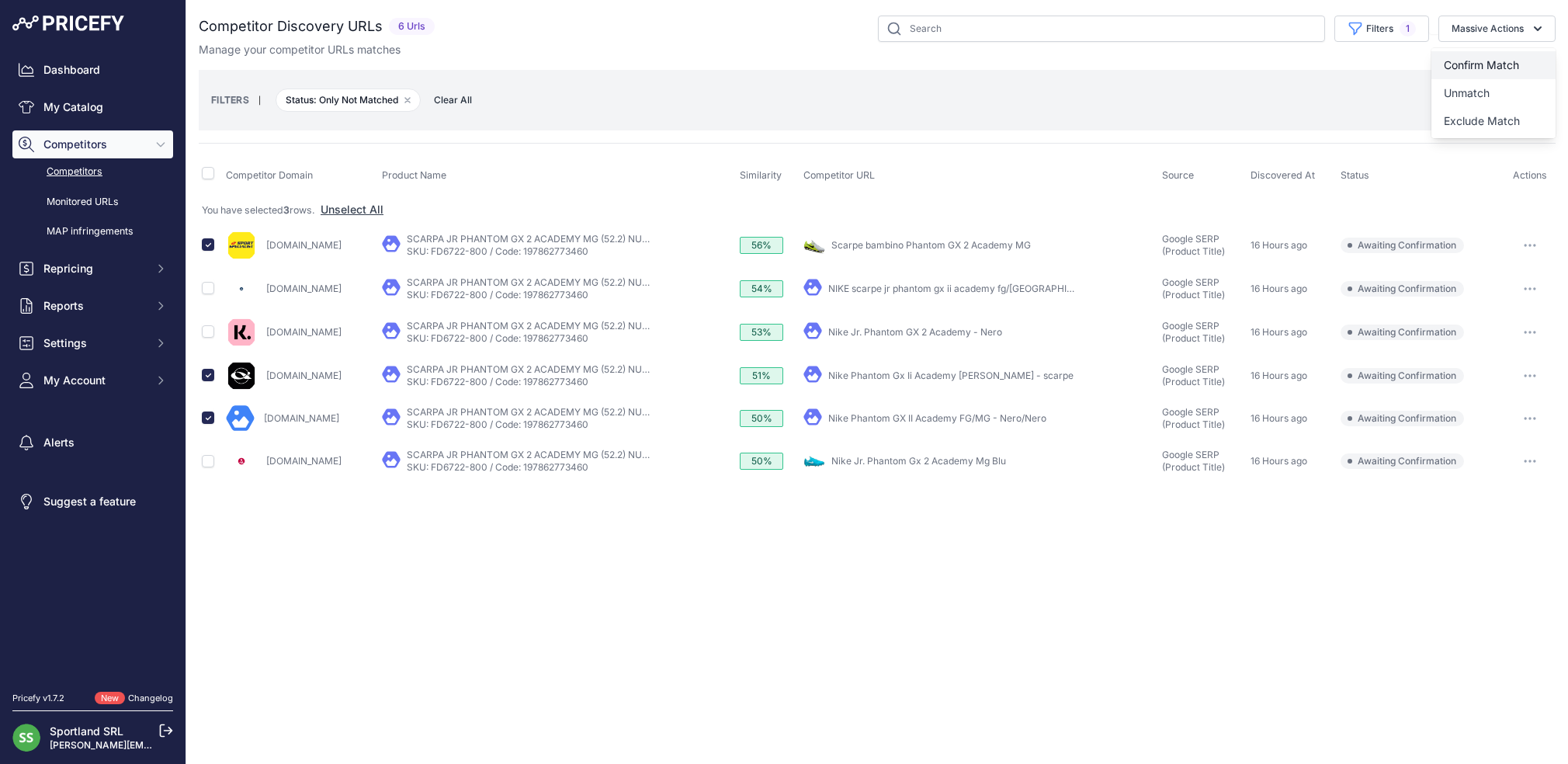
click at [1485, 60] on span "Confirm Match" at bounding box center [1481, 65] width 75 height 14
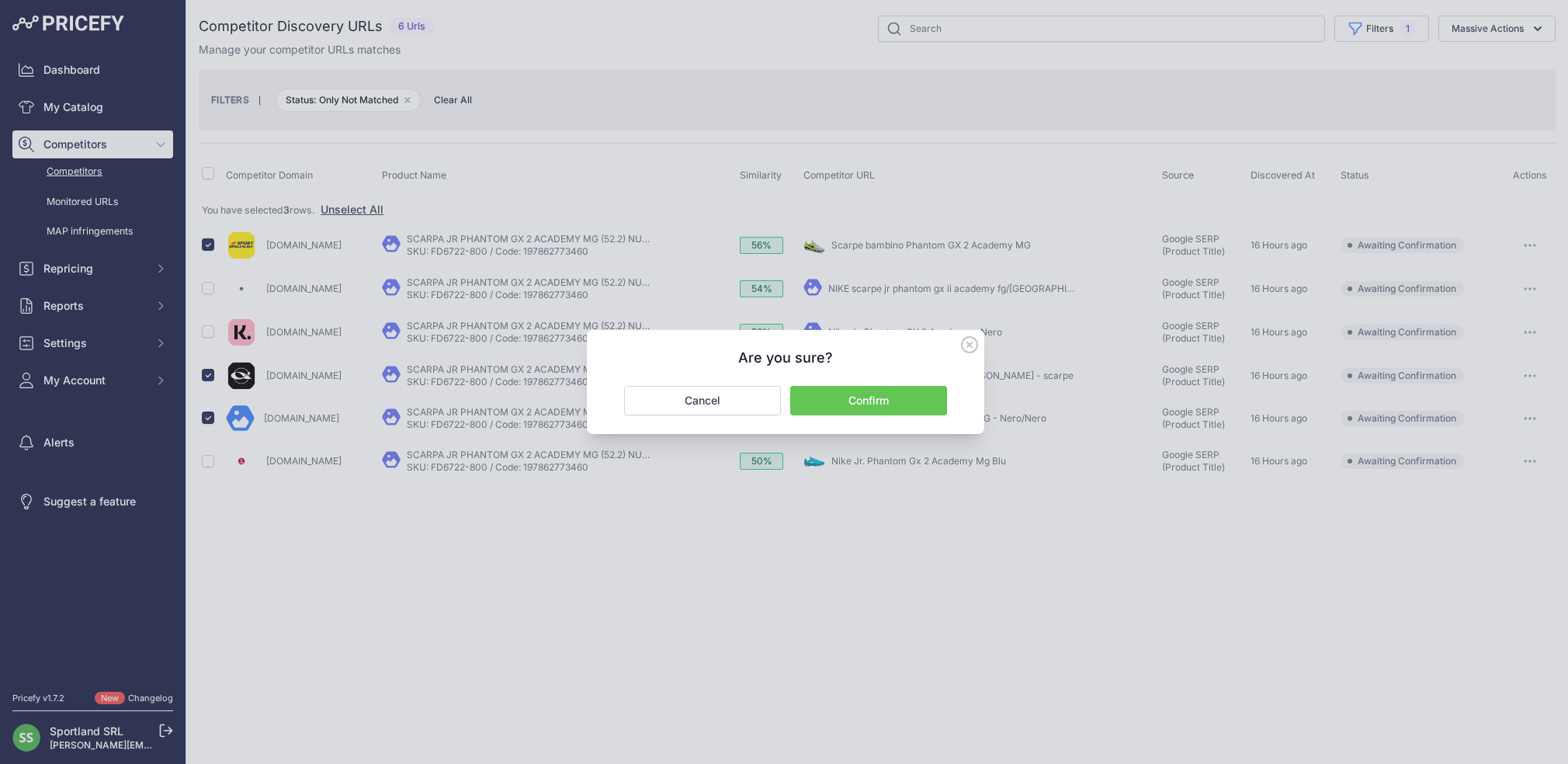
click at [893, 406] on button "Confirm" at bounding box center [869, 400] width 157 height 30
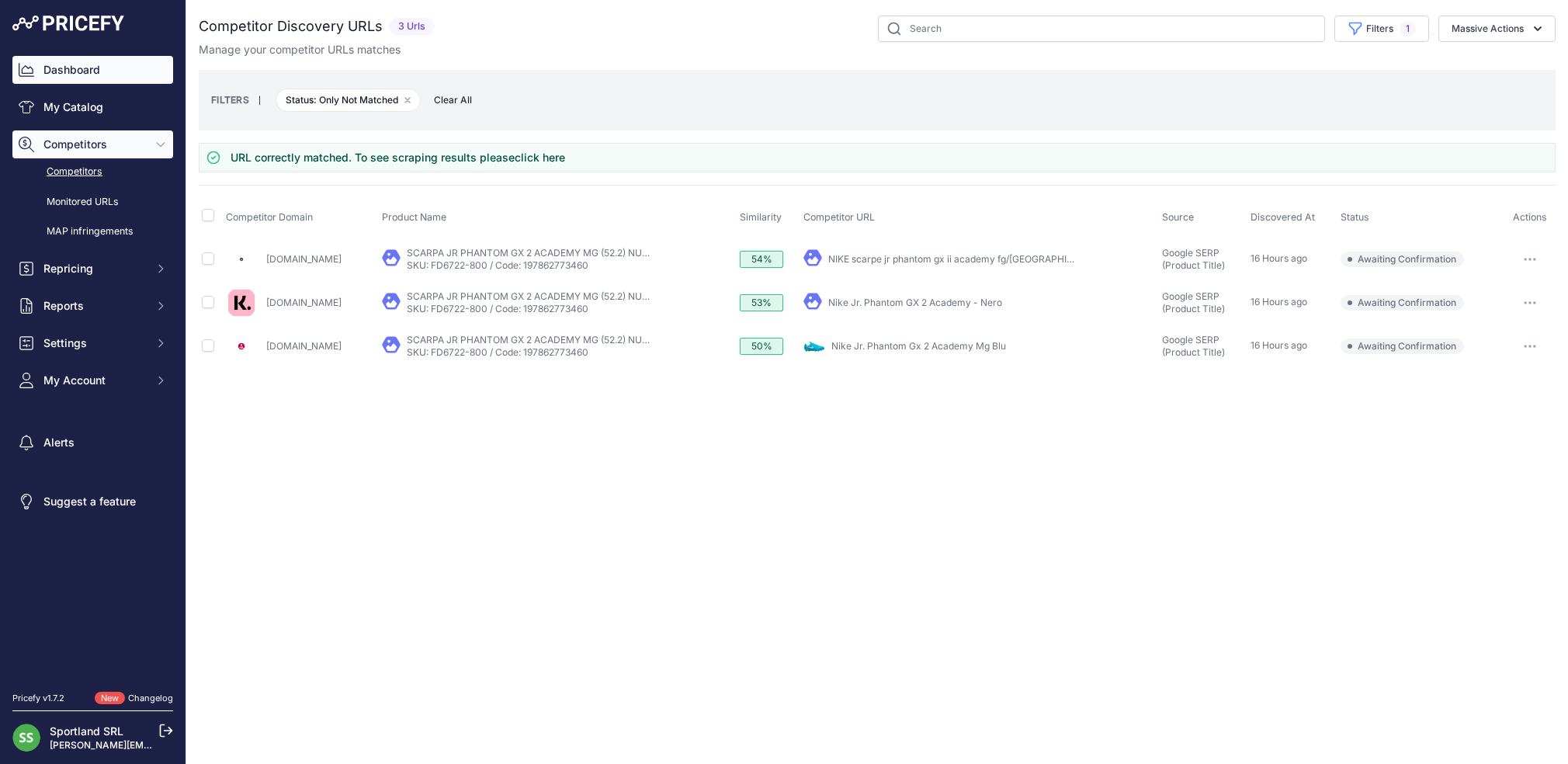
click at [79, 78] on link "Dashboard" at bounding box center [93, 70] width 161 height 28
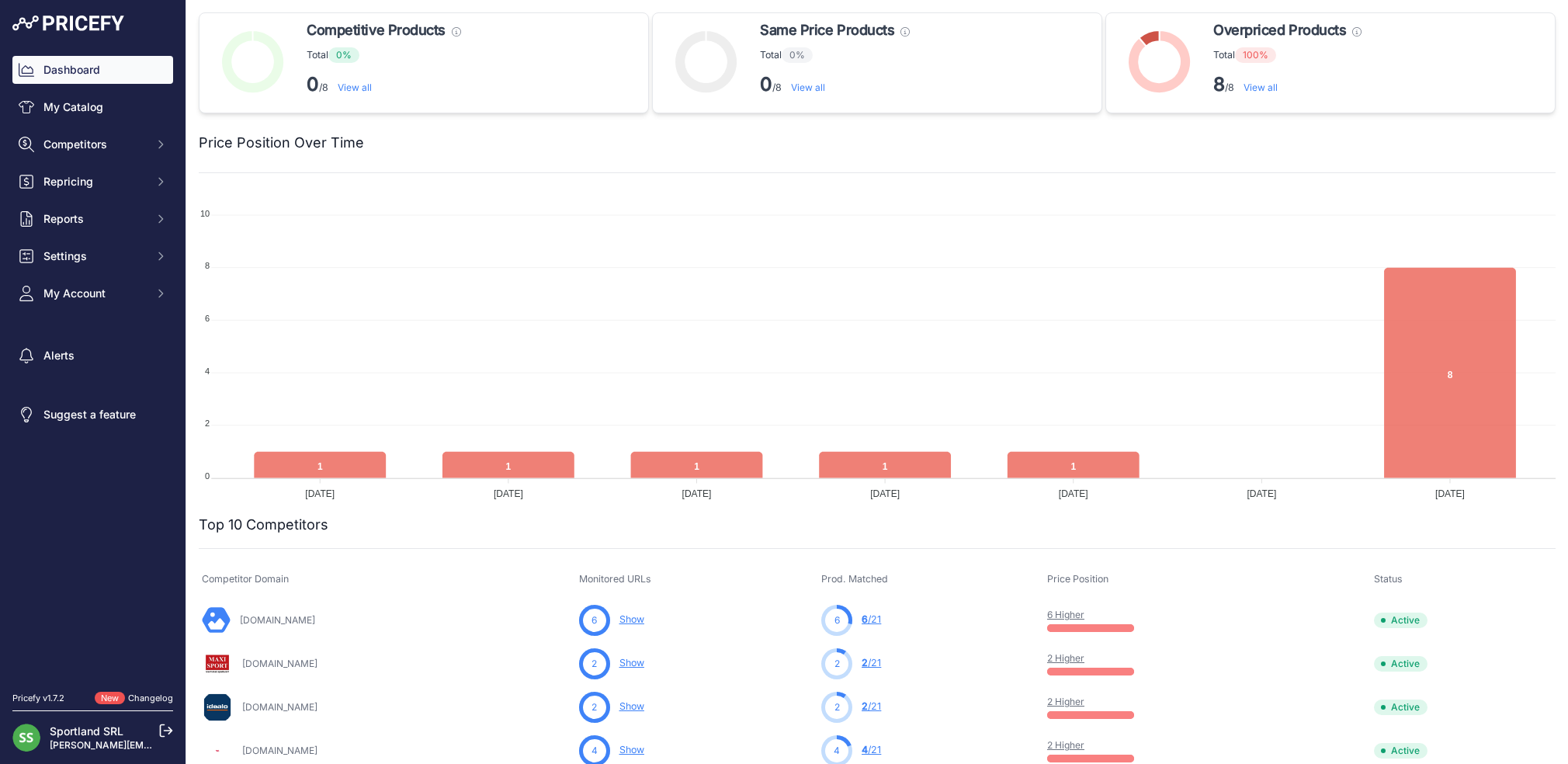
click at [1263, 89] on link "View all" at bounding box center [1260, 88] width 34 height 12
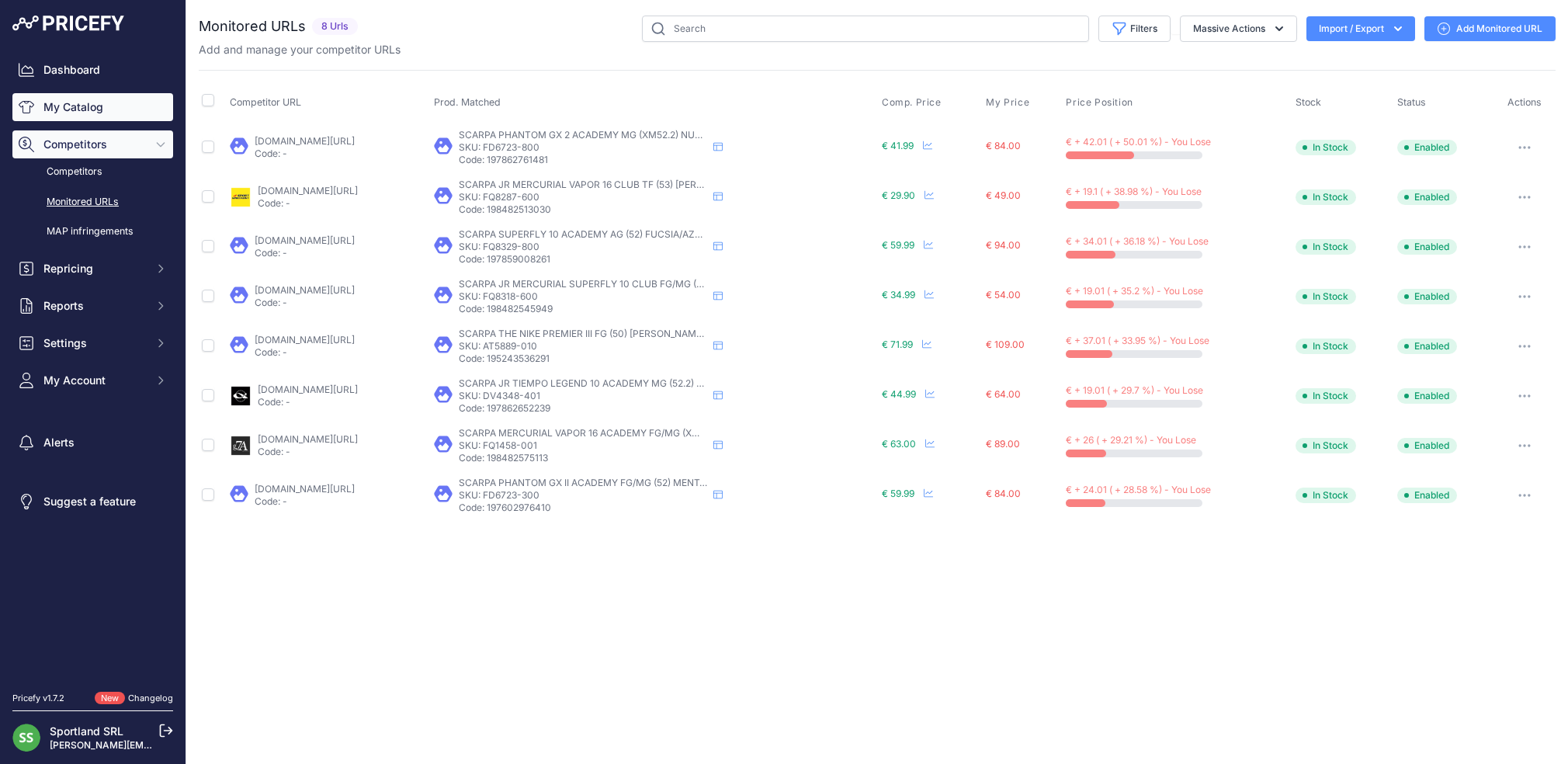
click at [66, 106] on link "My Catalog" at bounding box center [93, 106] width 161 height 28
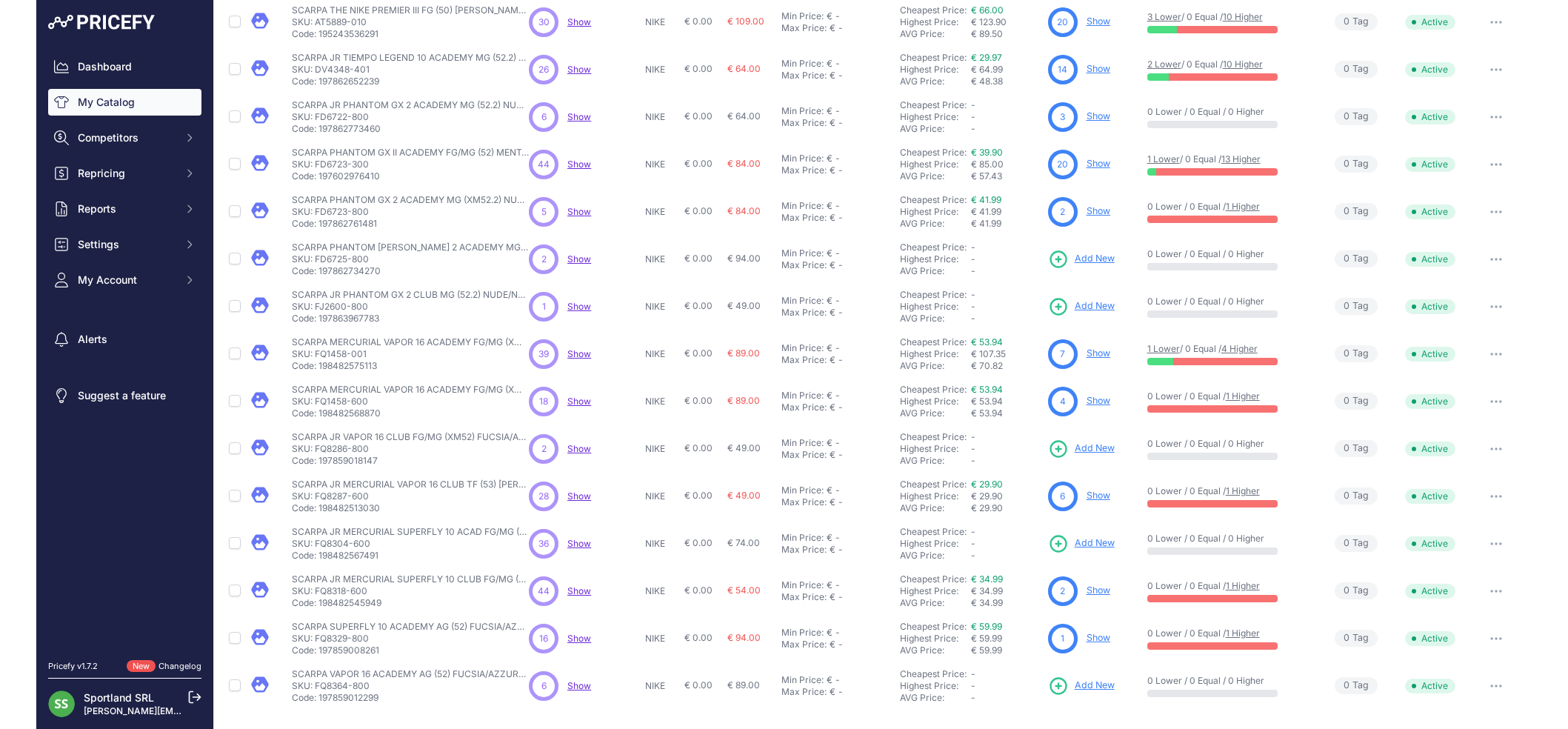
scroll to position [121, 0]
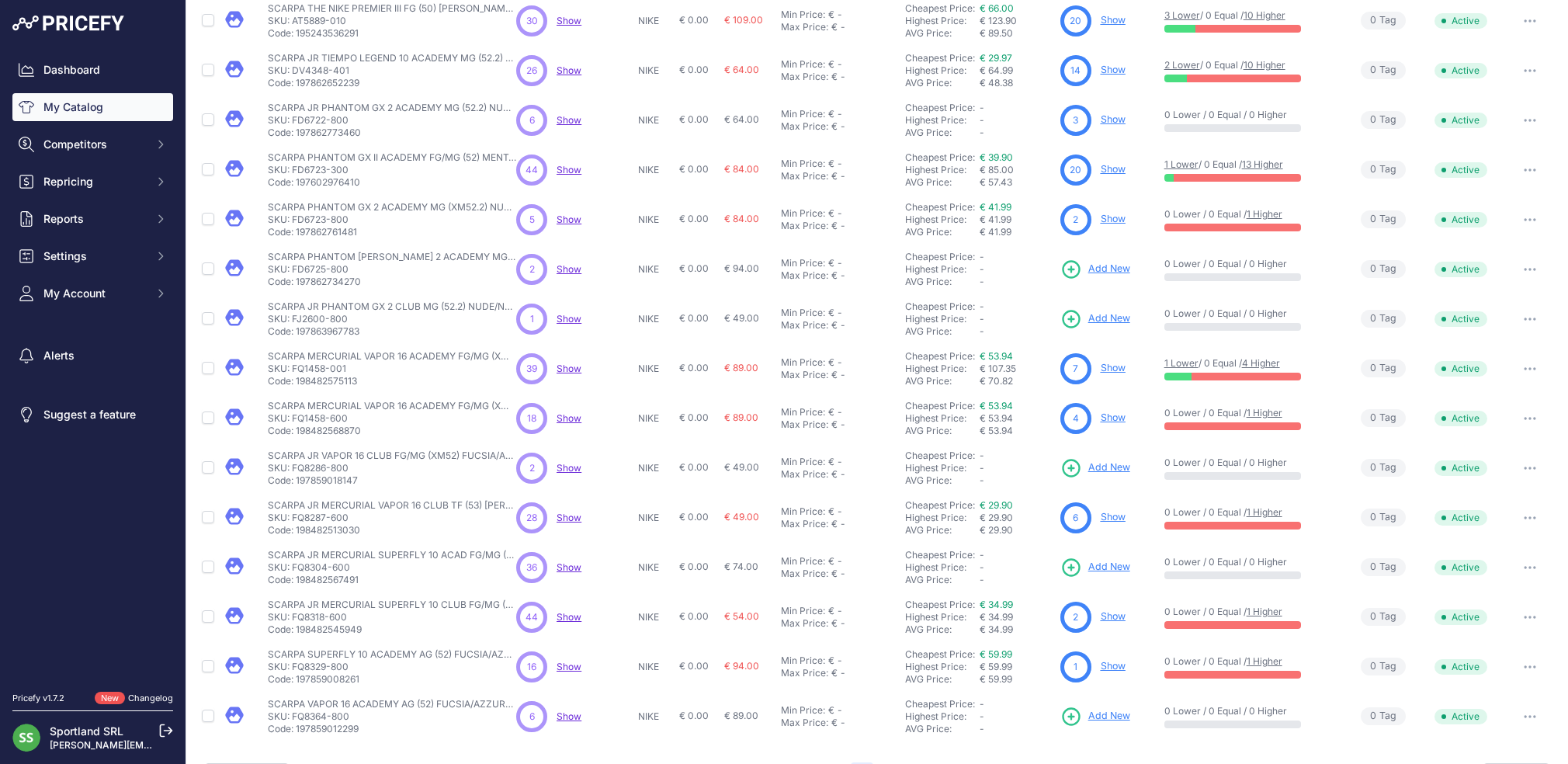
click at [570, 569] on span "Show" at bounding box center [568, 567] width 25 height 12
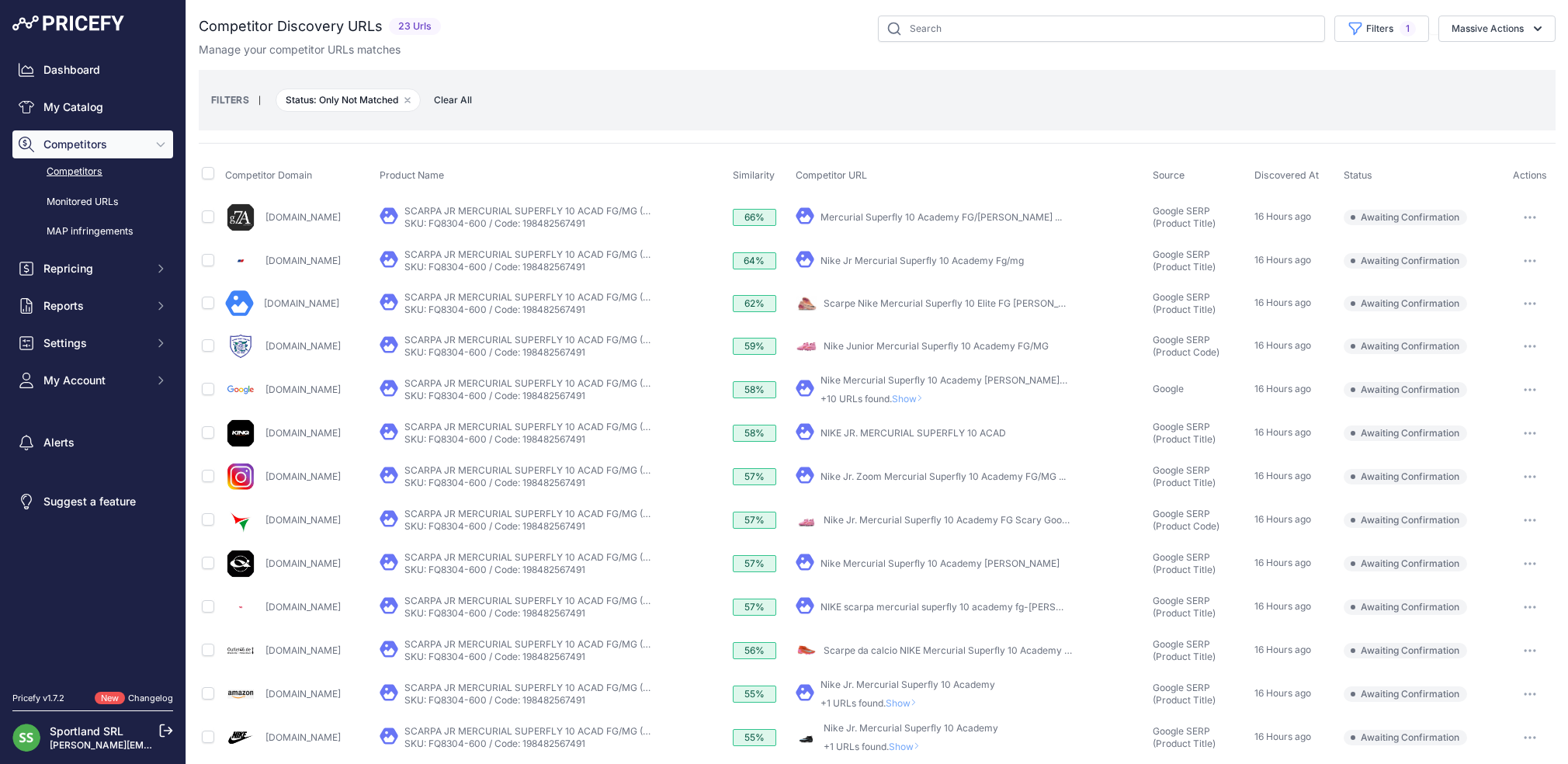
scroll to position [2, 0]
click at [206, 217] on input "checkbox" at bounding box center [208, 214] width 13 height 13
checkbox input "true"
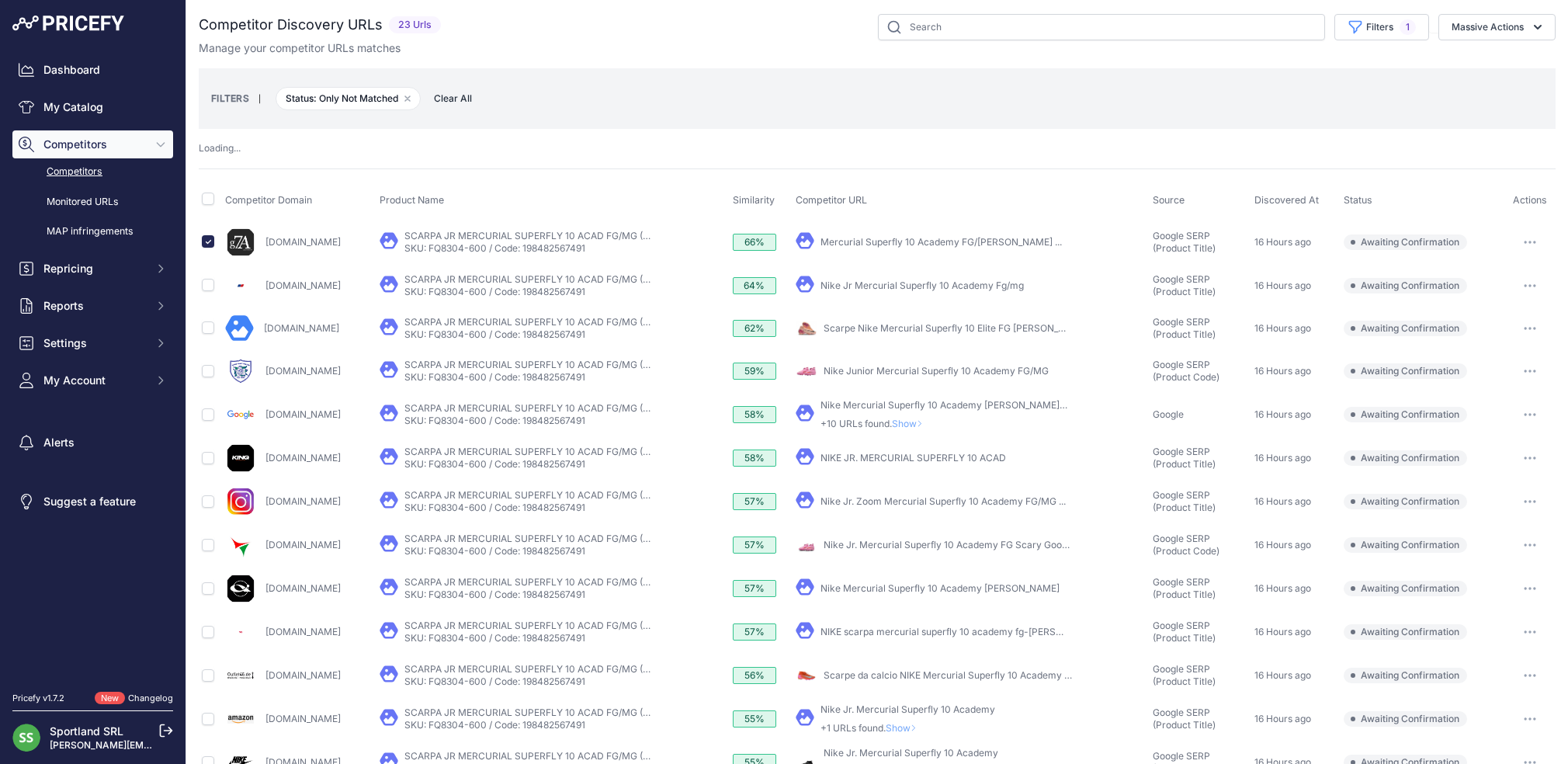
scroll to position [0, 0]
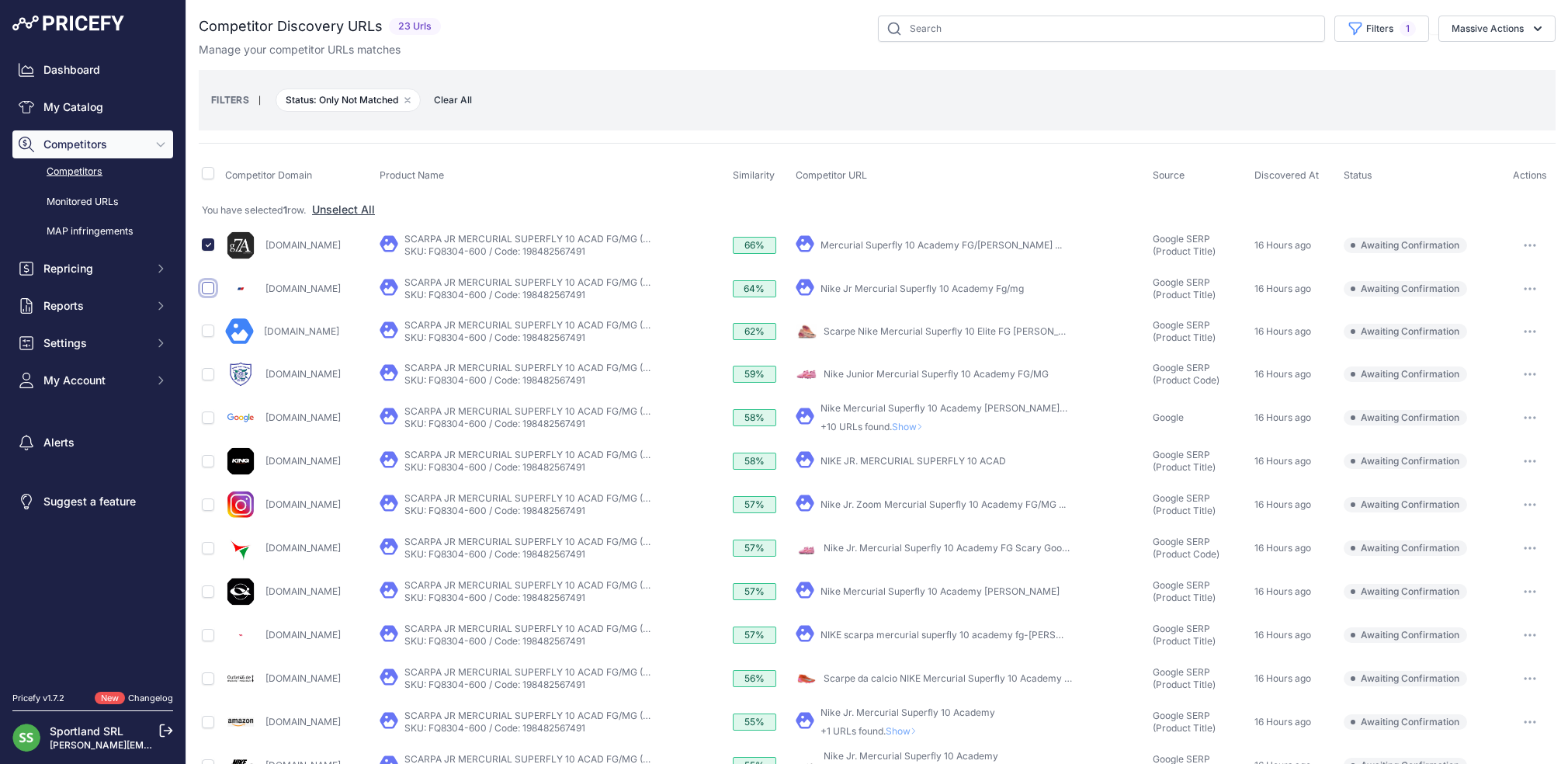
click at [208, 289] on input "checkbox" at bounding box center [208, 288] width 13 height 13
checkbox input "true"
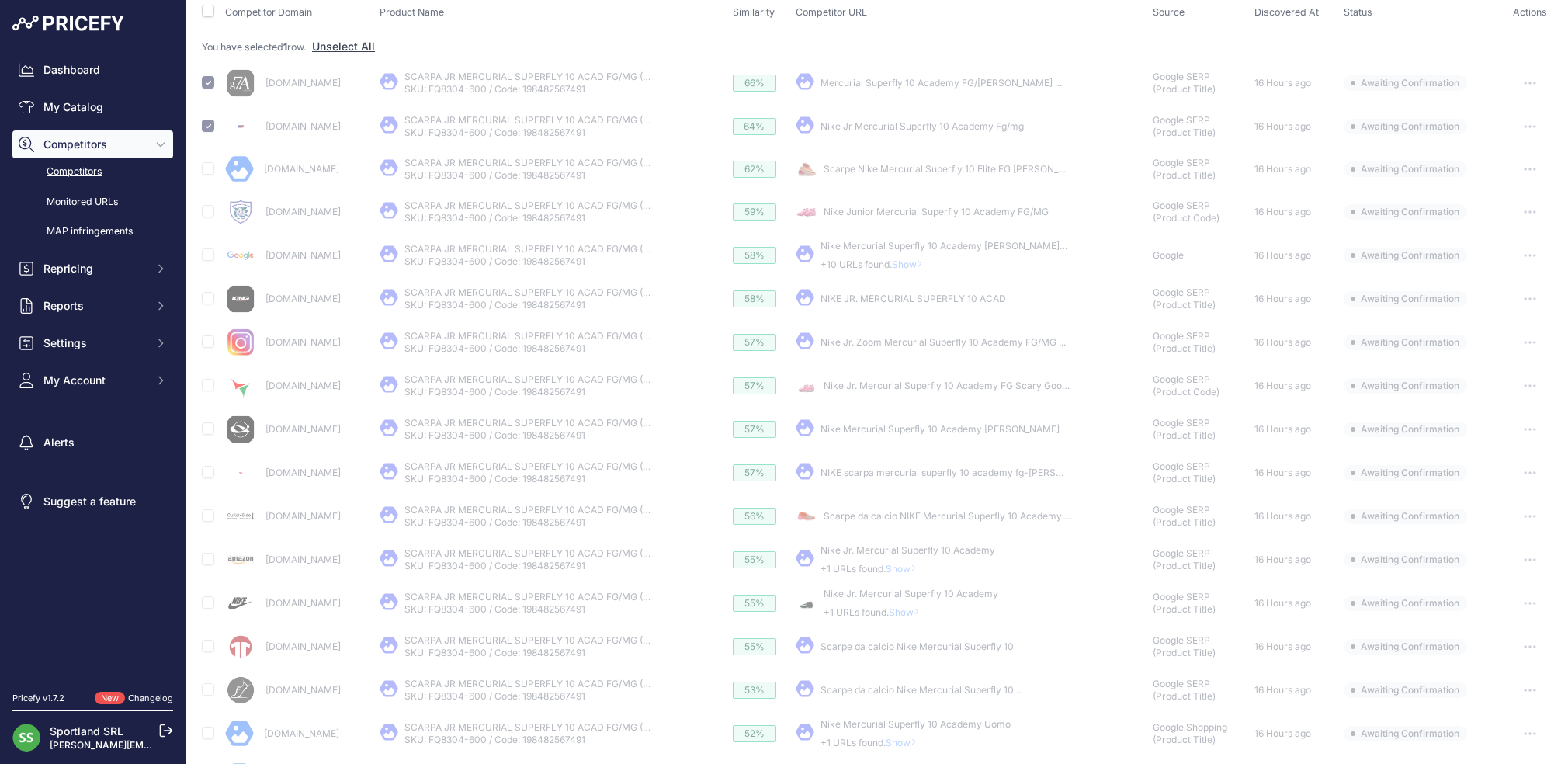
scroll to position [195, 0]
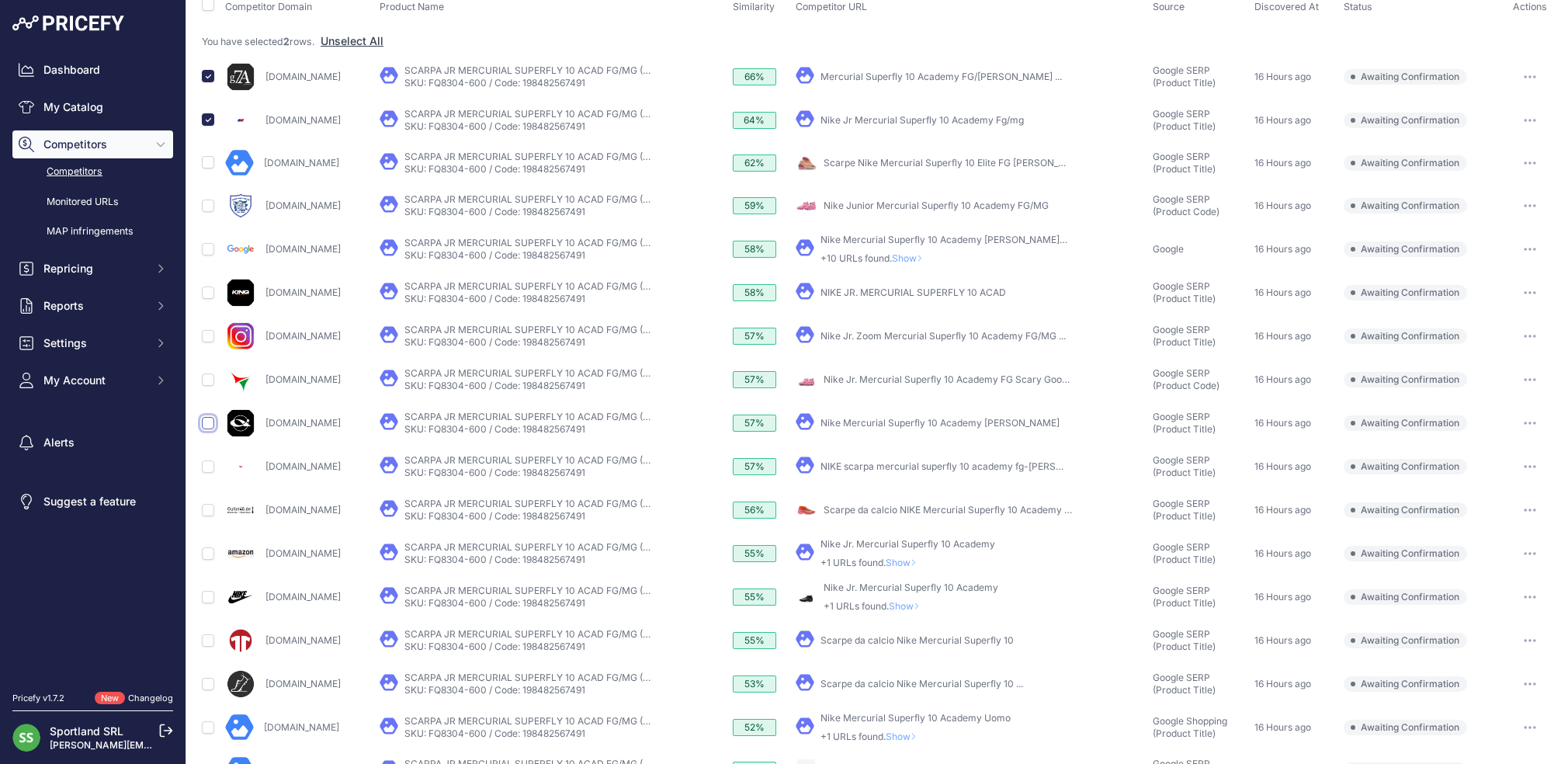
click at [213, 422] on input "checkbox" at bounding box center [208, 423] width 13 height 13
checkbox input "true"
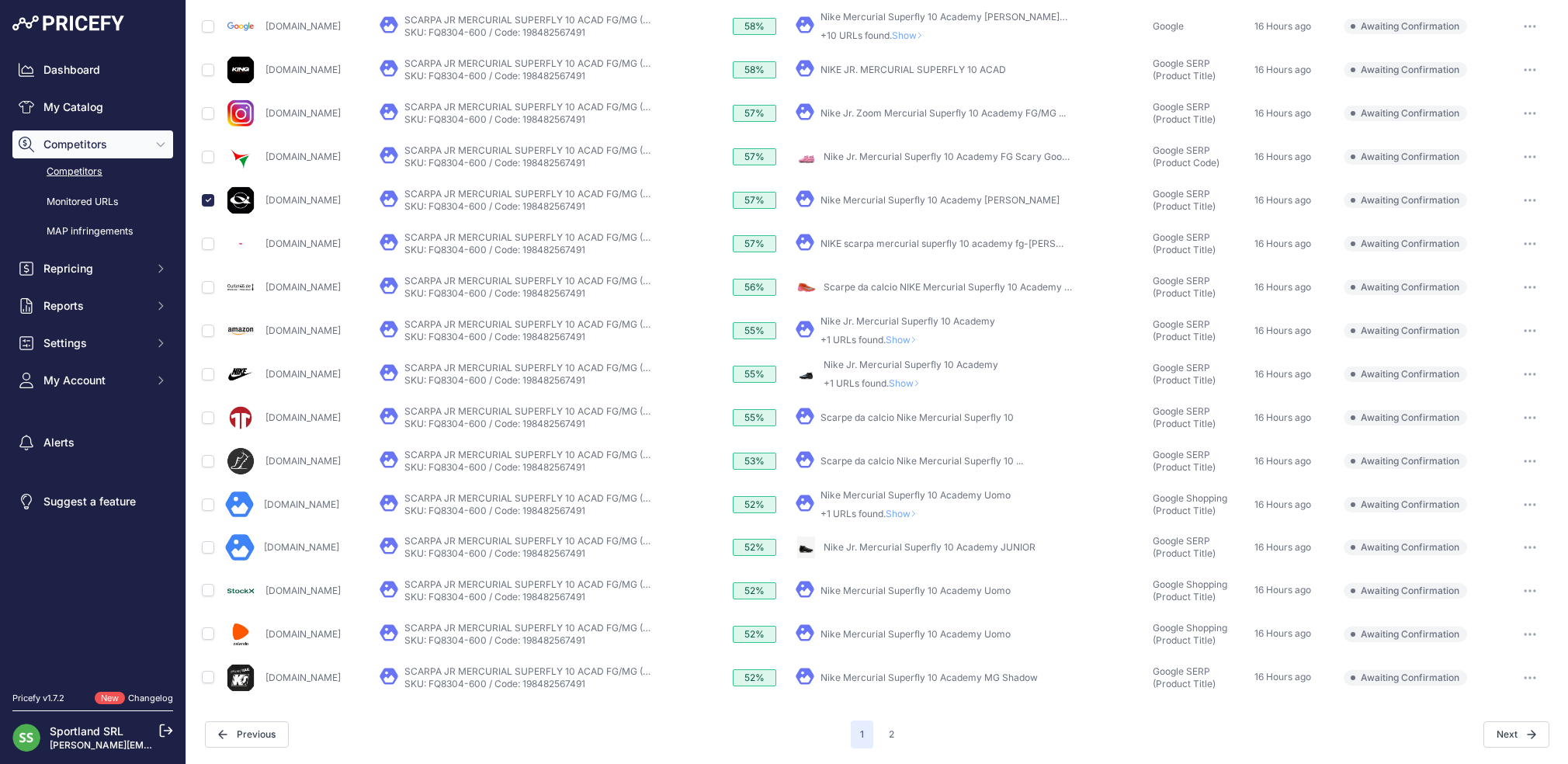
scroll to position [26, 0]
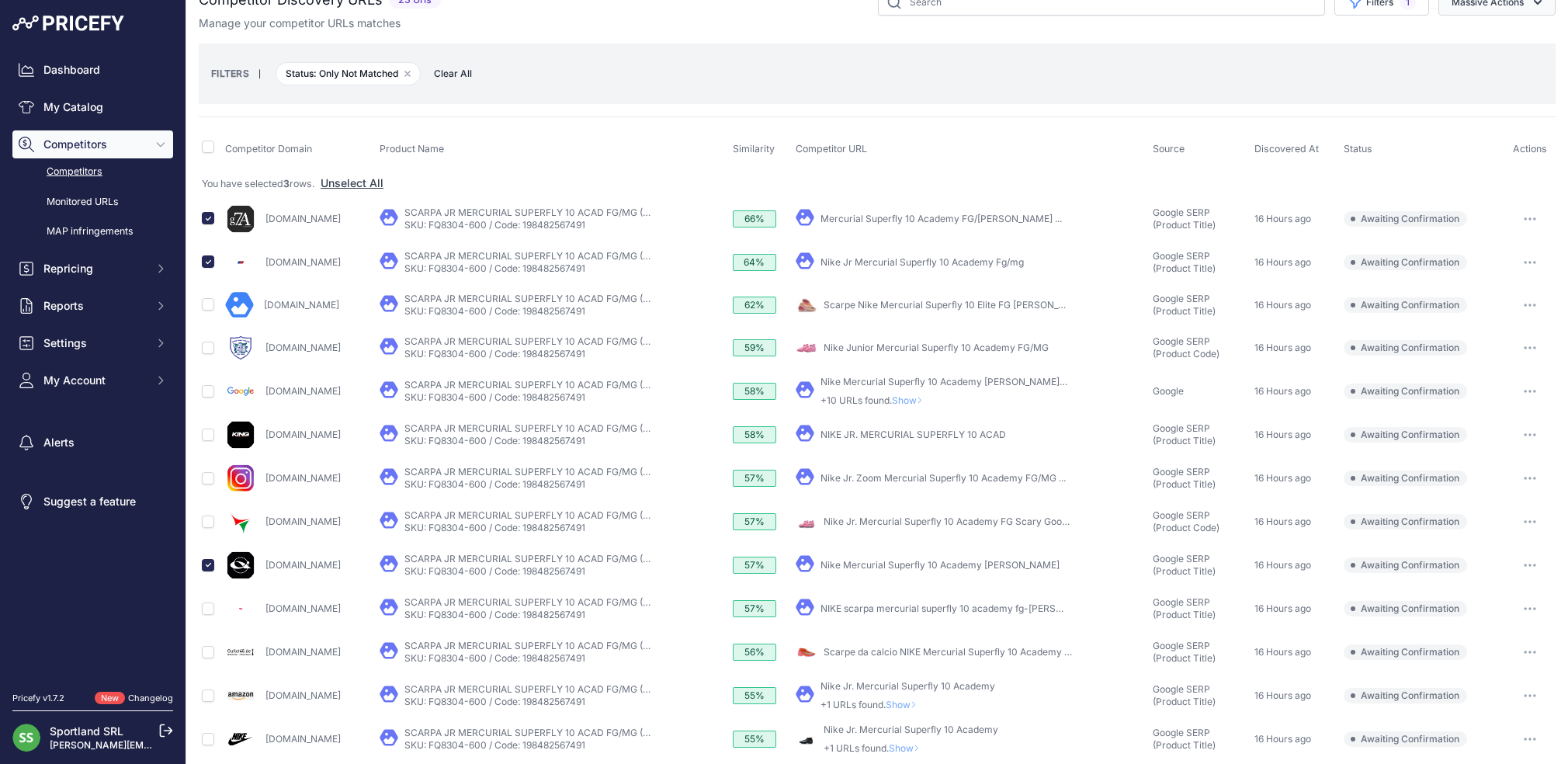
click at [1458, 4] on button "Massive Actions" at bounding box center [1497, 2] width 117 height 26
click at [1463, 38] on span "Confirm Match" at bounding box center [1481, 38] width 75 height 14
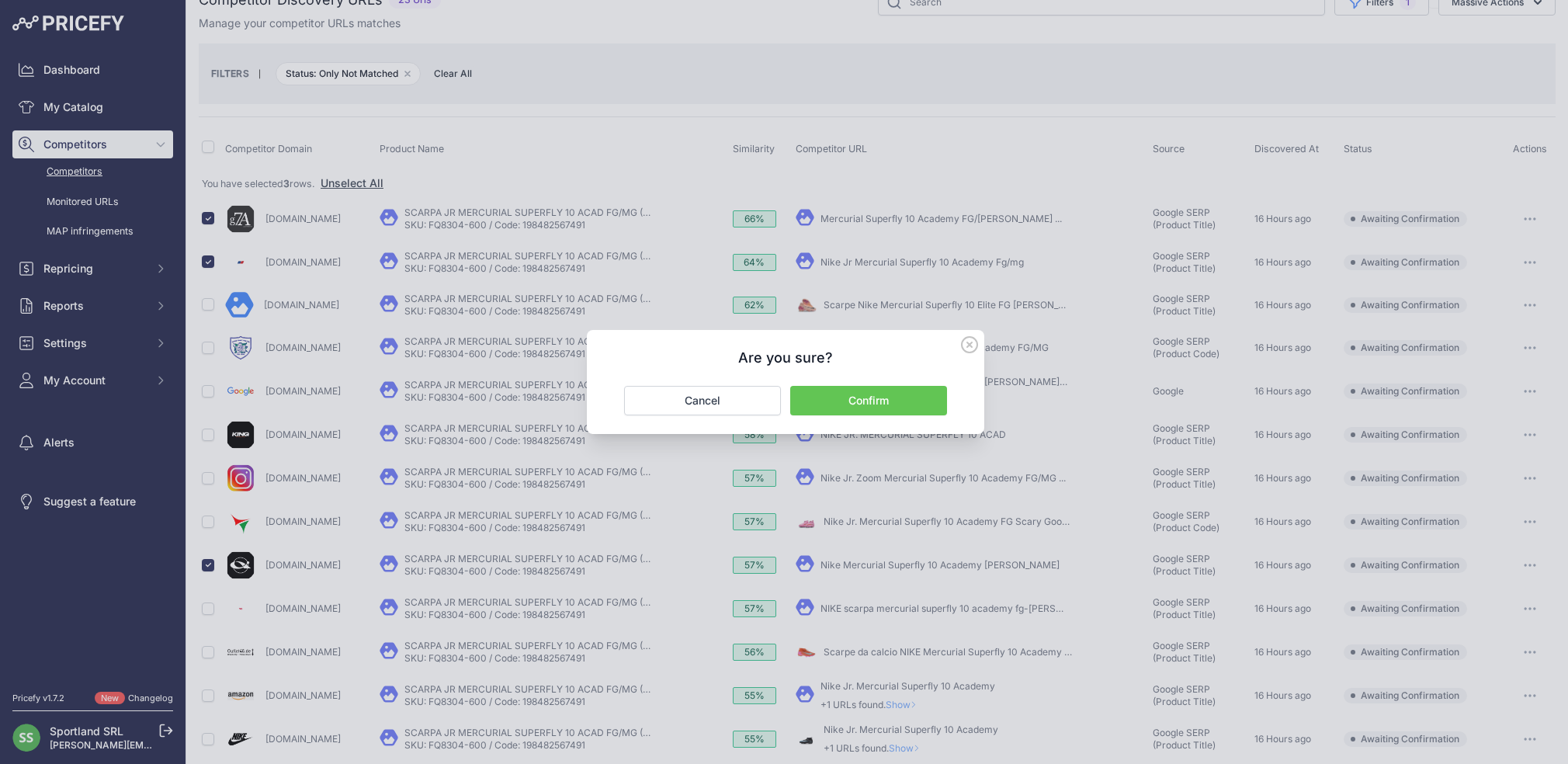
click at [875, 400] on button "Confirm" at bounding box center [869, 400] width 157 height 30
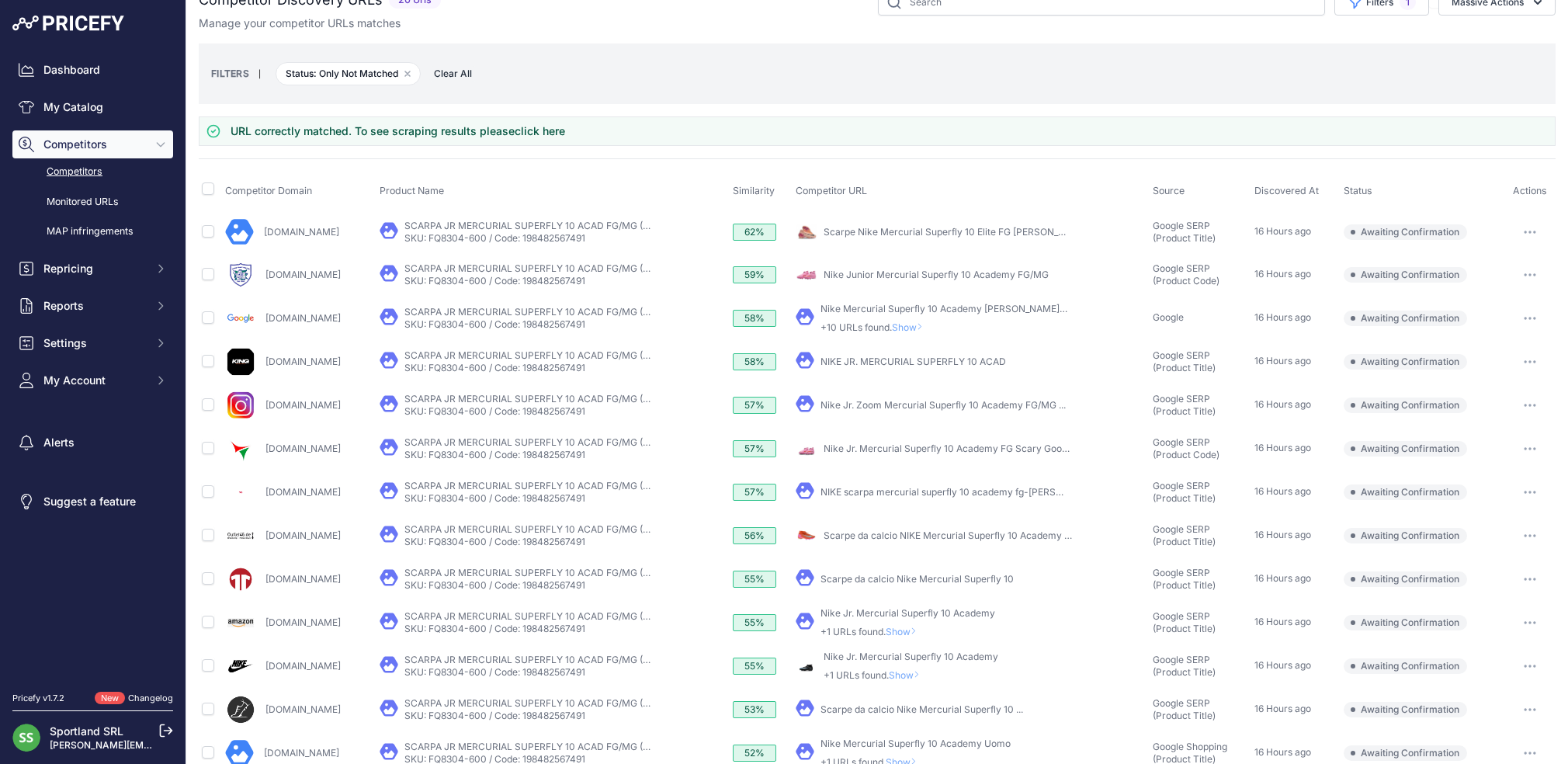
scroll to position [20, 0]
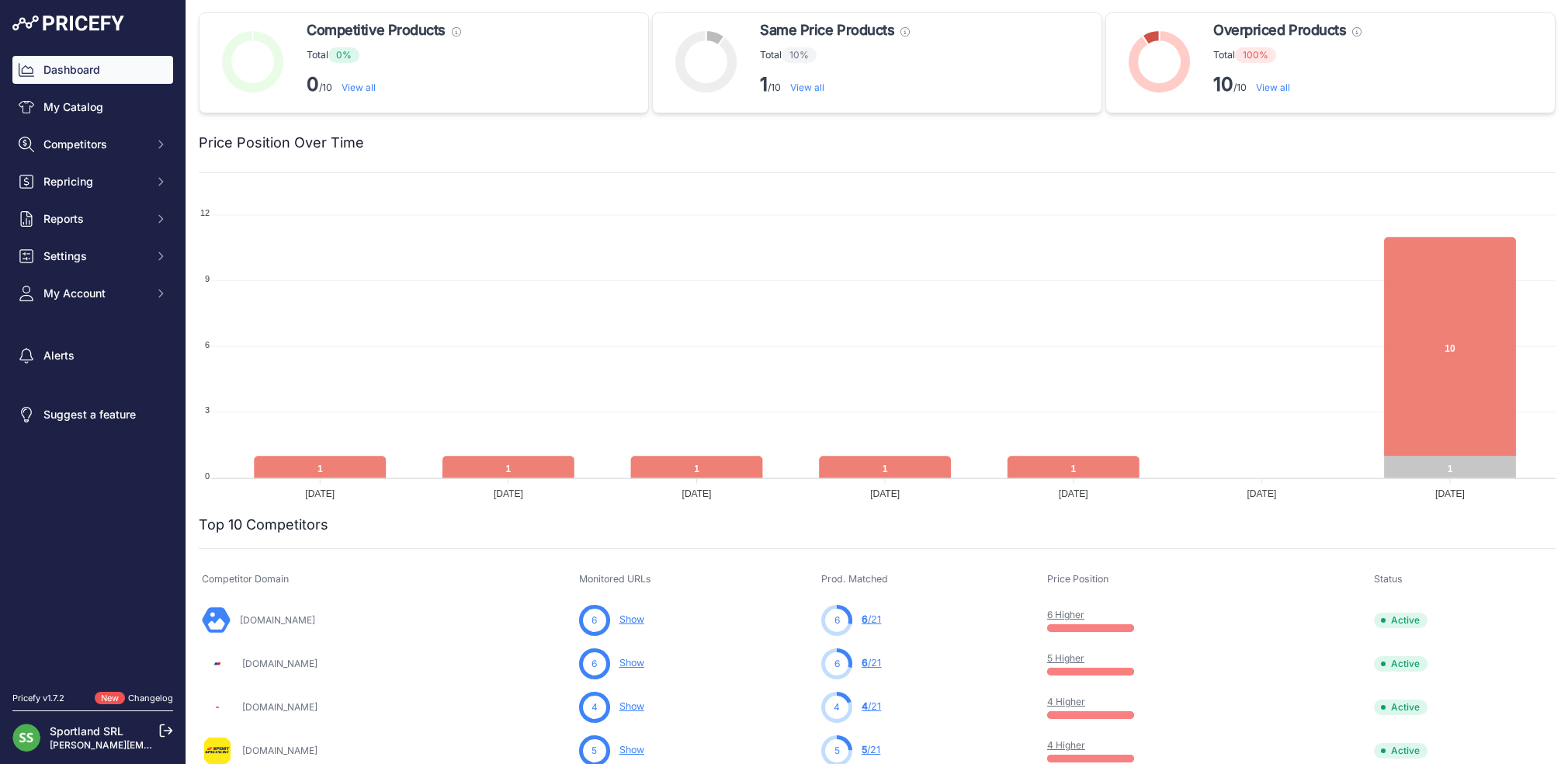
scroll to position [2, 0]
click at [1278, 88] on link "View all" at bounding box center [1273, 86] width 34 height 12
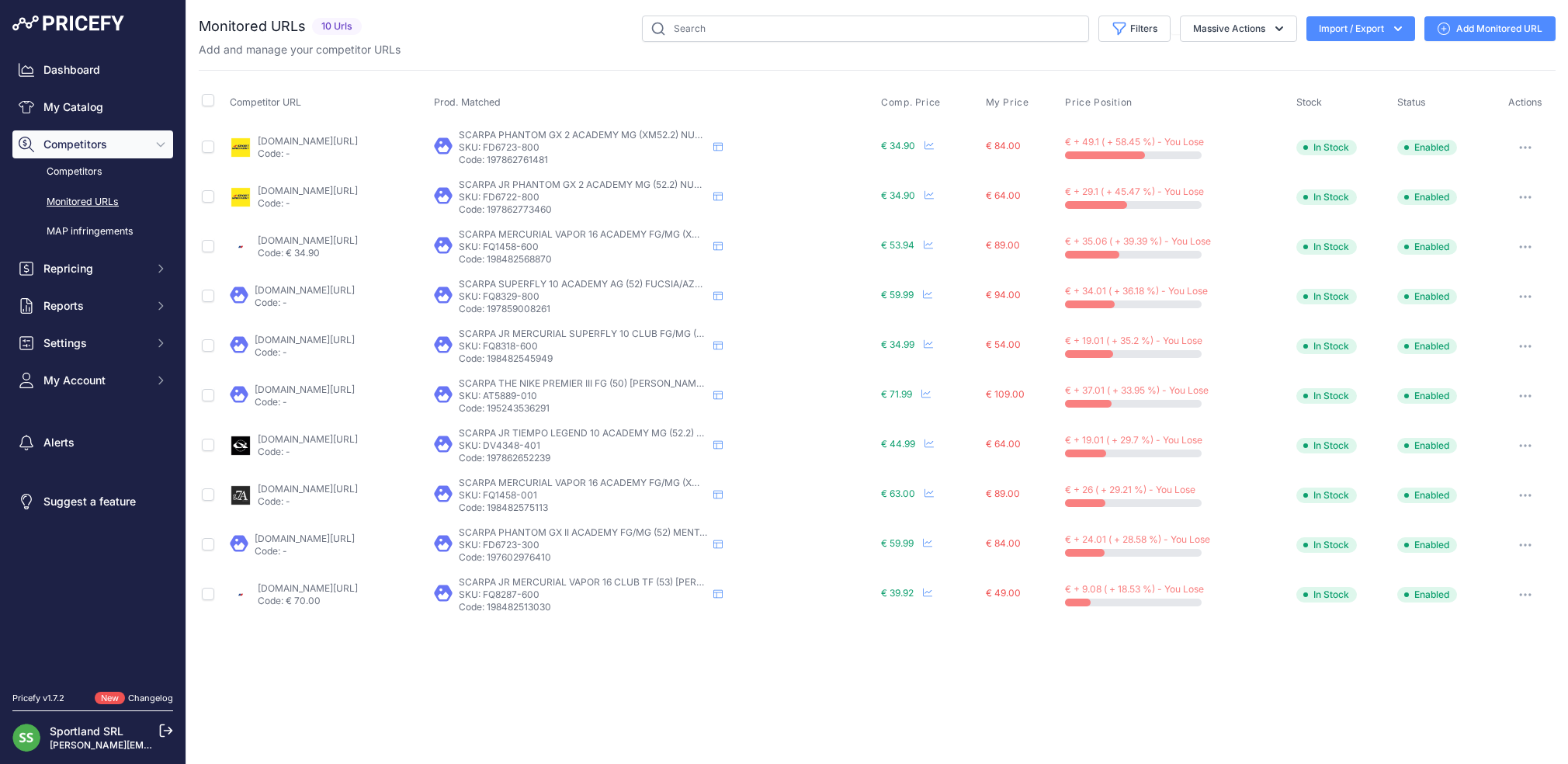
click at [921, 557] on td "€ 59.99 6 Minutes ago Show Price Timeline Price Timeline to [DATE]" at bounding box center [930, 544] width 104 height 49
click at [986, 645] on div "Close You are not connected to the internet." at bounding box center [877, 382] width 1382 height 764
click at [358, 242] on link "[DOMAIN_NAME][URL]" at bounding box center [308, 240] width 100 height 12
click at [358, 191] on link "[DOMAIN_NAME][URL]" at bounding box center [308, 191] width 100 height 12
click at [355, 391] on link "[DOMAIN_NAME][URL]" at bounding box center [305, 390] width 100 height 12
